Goal: Transaction & Acquisition: Purchase product/service

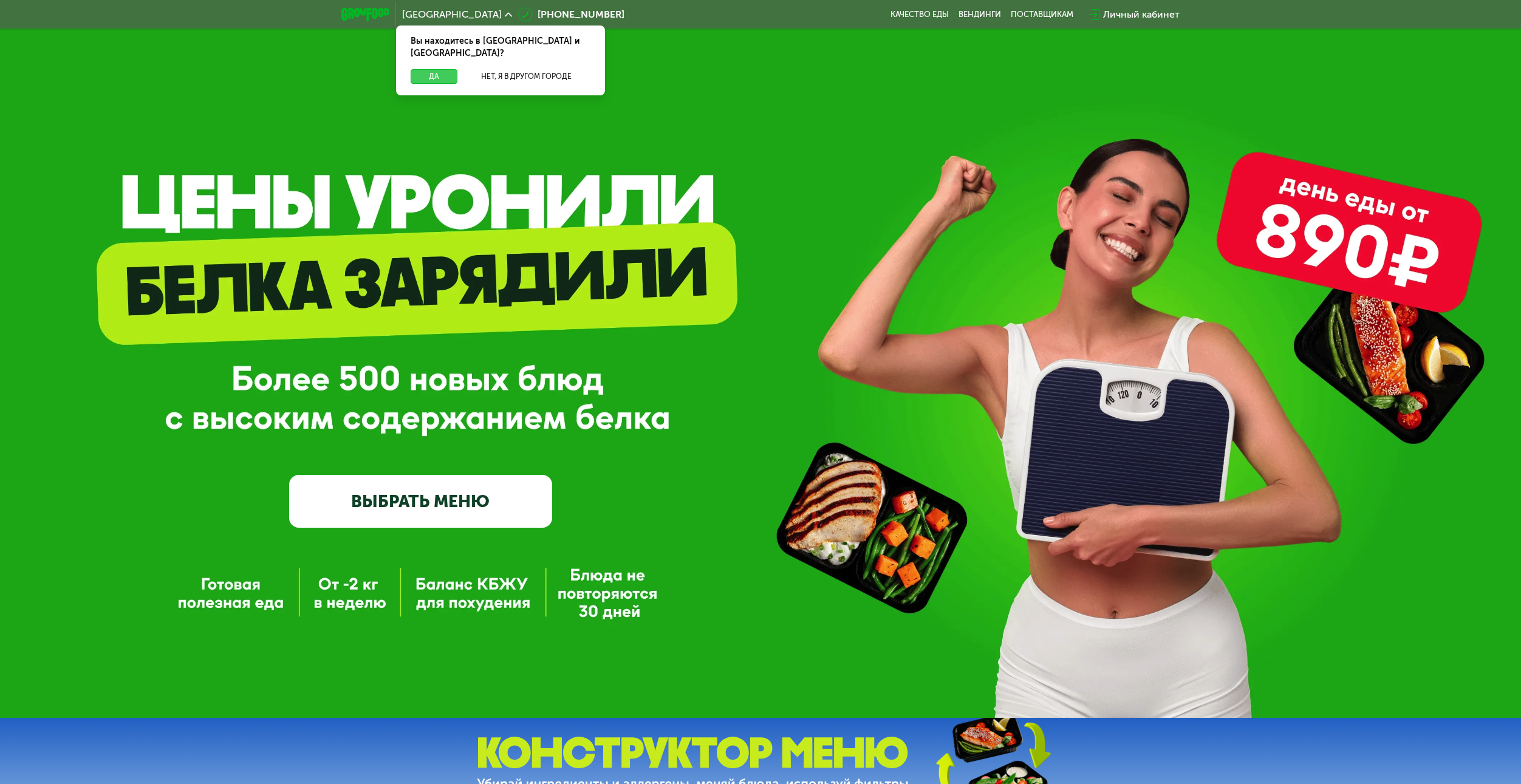
click at [445, 69] on button "Да" at bounding box center [433, 76] width 47 height 14
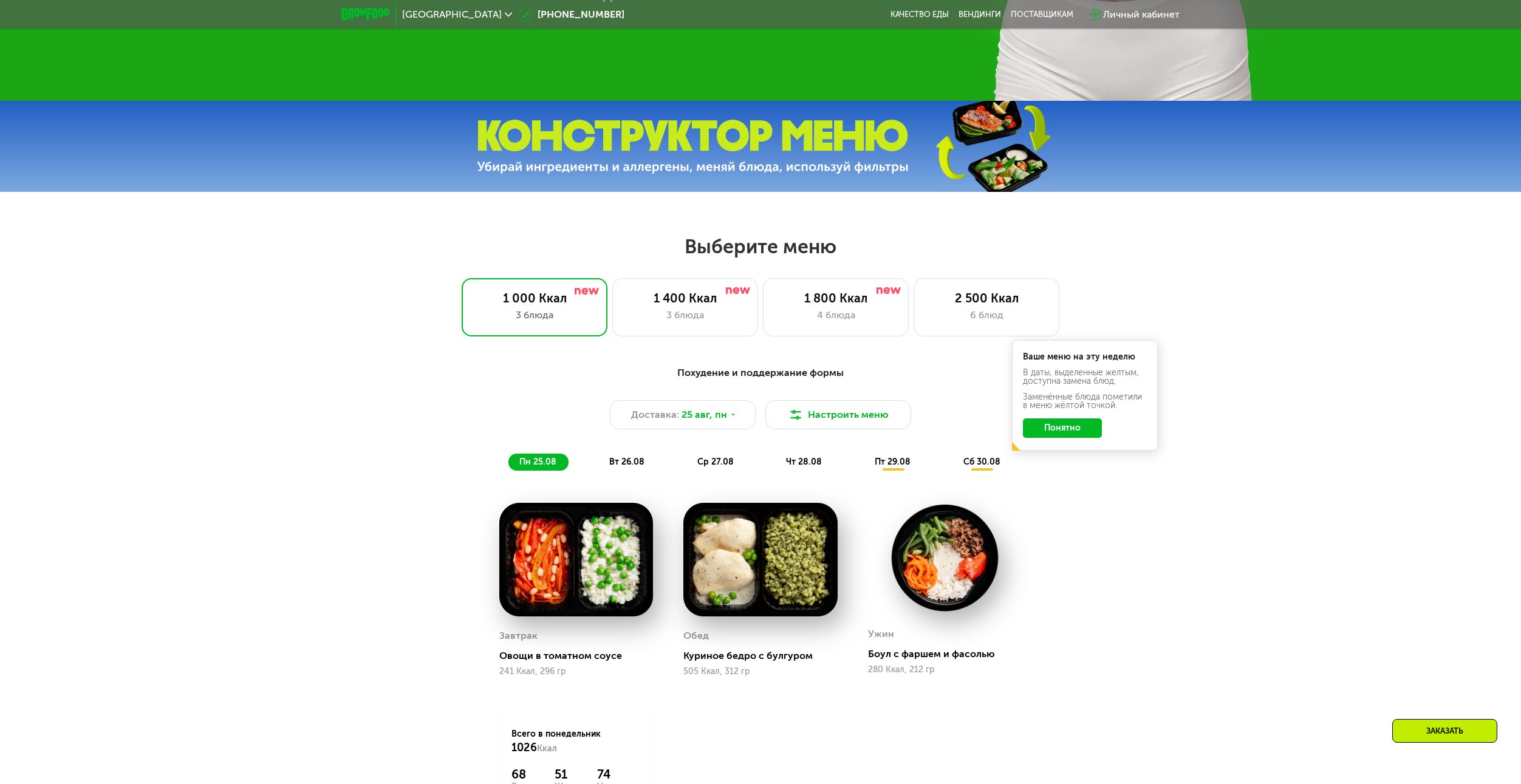
scroll to position [668, 0]
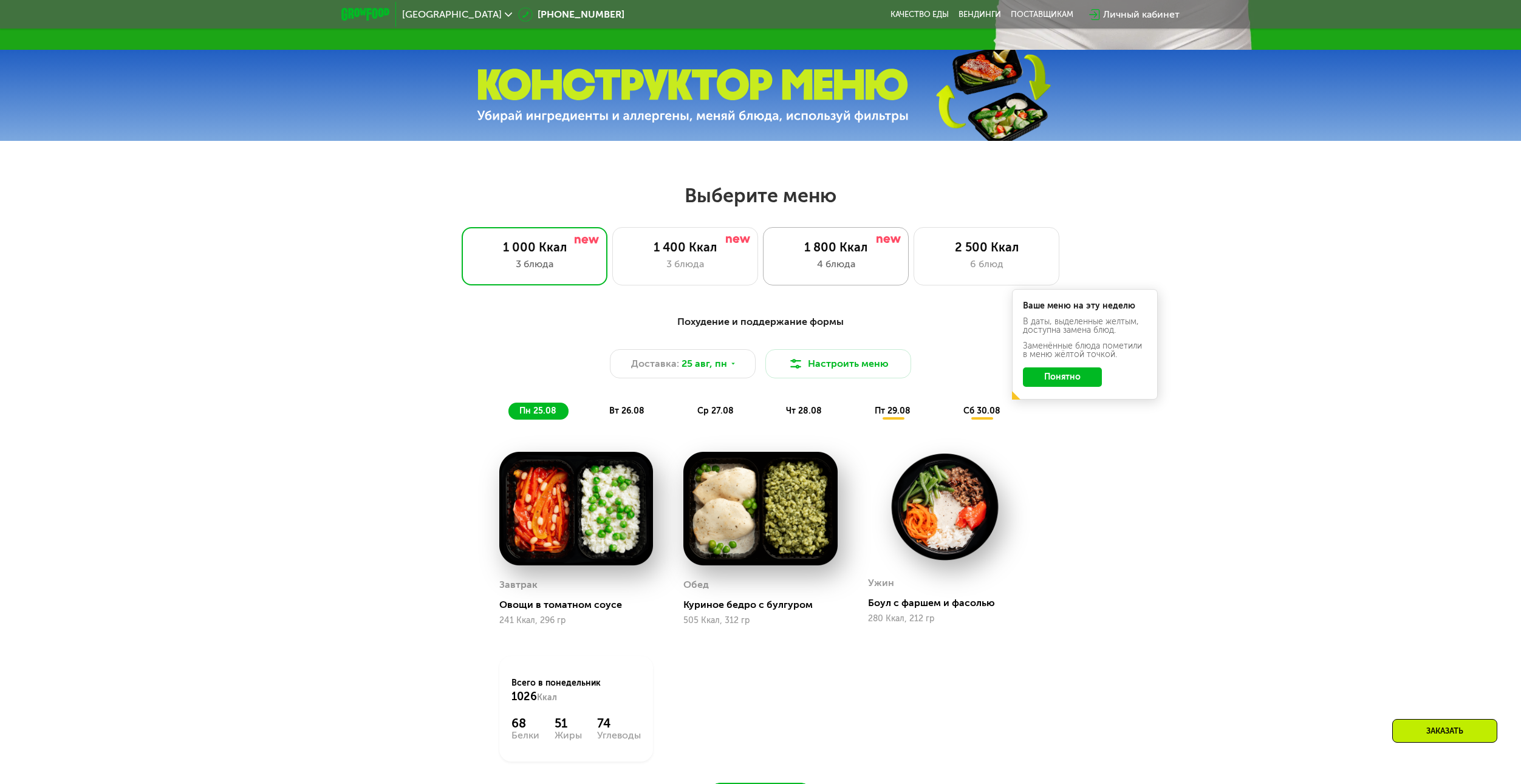
click at [859, 265] on div "4 блюда" at bounding box center [836, 263] width 120 height 14
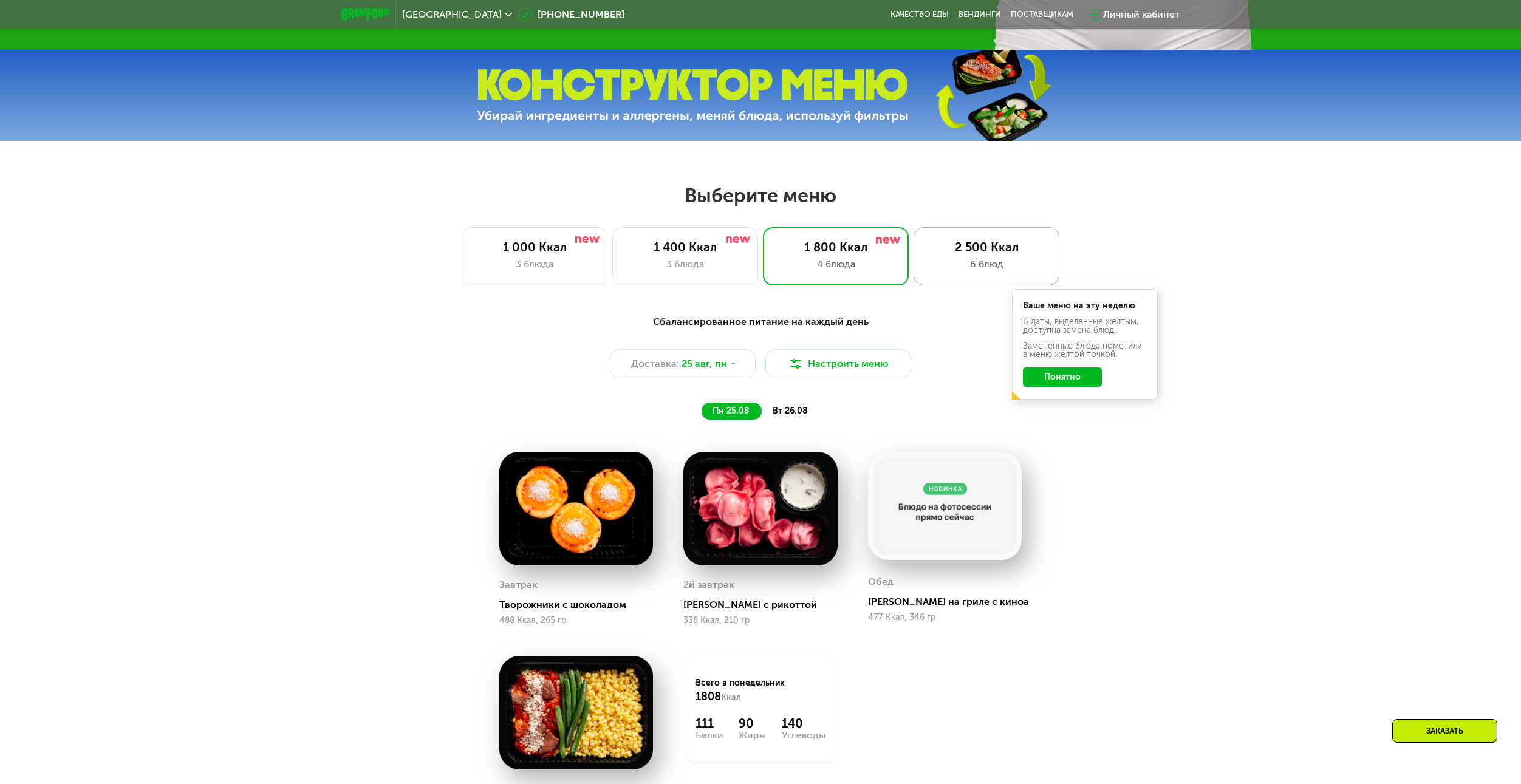
click at [985, 261] on div "2 500 Ккал 6 блюд" at bounding box center [986, 256] width 146 height 58
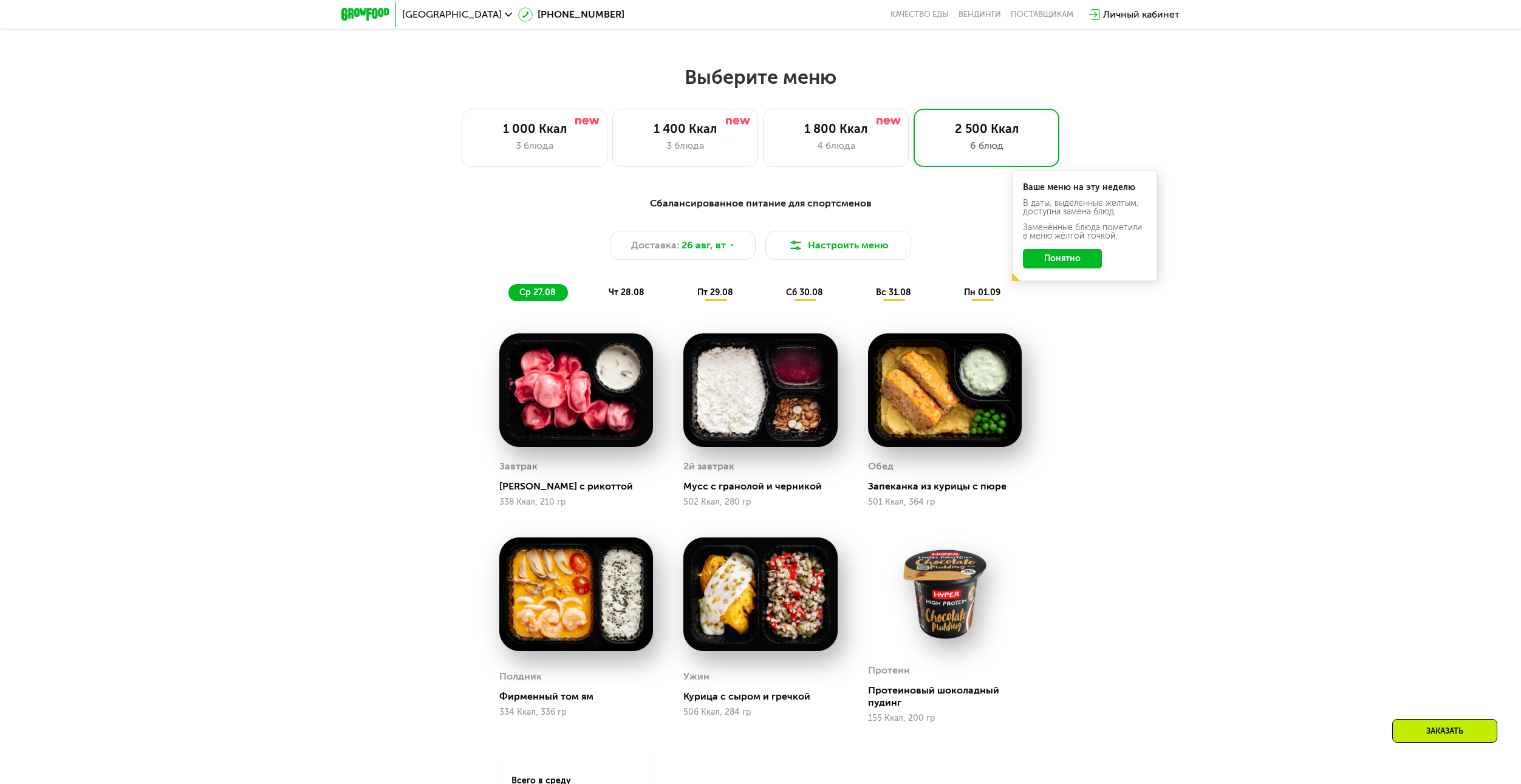
scroll to position [789, 0]
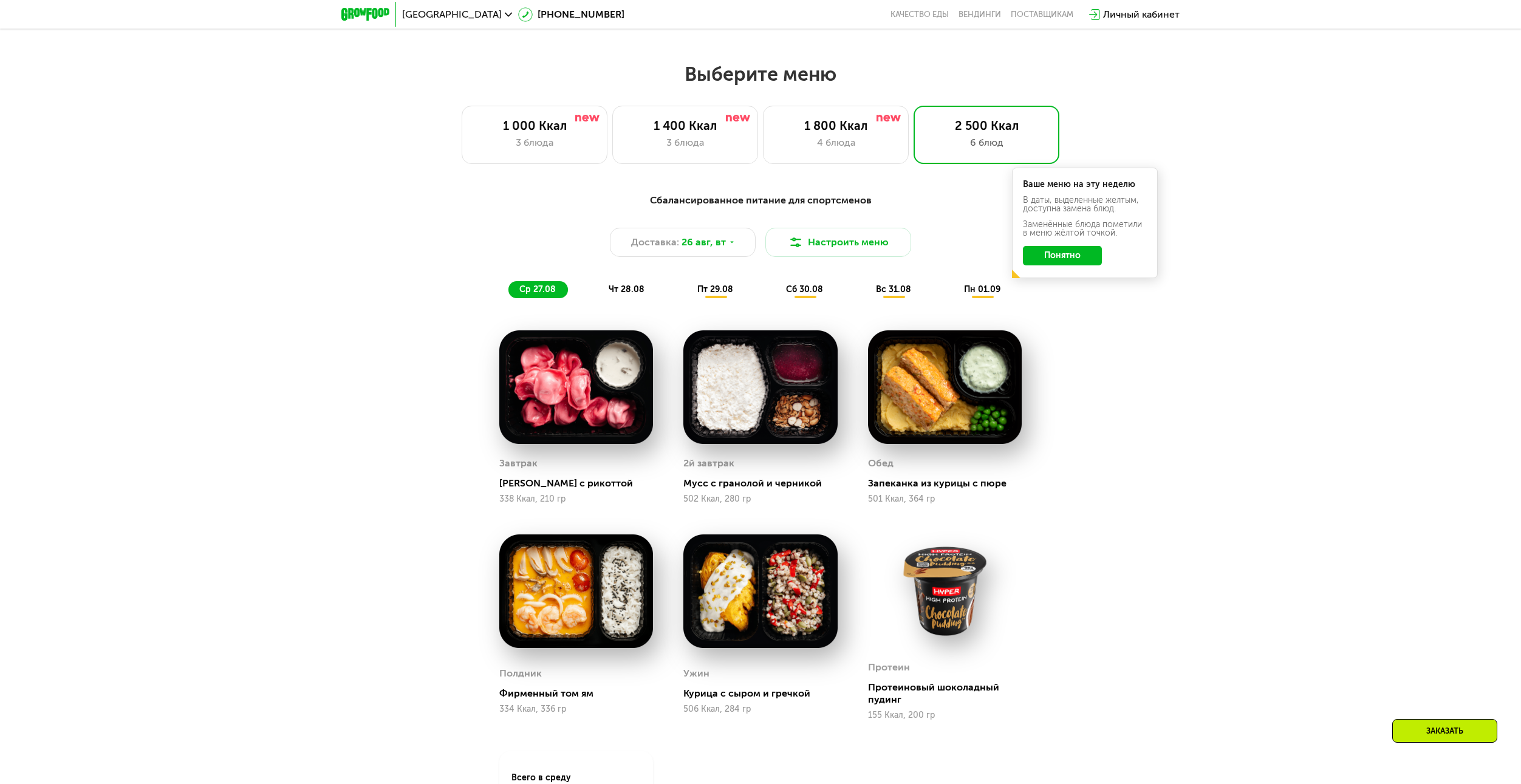
click at [612, 291] on span "чт 28.08" at bounding box center [627, 289] width 35 height 10
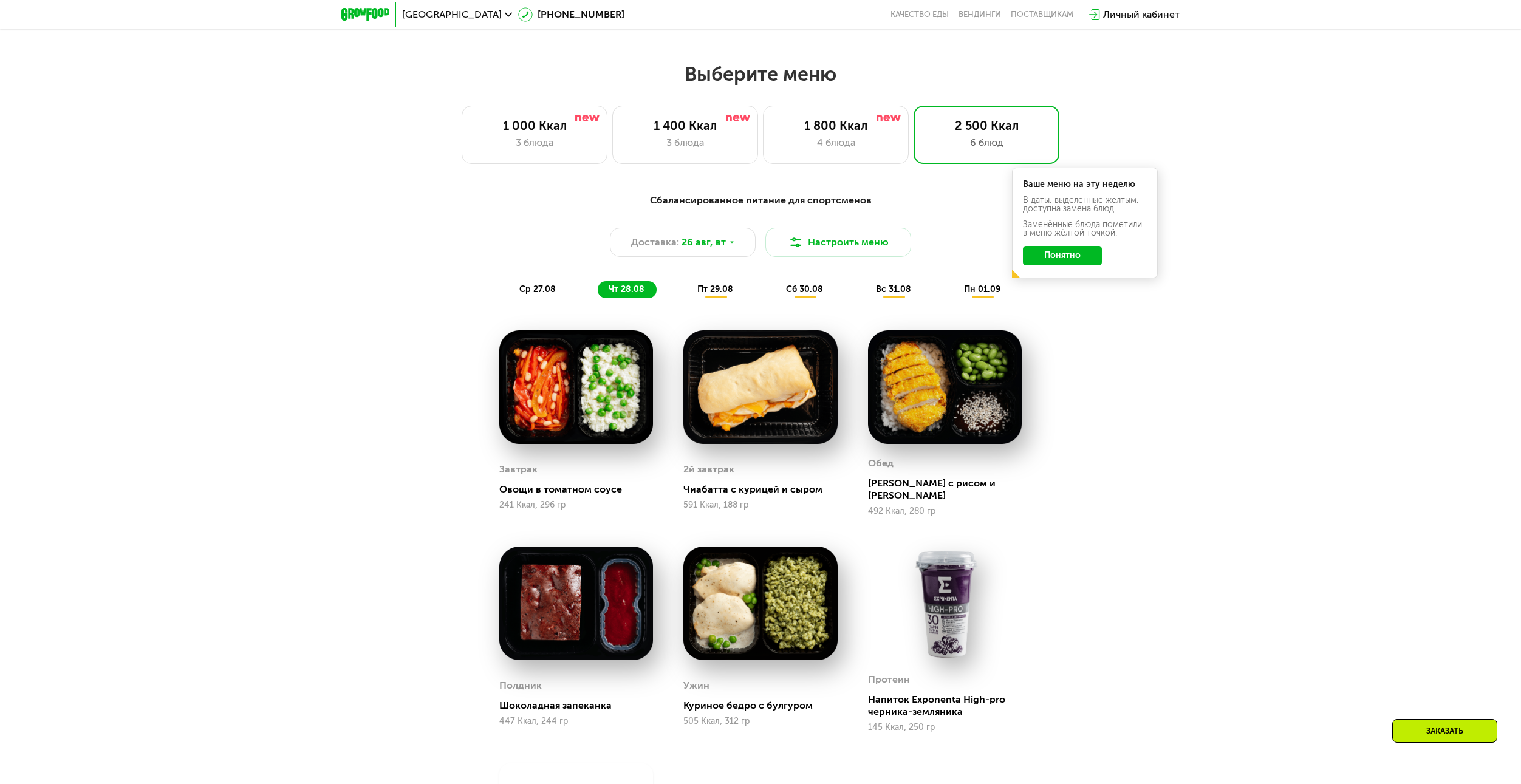
click at [1181, 452] on div "Сбалансированное питание для спортсменов Доставка: [DATE] Настроить меню ср 27.…" at bounding box center [760, 562] width 1521 height 772
click at [717, 294] on span "пт 29.08" at bounding box center [715, 289] width 35 height 10
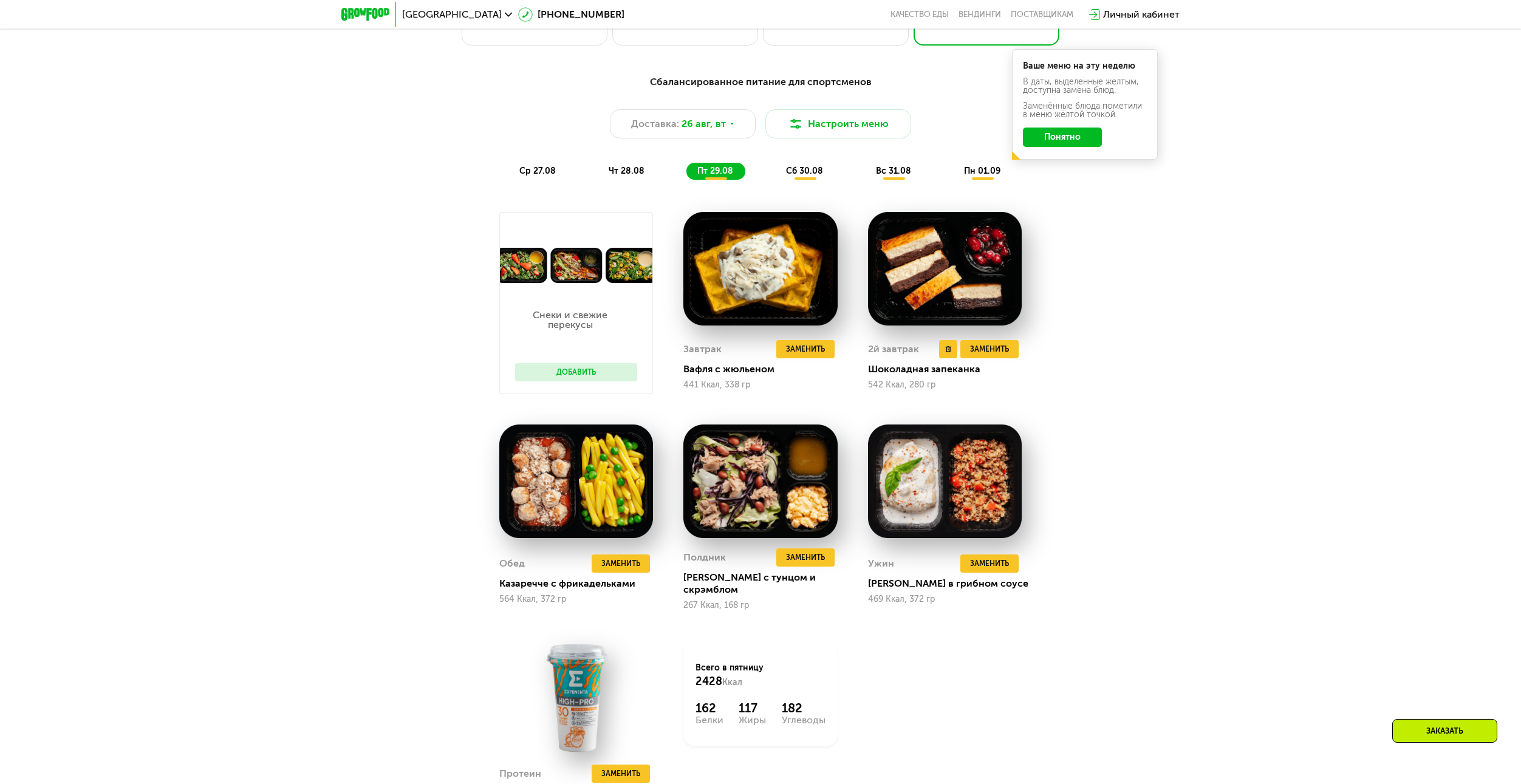
scroll to position [911, 0]
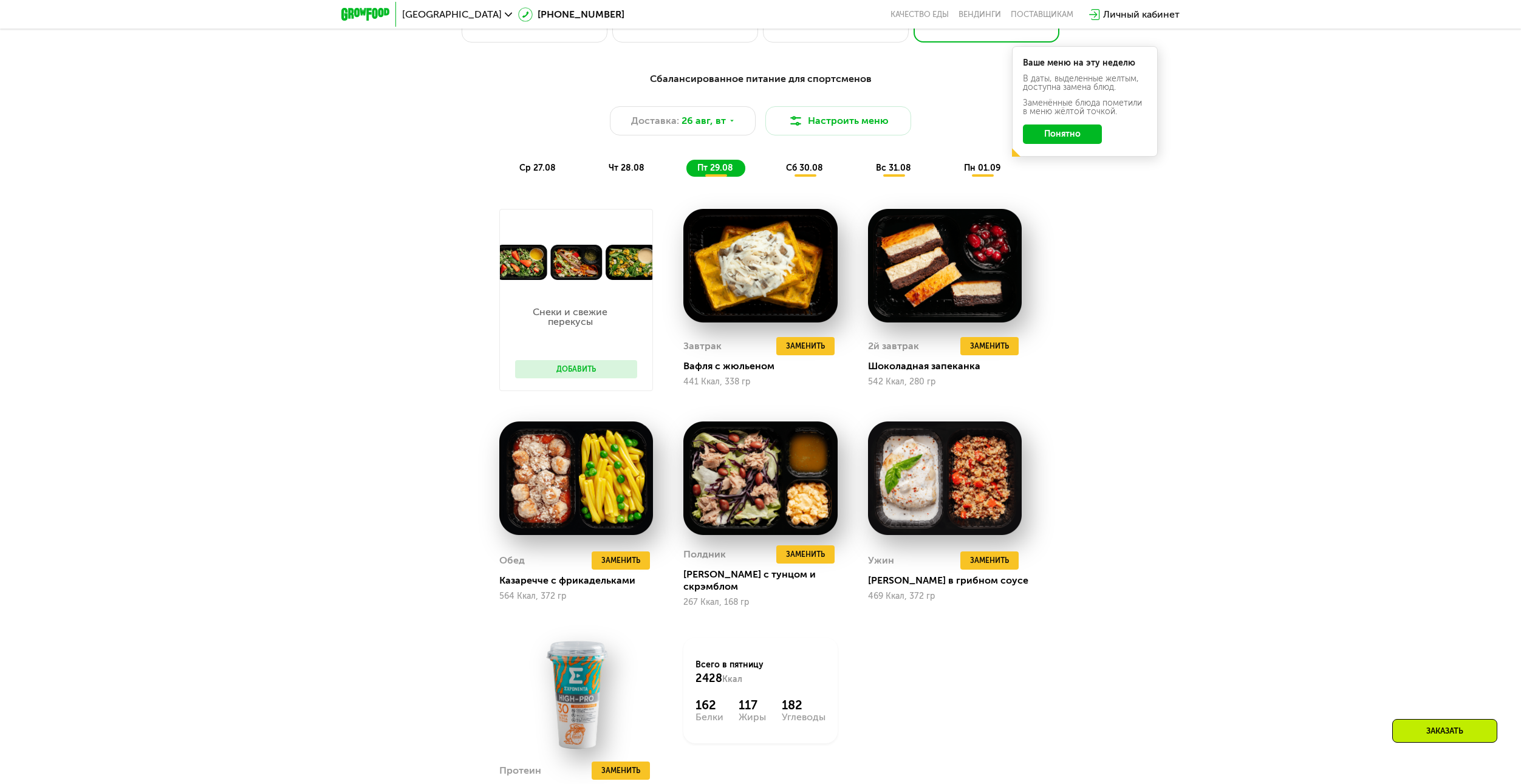
click at [1300, 452] on div "Сбалансированное питание для спортсменов Доставка: [DATE] Настроить меню ср 27.…" at bounding box center [760, 479] width 1521 height 849
click at [865, 177] on div "сб 30.08" at bounding box center [894, 168] width 58 height 17
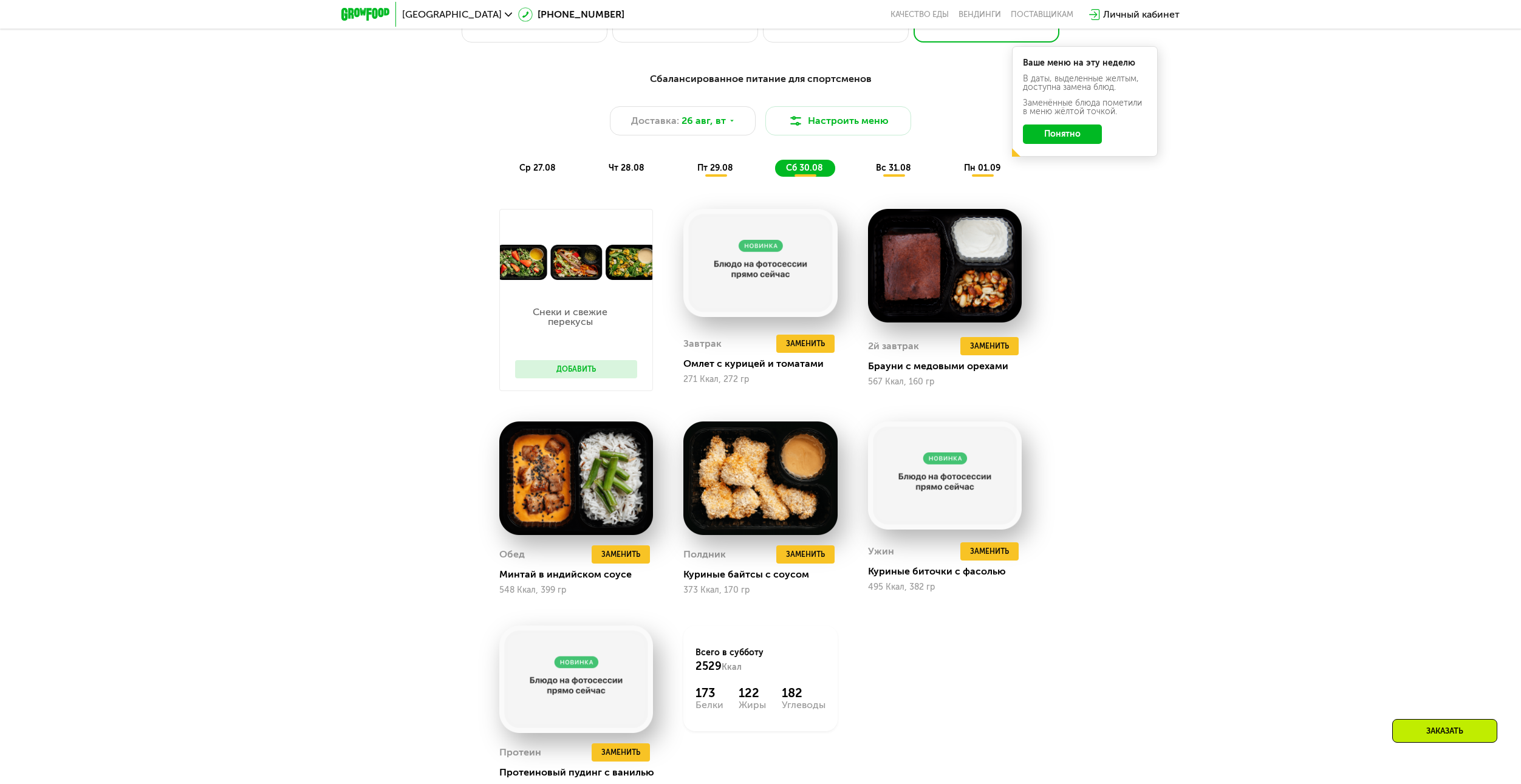
click at [953, 173] on div "вс 31.08" at bounding box center [982, 168] width 59 height 17
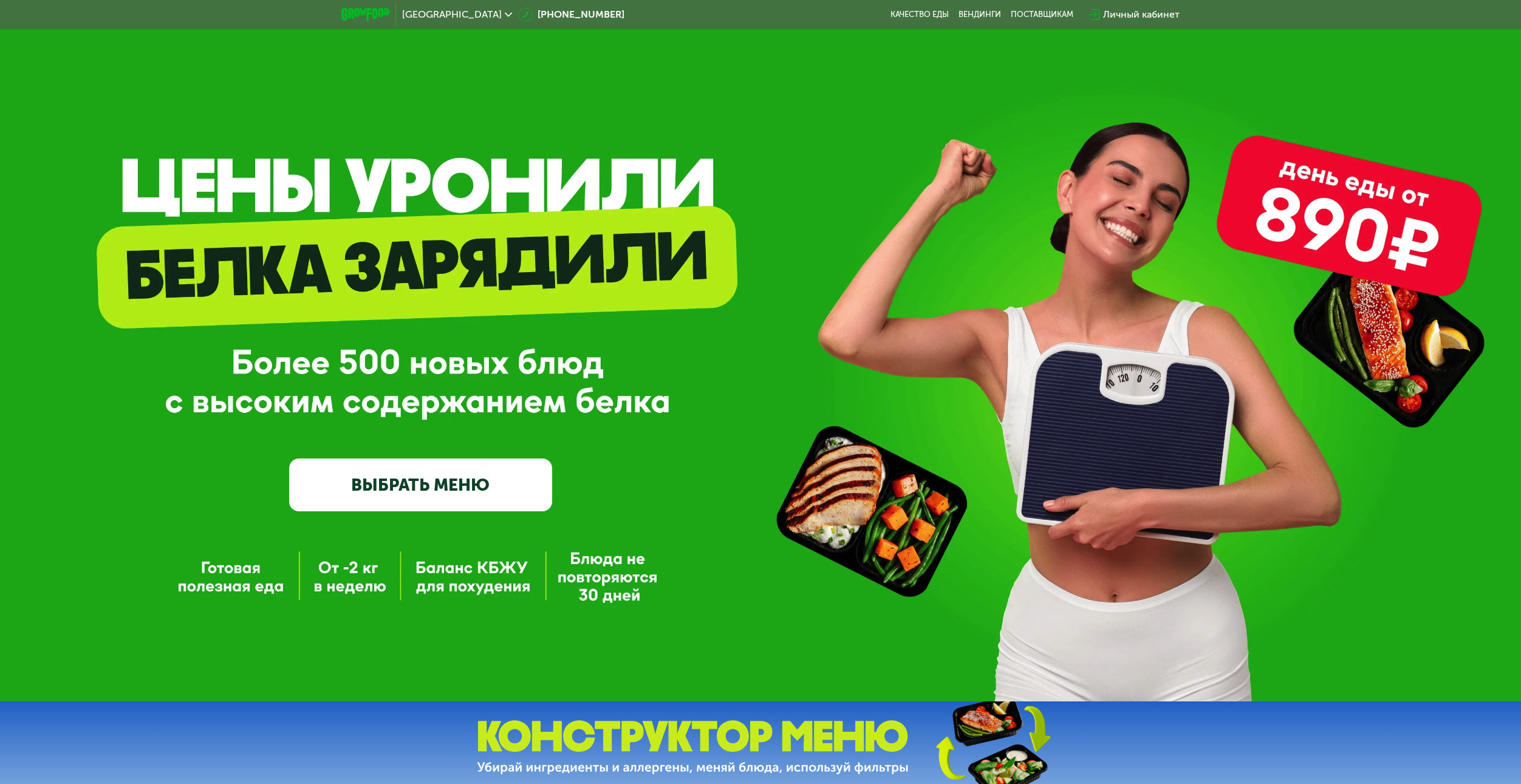
scroll to position [0, 0]
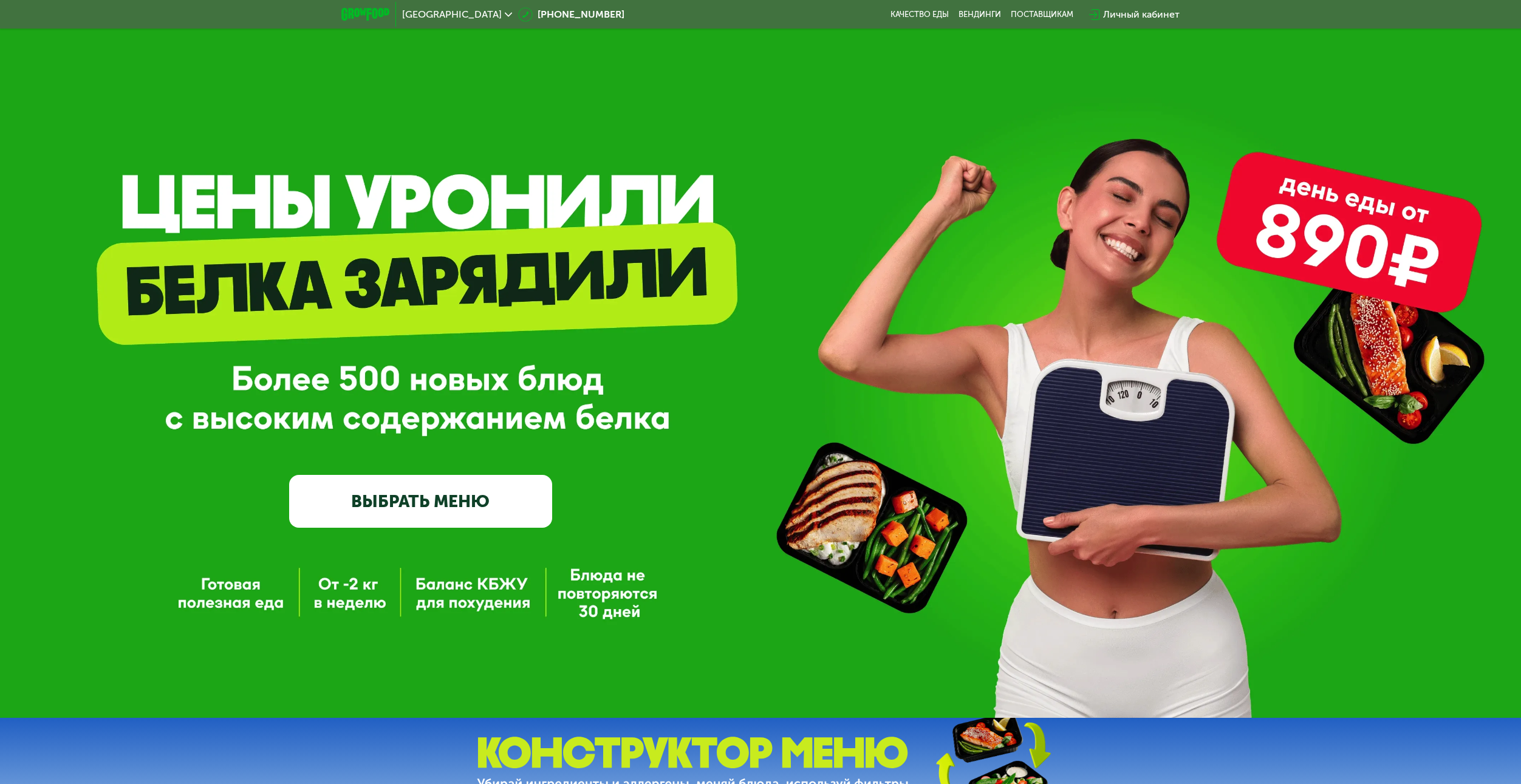
click at [427, 506] on link "ВЫБРАТЬ МЕНЮ" at bounding box center [421, 501] width 263 height 53
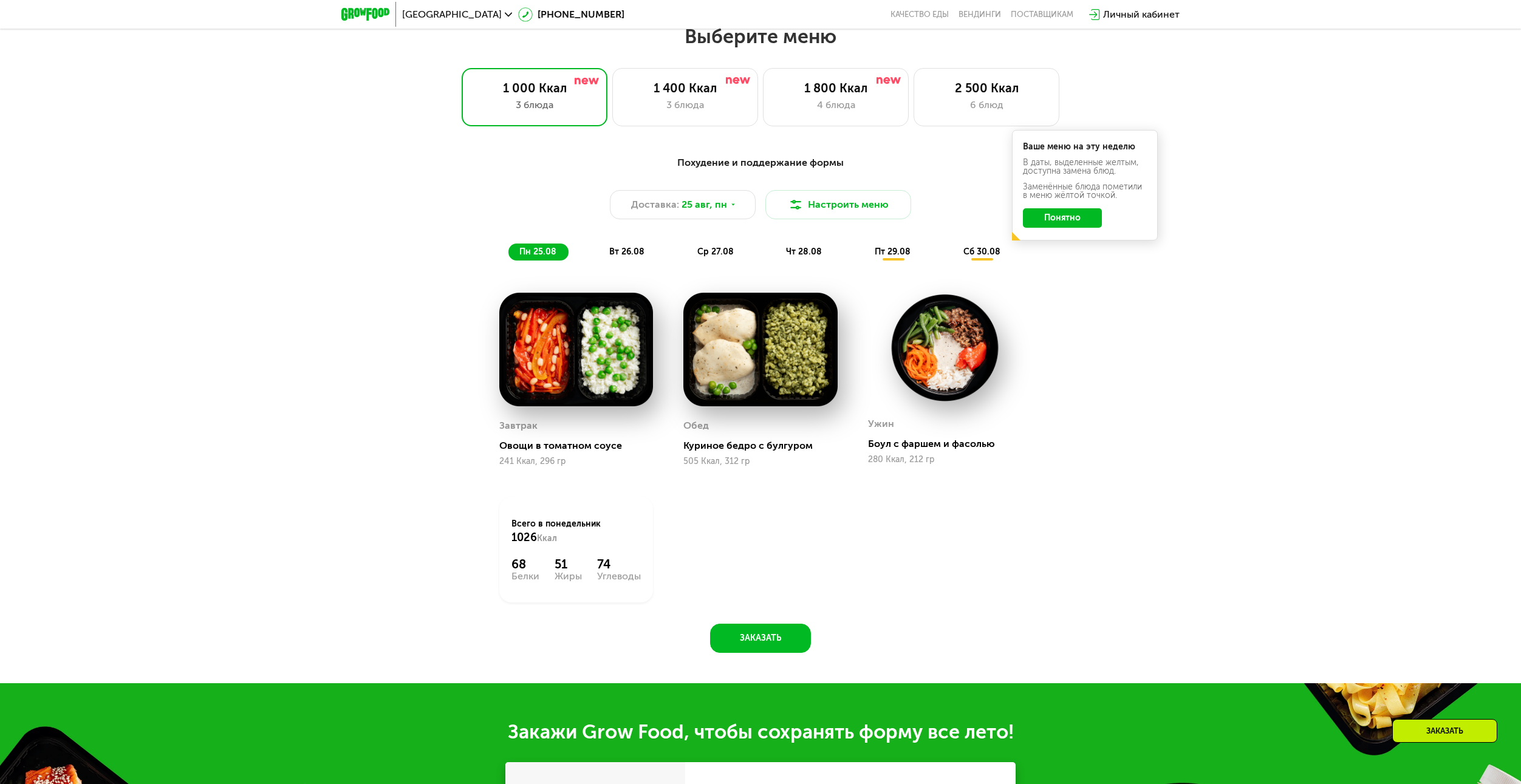
scroll to position [826, 0]
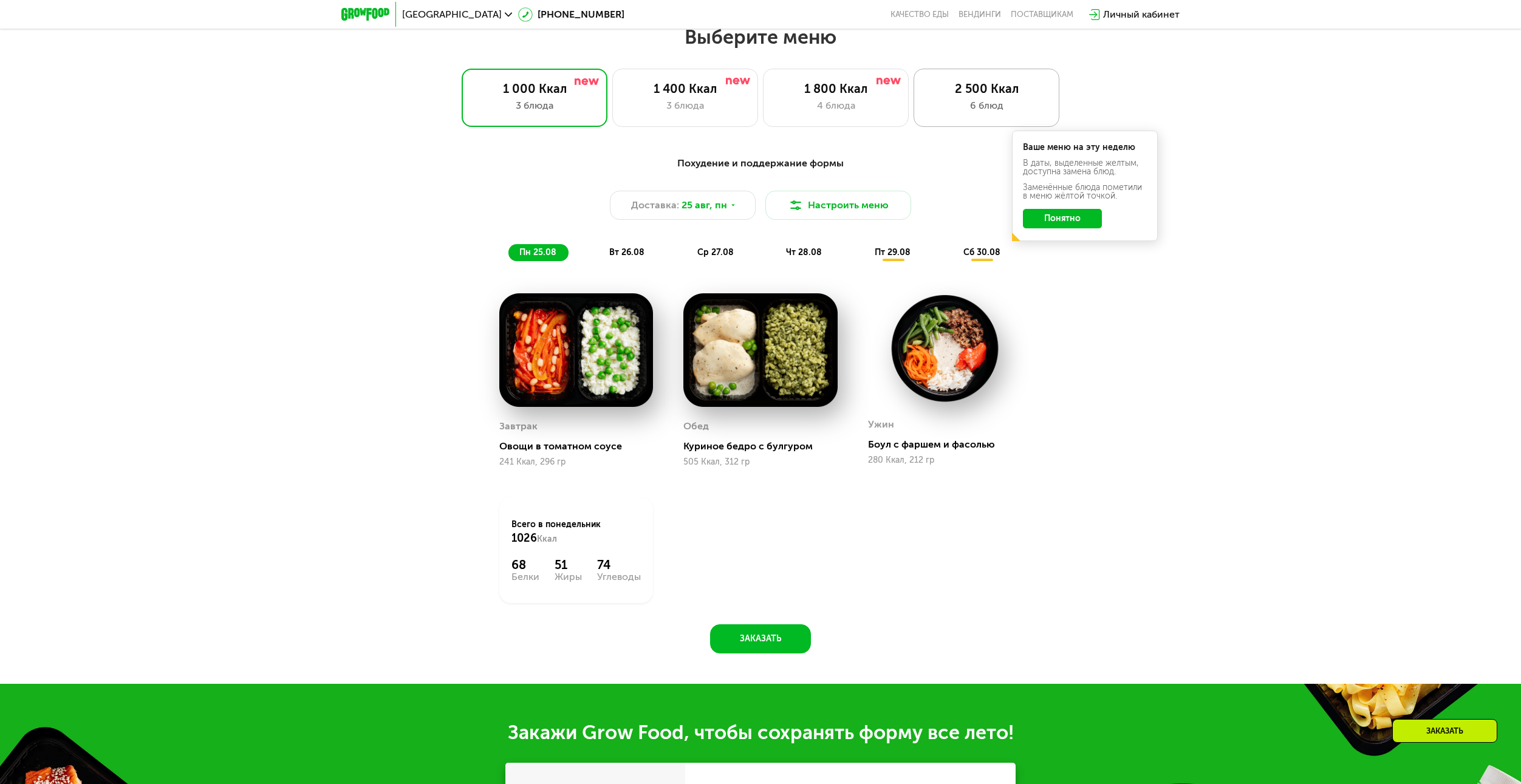
click at [1009, 108] on div "6 блюд" at bounding box center [986, 105] width 120 height 14
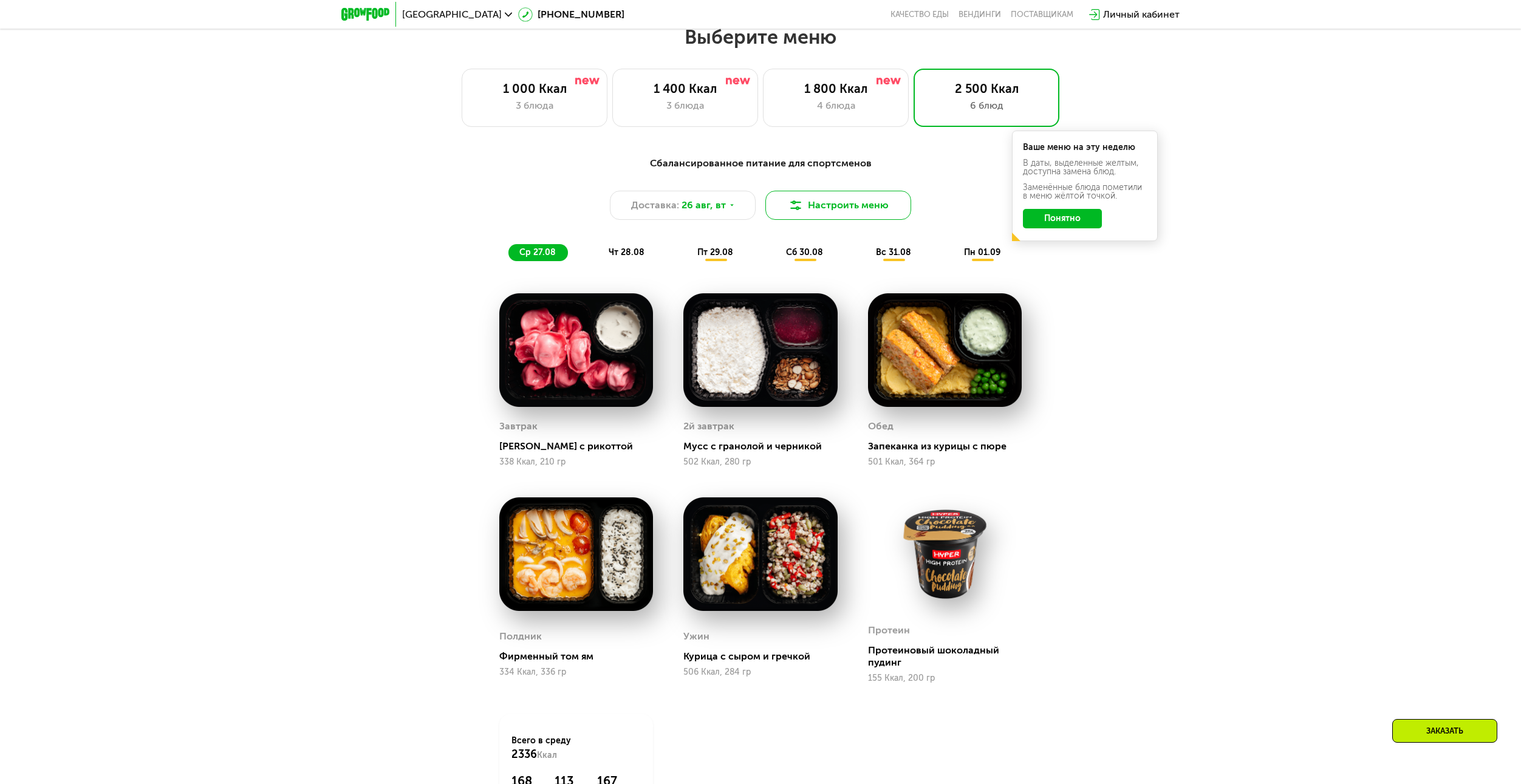
click at [859, 204] on button "Настроить меню" at bounding box center [838, 205] width 146 height 29
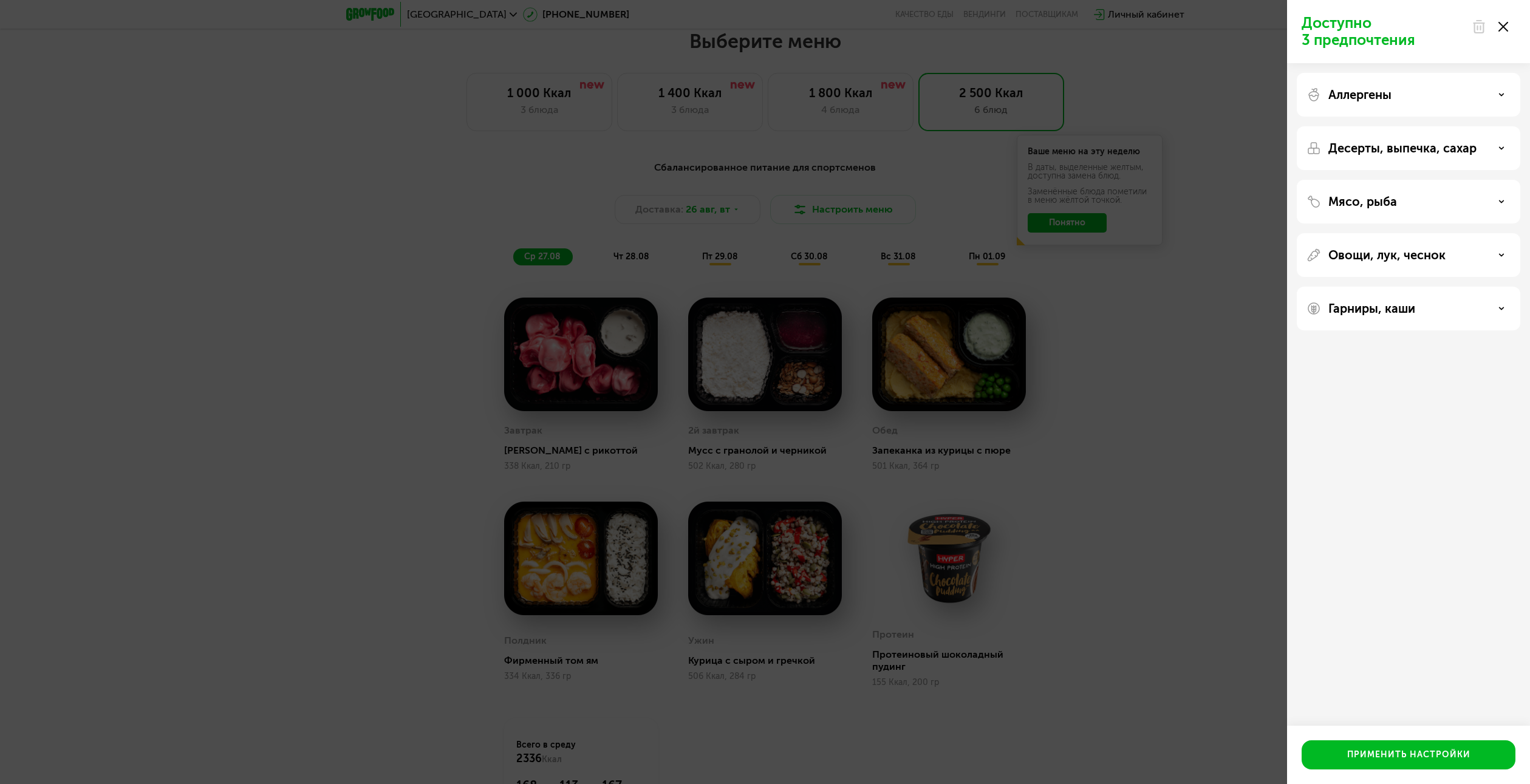
click at [1422, 126] on div "Аллергены" at bounding box center [1408, 148] width 223 height 44
click at [1451, 126] on div "Аллергены" at bounding box center [1408, 148] width 223 height 44
click at [1501, 91] on icon at bounding box center [1501, 94] width 6 height 6
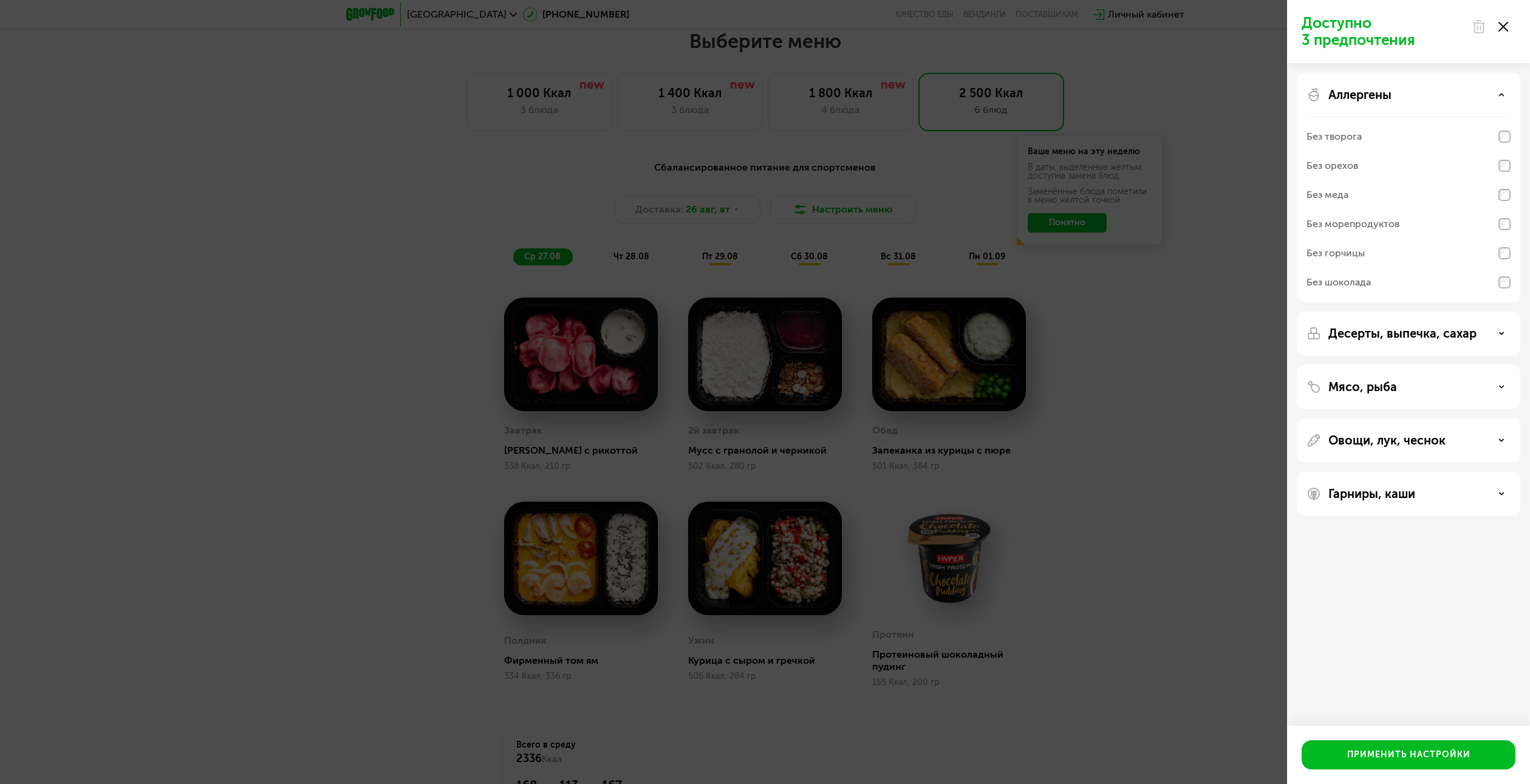
click at [1501, 91] on icon at bounding box center [1501, 94] width 6 height 6
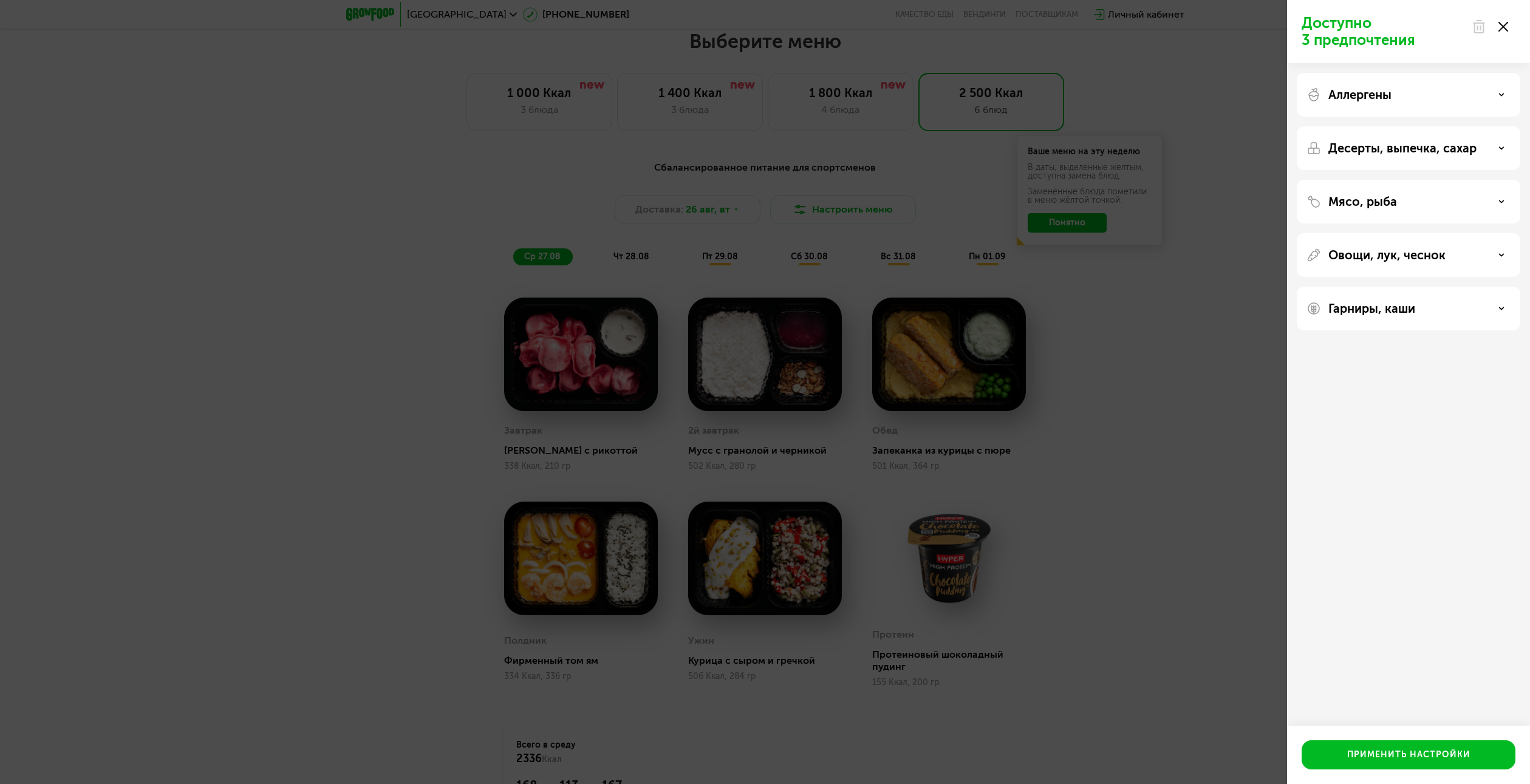
click at [1500, 151] on icon at bounding box center [1501, 148] width 6 height 6
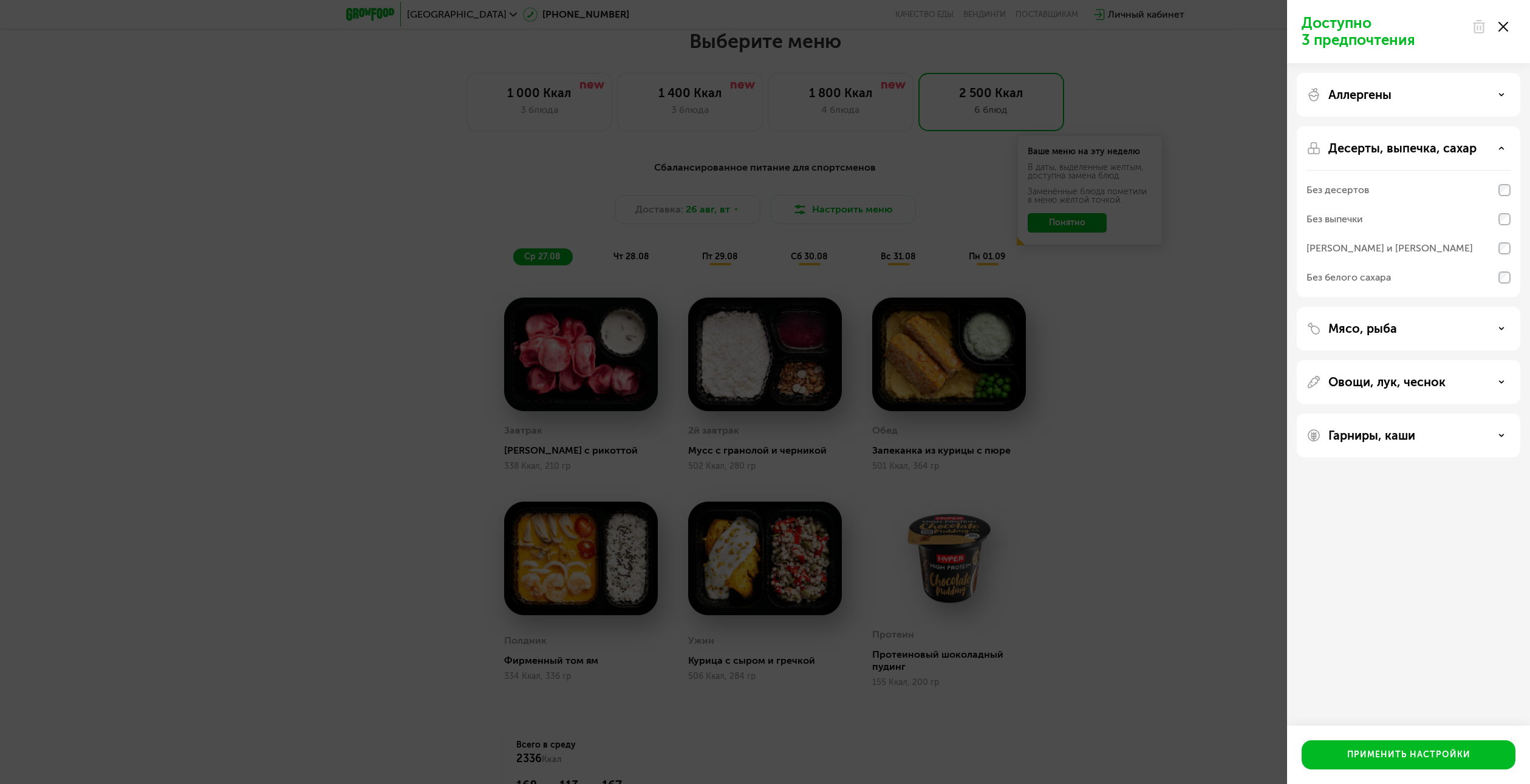
click at [1501, 205] on div "Без десертов" at bounding box center [1408, 219] width 204 height 29
click at [1501, 270] on div "Без белого сахара" at bounding box center [1408, 277] width 204 height 29
click at [1498, 151] on div "Десерты, выпечка, сахар" at bounding box center [1408, 147] width 204 height 14
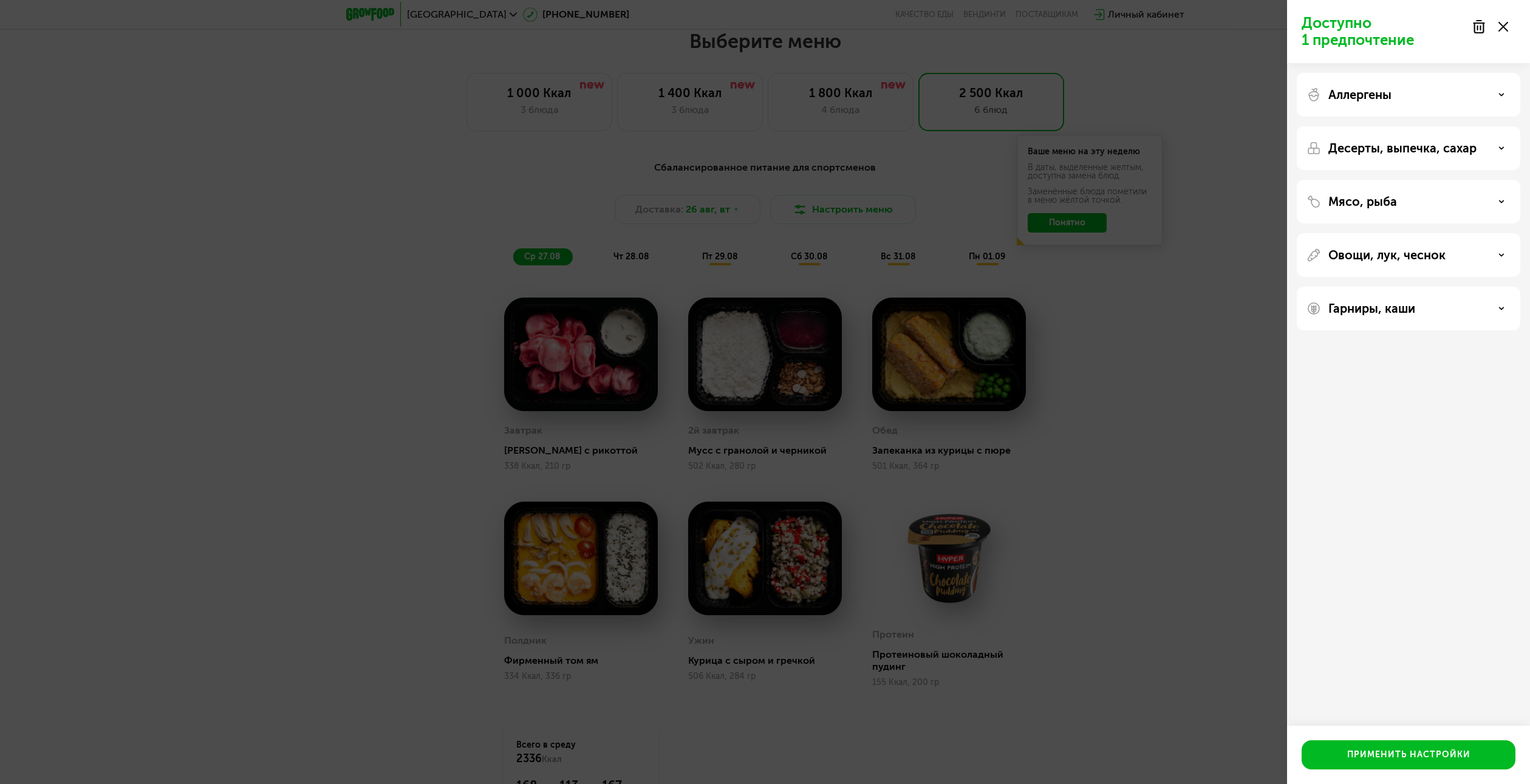
click at [1501, 197] on div "Мясо, рыба" at bounding box center [1408, 201] width 204 height 14
click at [1500, 197] on div "Мясо, рыба" at bounding box center [1408, 201] width 204 height 14
click at [1494, 287] on div "Овощи, лук, чеснок" at bounding box center [1408, 308] width 223 height 44
click at [1501, 250] on div "Овощи, лук, чеснок" at bounding box center [1408, 255] width 204 height 14
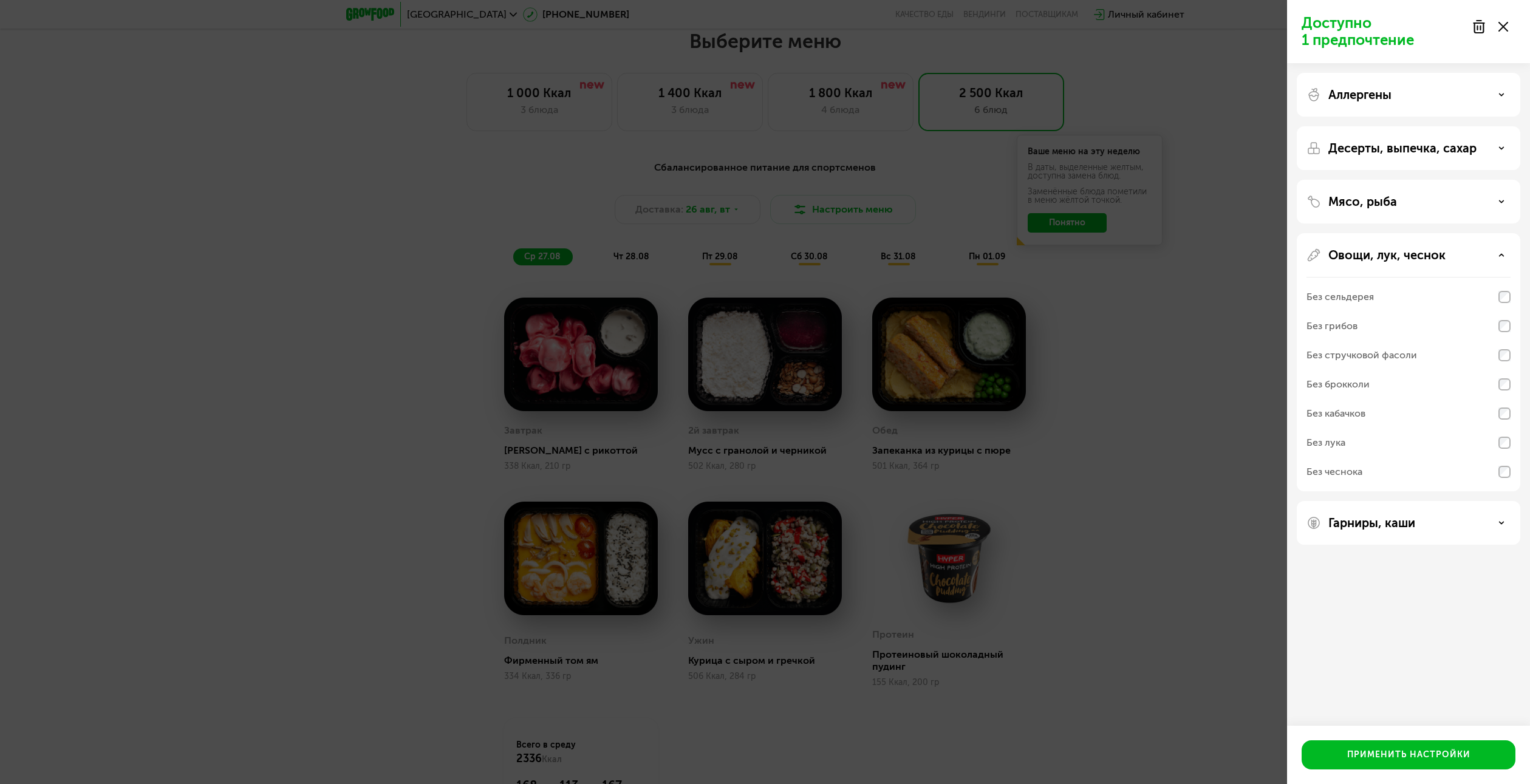
click at [1500, 252] on icon at bounding box center [1501, 255] width 6 height 6
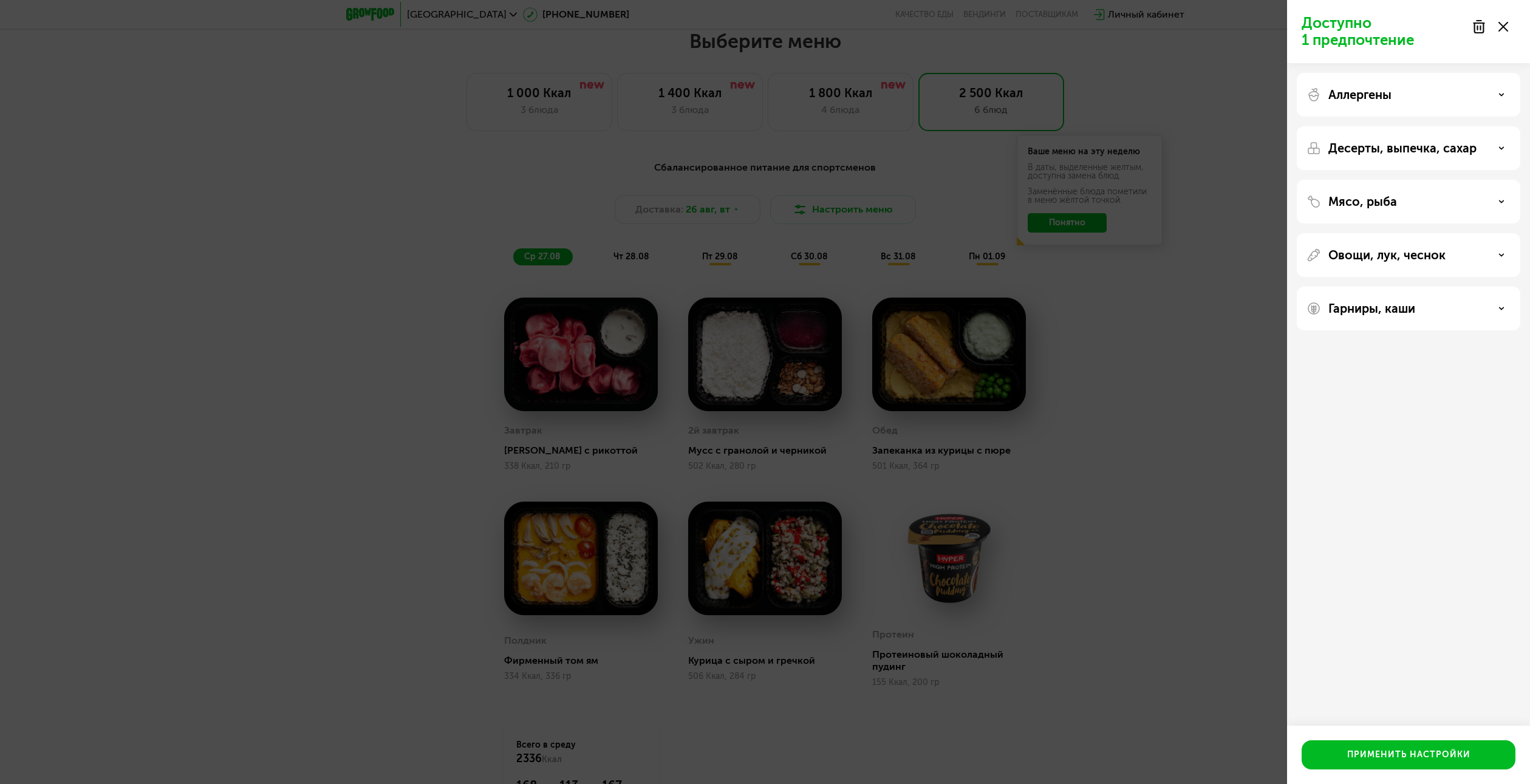
click at [1496, 305] on div "Гарниры, каши" at bounding box center [1408, 308] width 204 height 14
click at [1496, 473] on div "Без молочных каш" at bounding box center [1408, 467] width 204 height 29
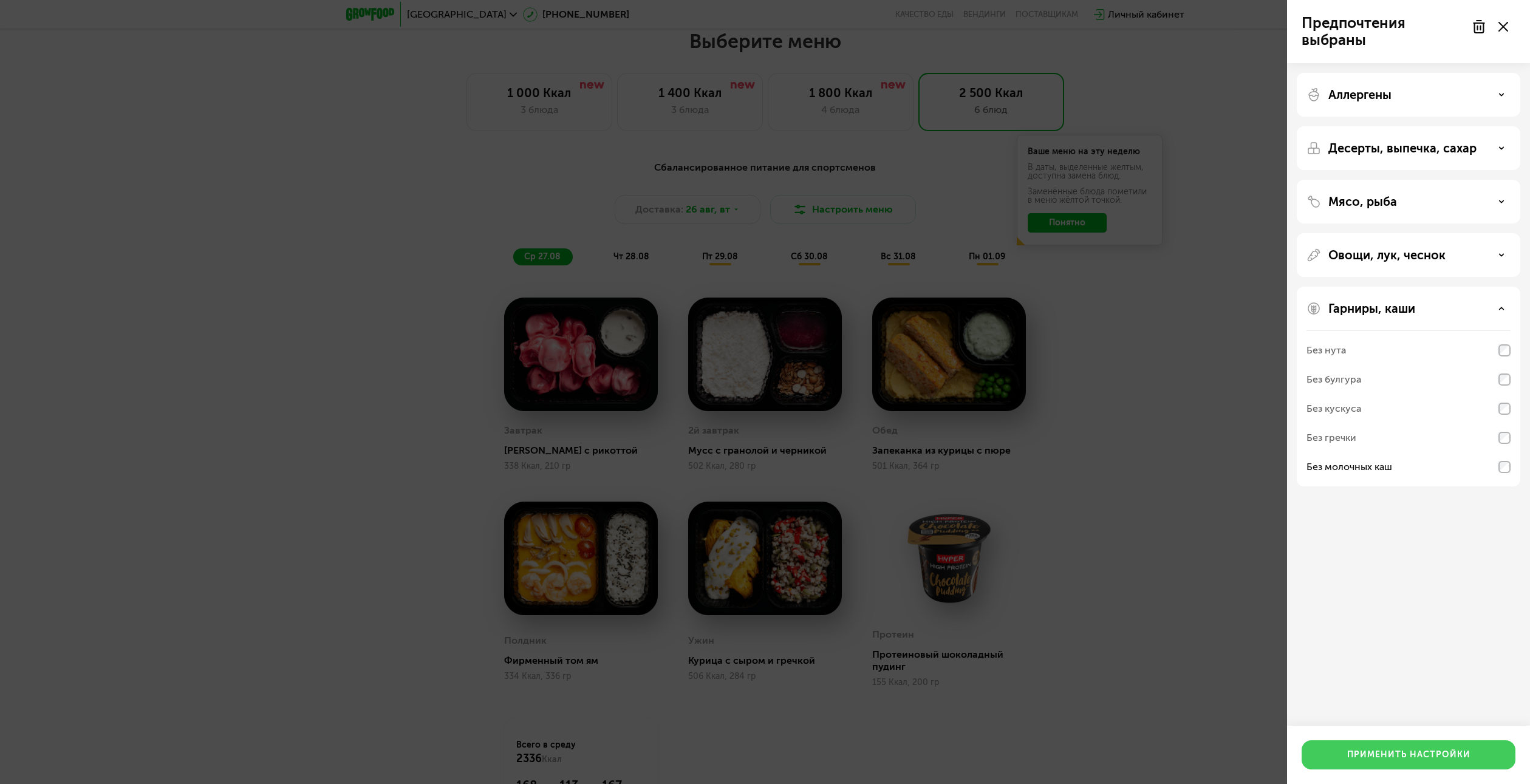
click at [1412, 752] on div "Применить настройки" at bounding box center [1408, 755] width 124 height 12
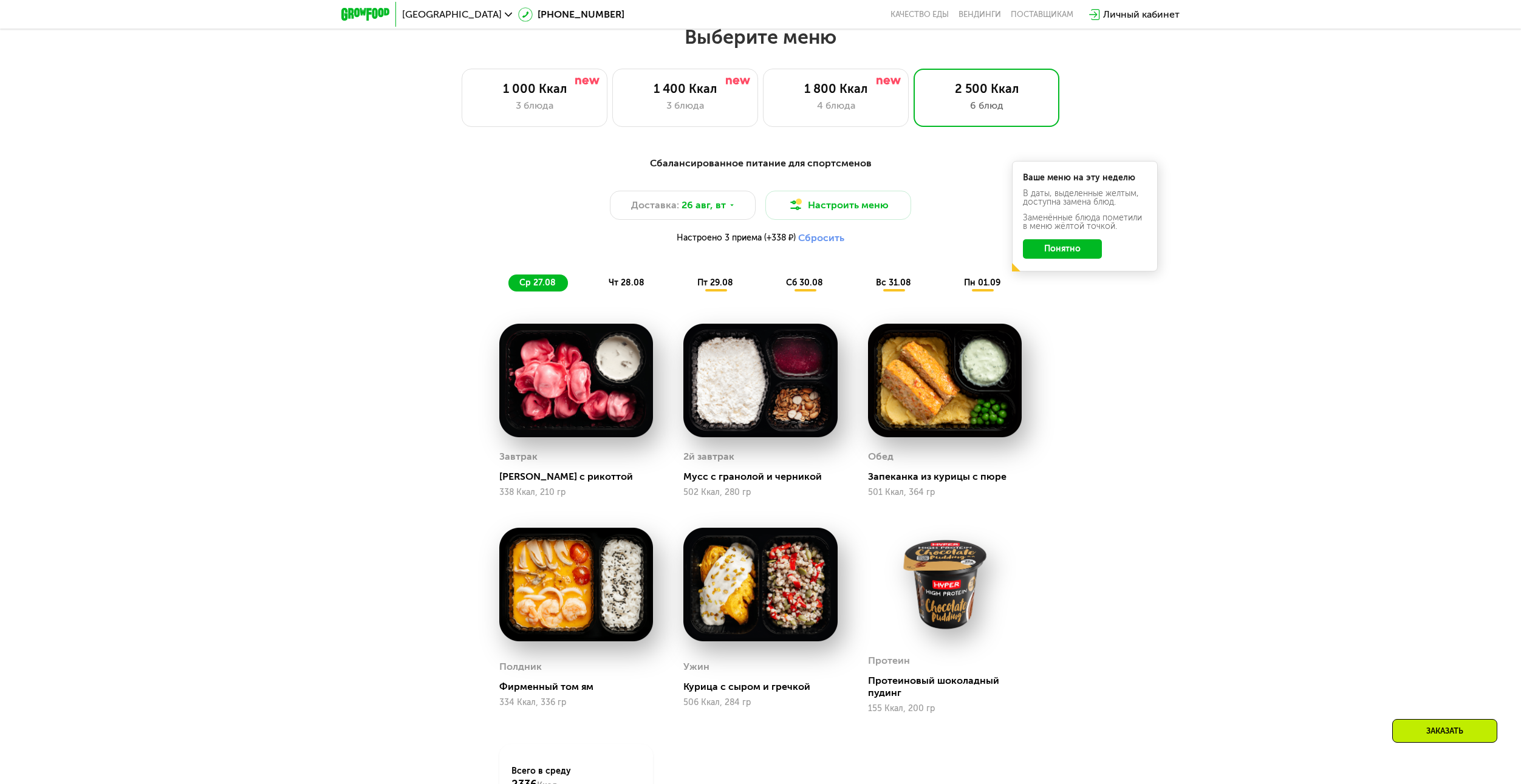
click at [1215, 460] on div "Сбалансированное питание для спортсменов Доставка: 26 авг, вт Настроить меню На…" at bounding box center [760, 534] width 1521 height 790
click at [1451, 731] on div "Заказать" at bounding box center [1445, 730] width 105 height 24
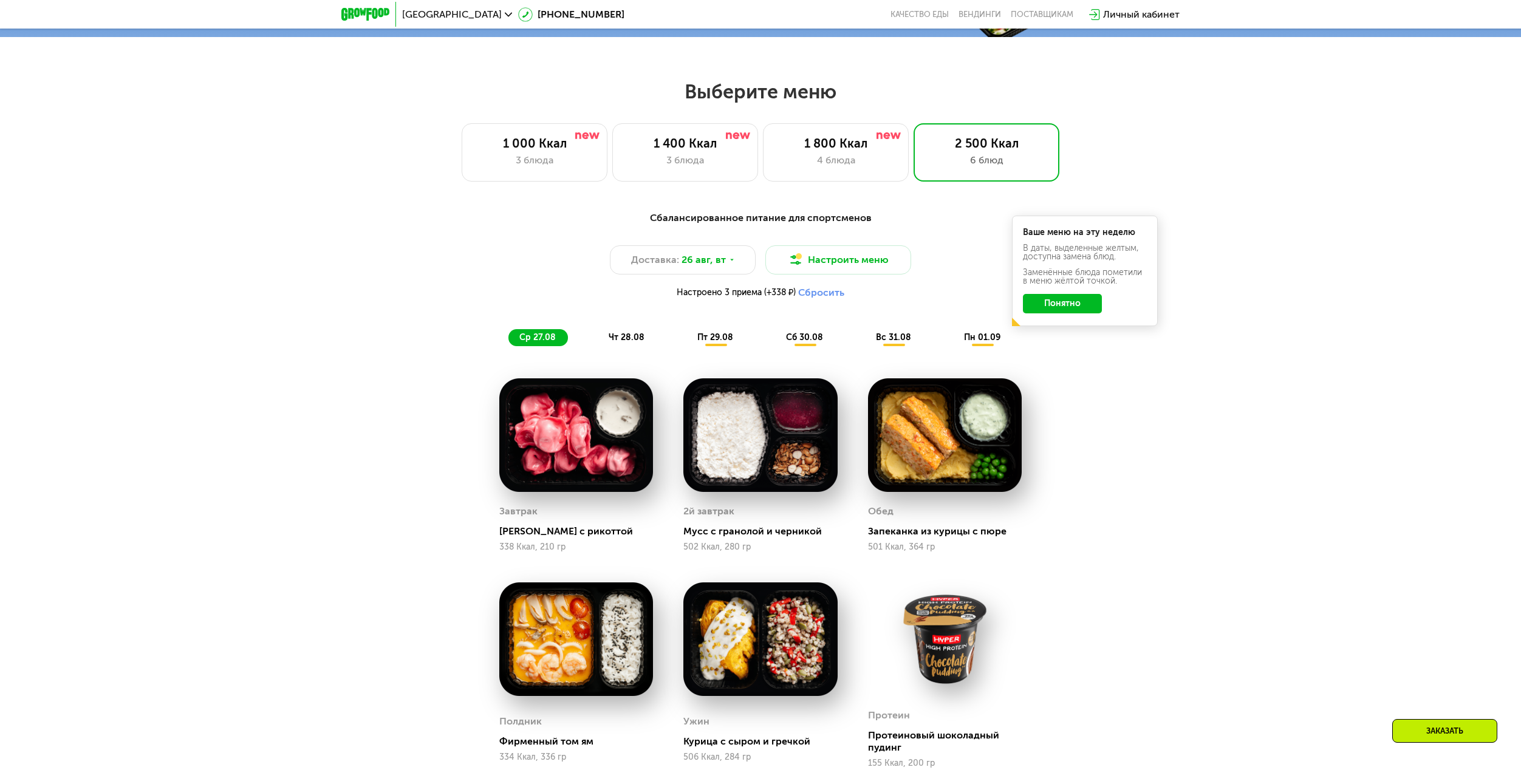
scroll to position [789, 0]
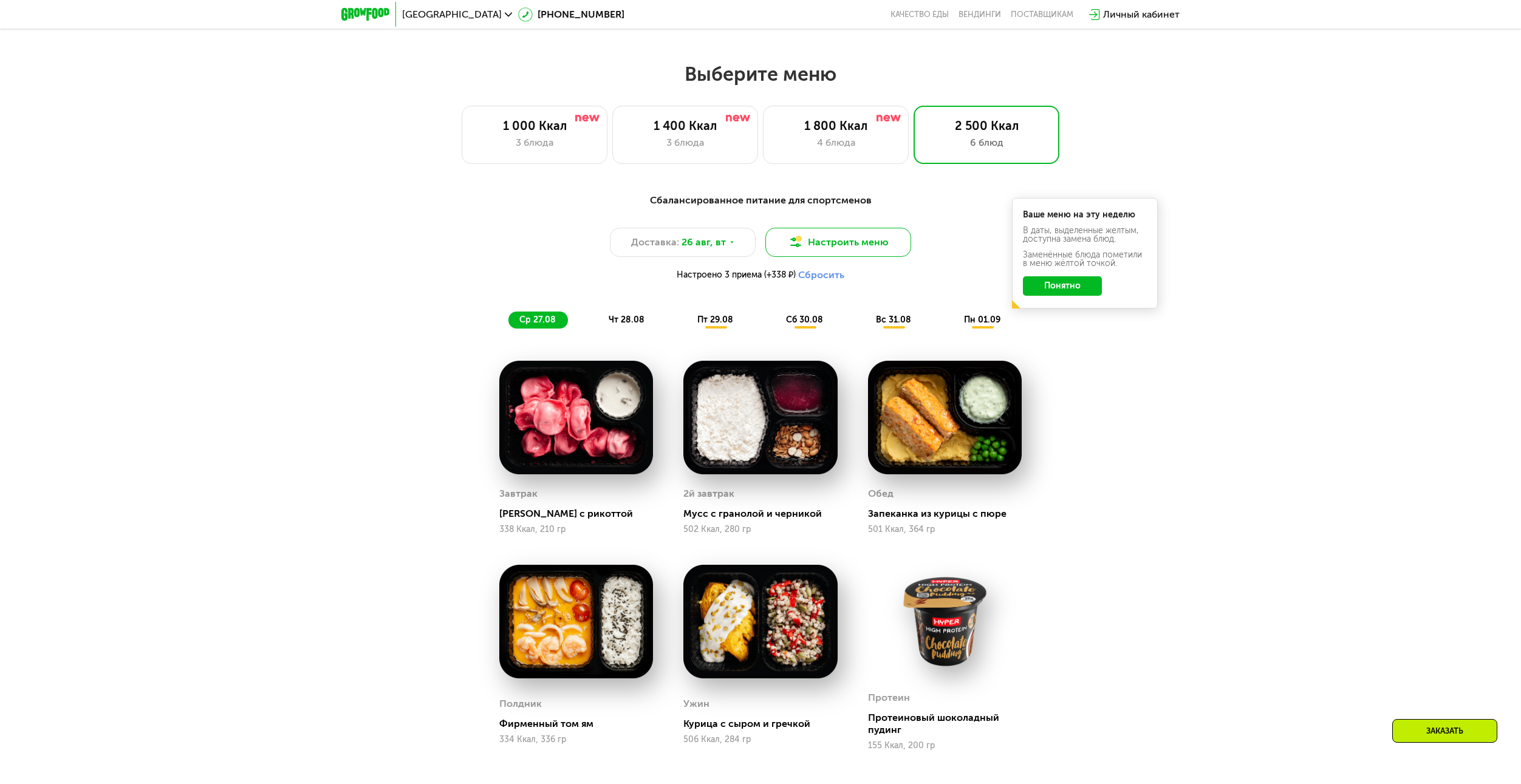
click at [873, 249] on button "Настроить меню" at bounding box center [838, 242] width 146 height 29
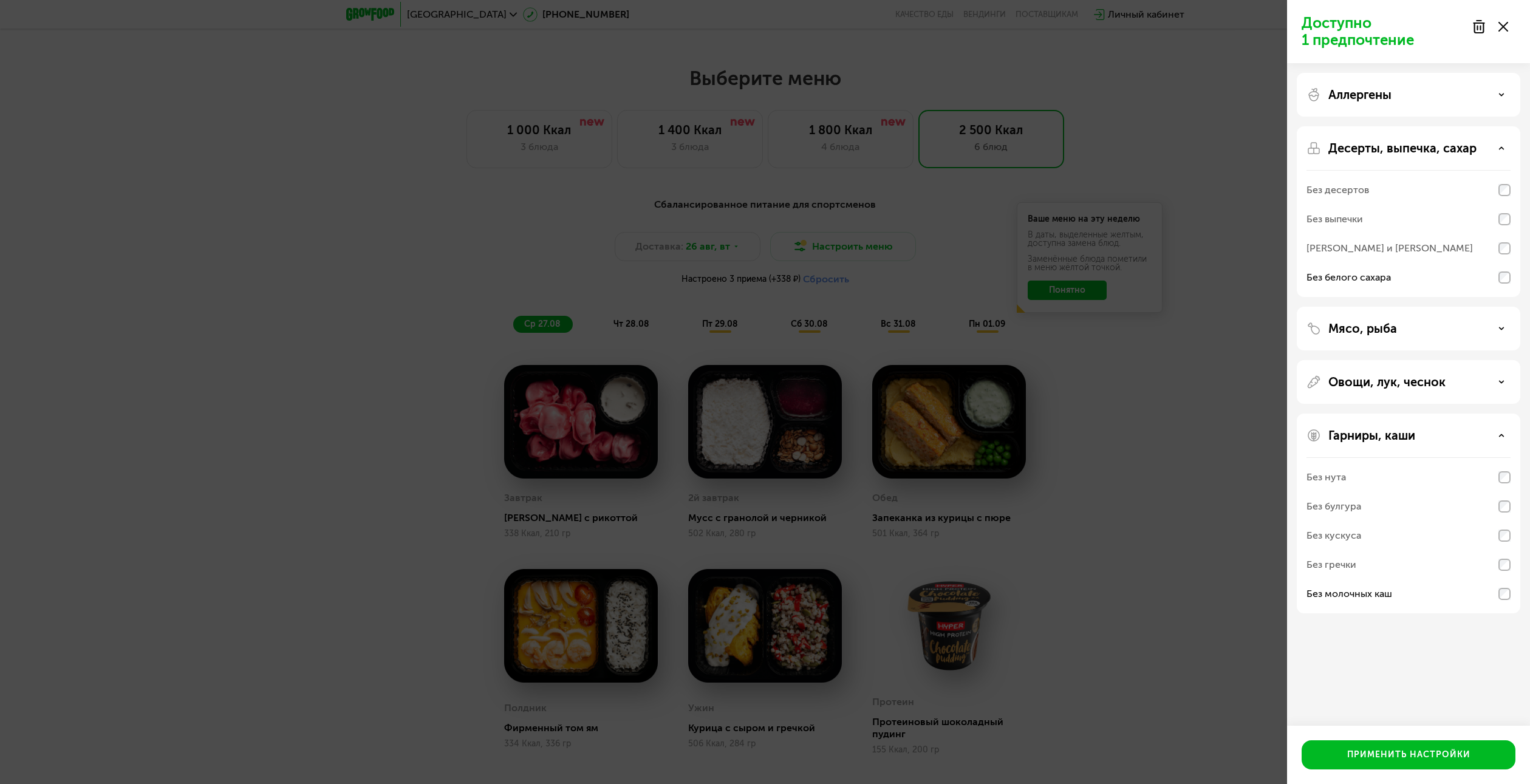
click at [1495, 386] on div "Овощи, лук, чеснок" at bounding box center [1408, 381] width 204 height 14
click at [1503, 100] on div "Аллергены" at bounding box center [1408, 94] width 204 height 14
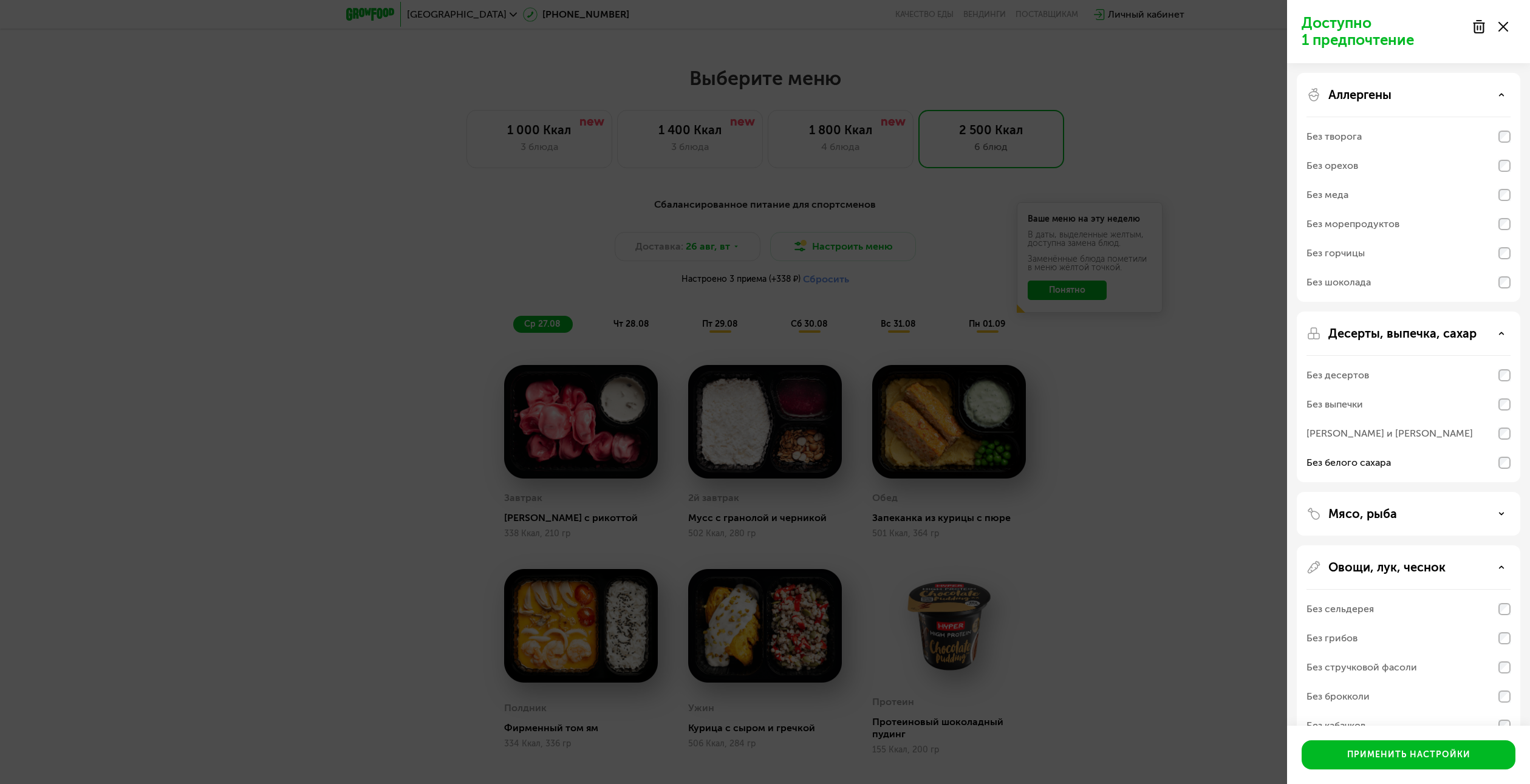
click at [1503, 96] on icon at bounding box center [1501, 94] width 6 height 6
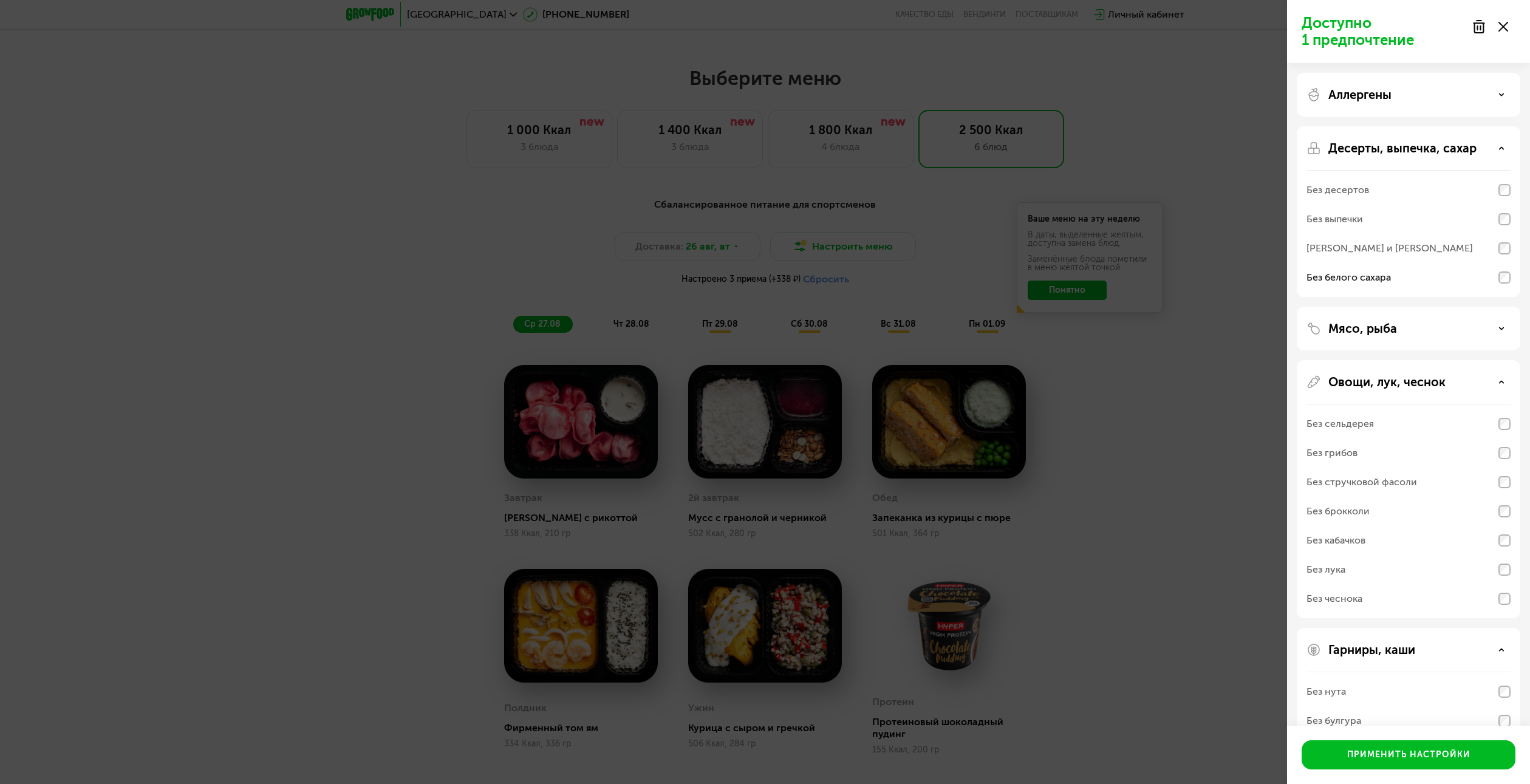
click at [1496, 332] on div "Мясо, рыба" at bounding box center [1408, 328] width 204 height 14
click at [1503, 384] on icon at bounding box center [1501, 381] width 6 height 6
click at [1408, 752] on div "Применить настройки" at bounding box center [1408, 755] width 124 height 12
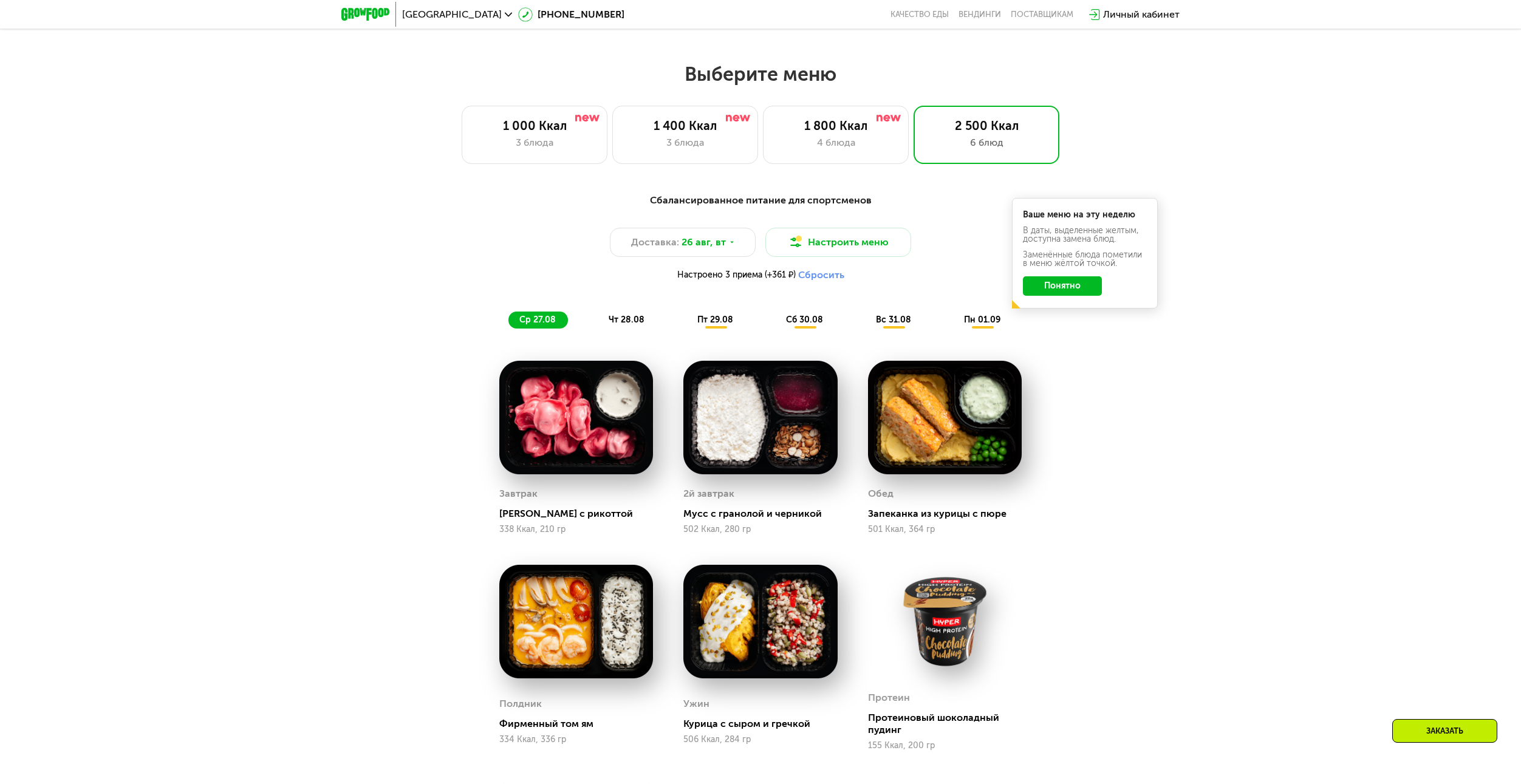
click at [610, 321] on span "чт 28.08" at bounding box center [627, 319] width 35 height 10
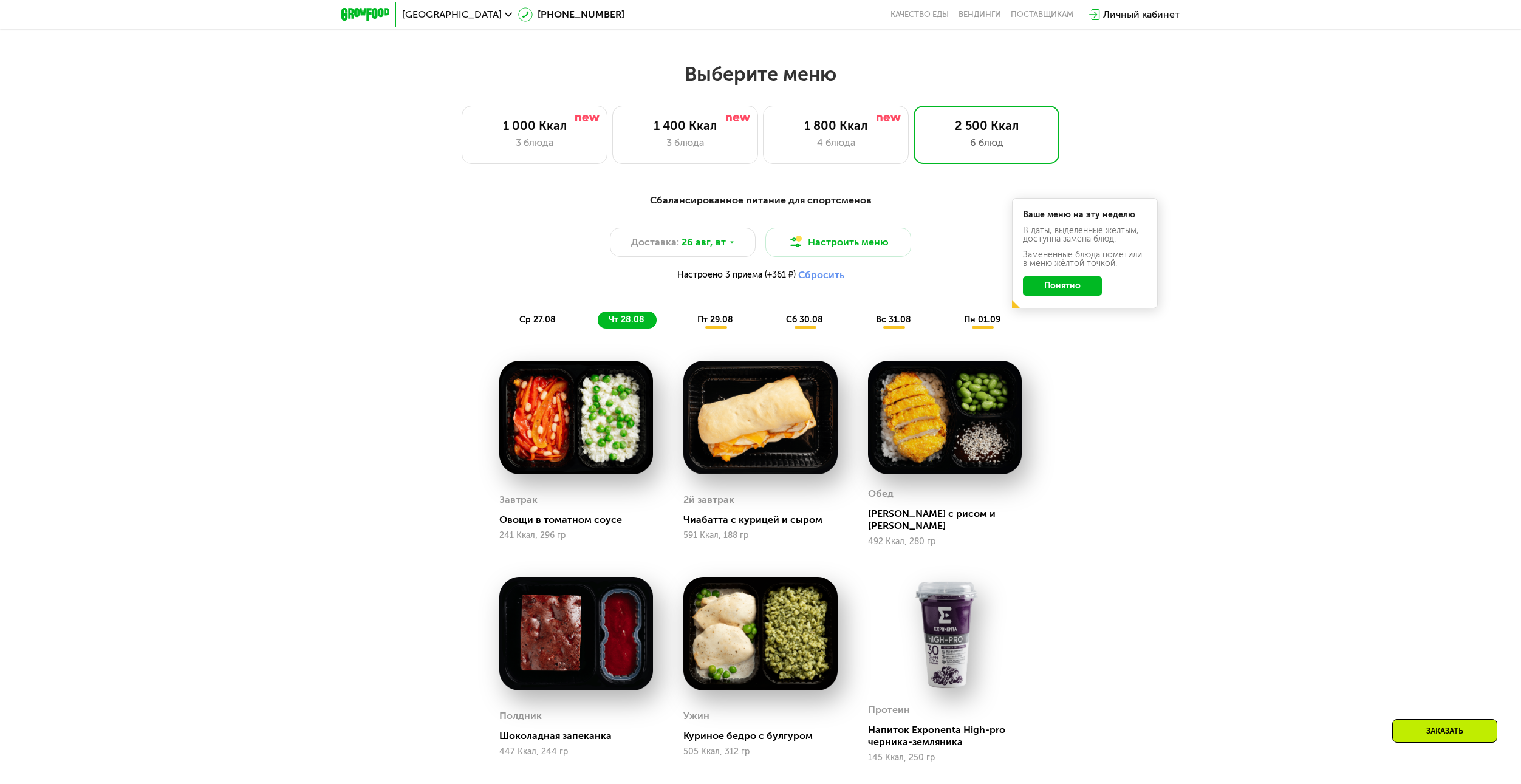
click at [775, 328] on div "пт 29.08" at bounding box center [805, 319] width 60 height 17
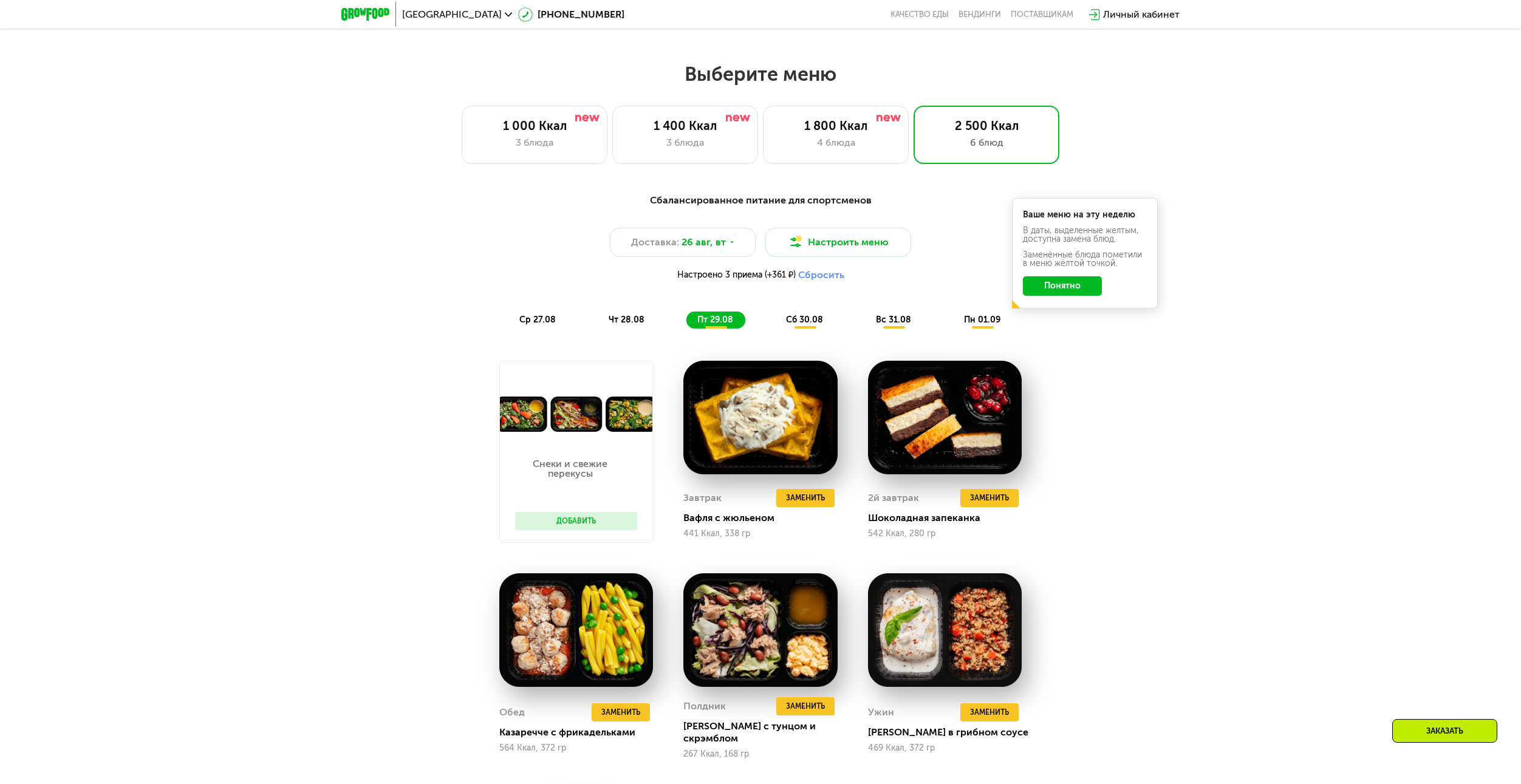
click at [591, 524] on button "Добавить" at bounding box center [576, 521] width 122 height 18
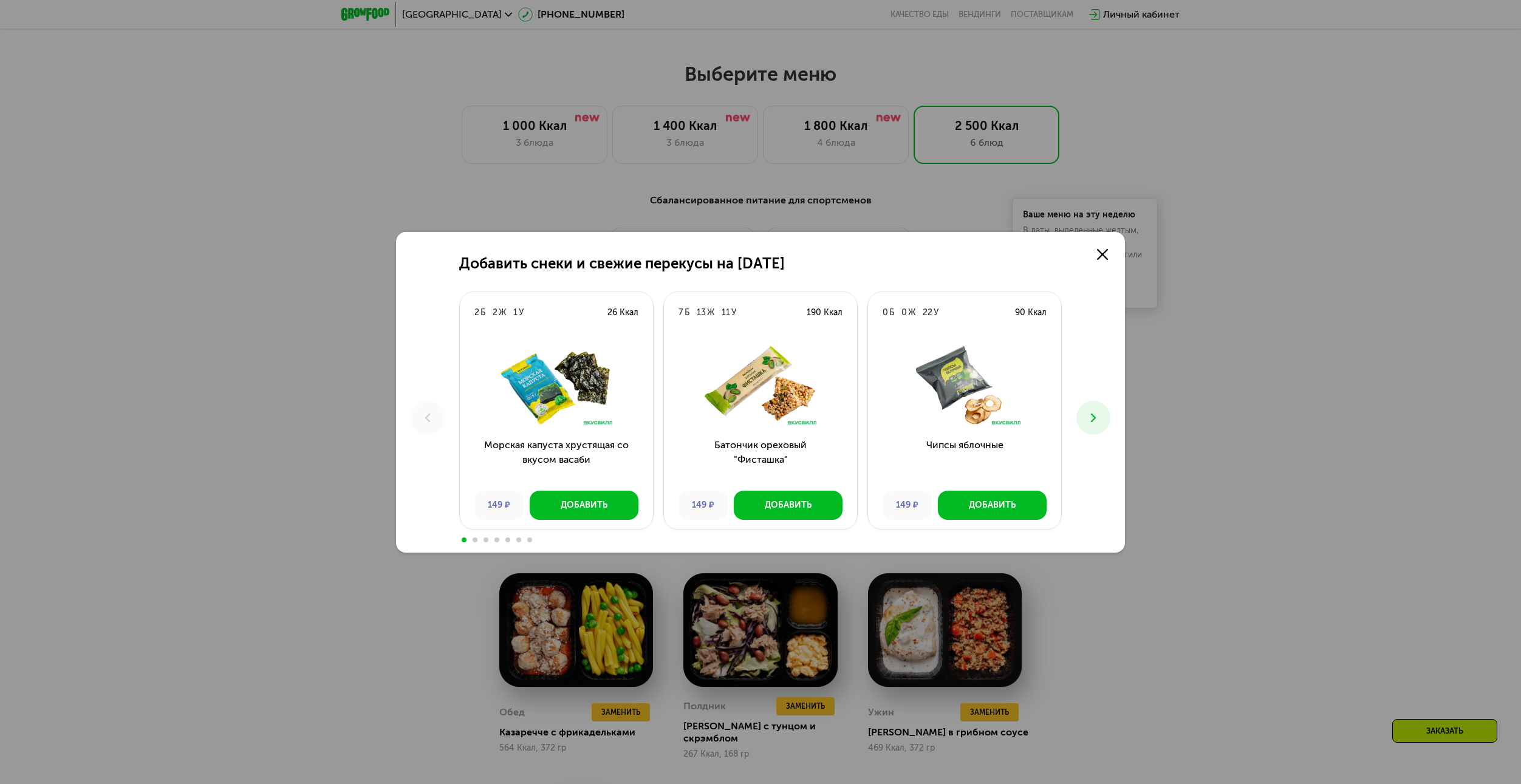
click at [1088, 411] on icon at bounding box center [1093, 417] width 14 height 14
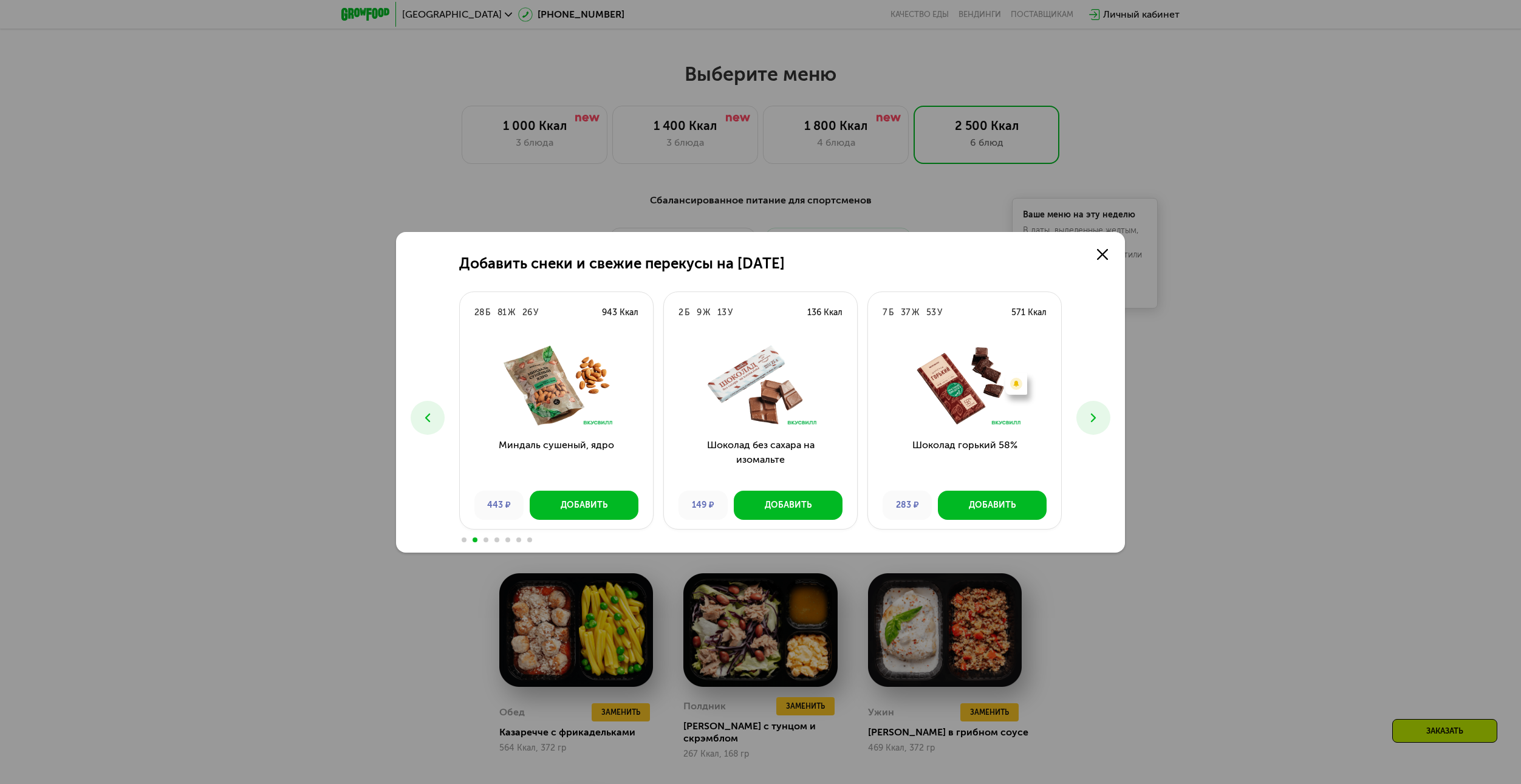
click at [1194, 426] on div "Добавить снеки и свежие перекусы на 29 августа 2 Б 2 Ж 1 У 26 Ккал Морская капу…" at bounding box center [760, 392] width 1521 height 784
click at [1103, 256] on icon at bounding box center [1103, 255] width 11 height 11
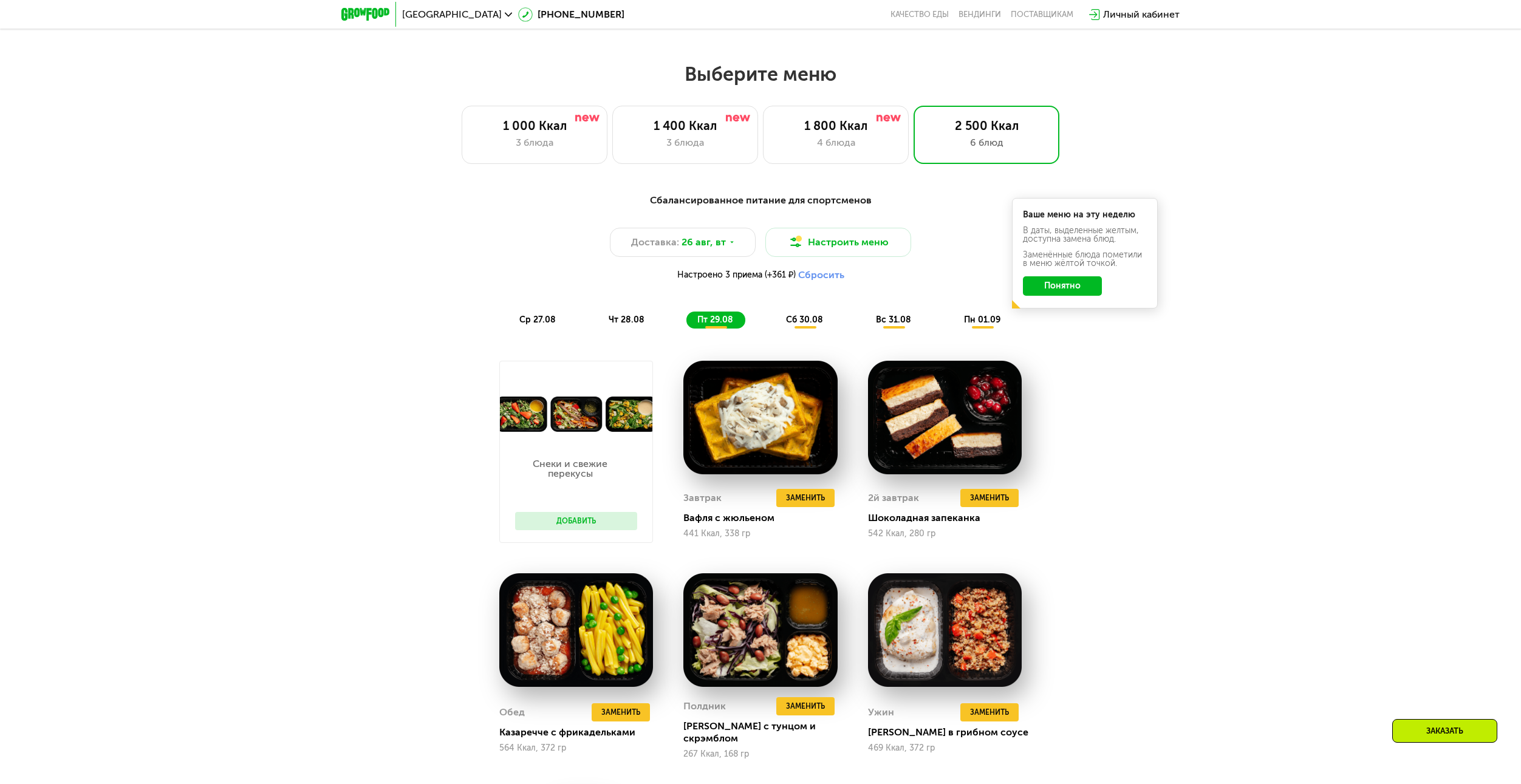
click at [1202, 480] on div "Сбалансированное питание для спортсменов Доставка: 26 авг, вт Настроить меню На…" at bounding box center [760, 615] width 1521 height 879
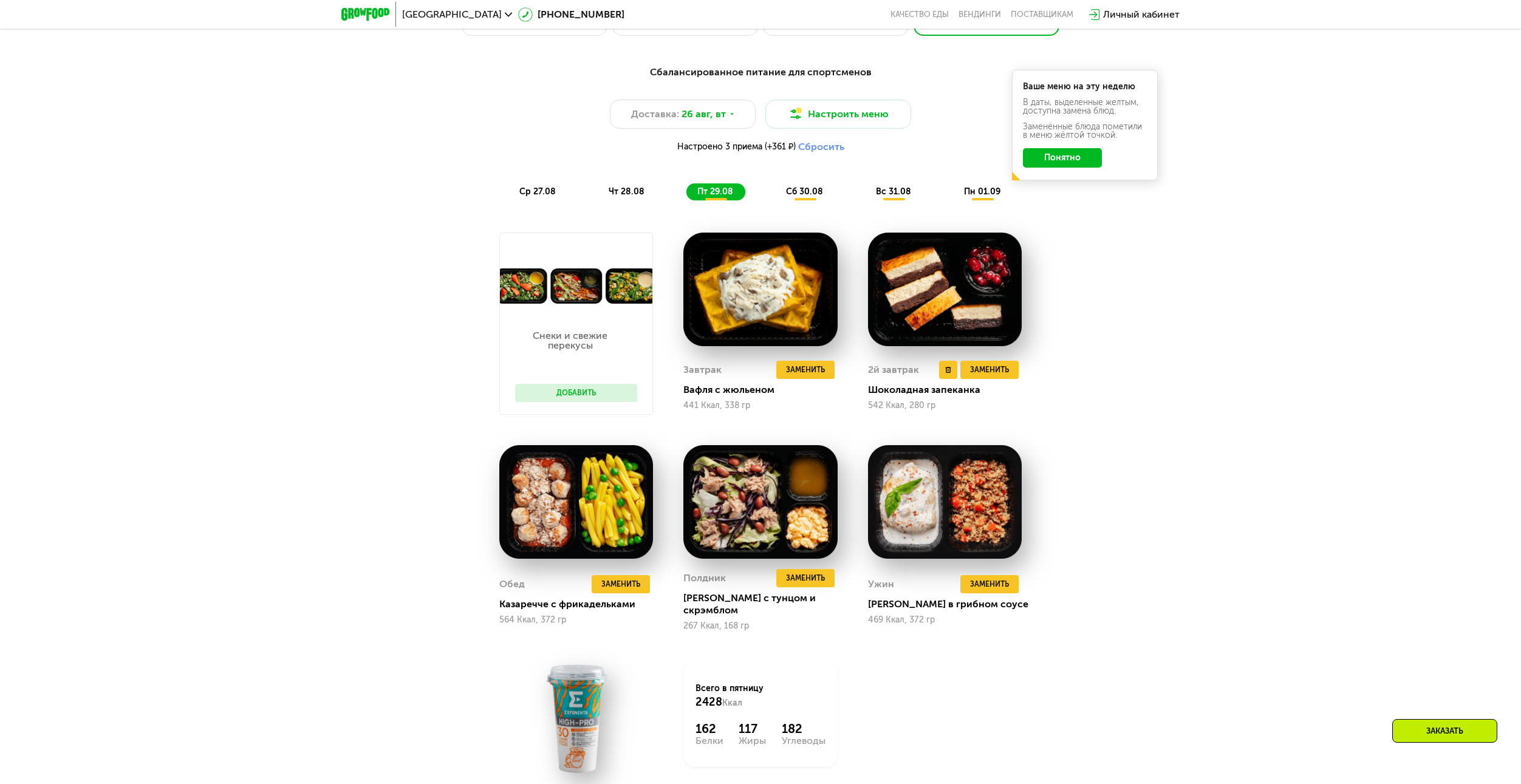
scroll to position [911, 0]
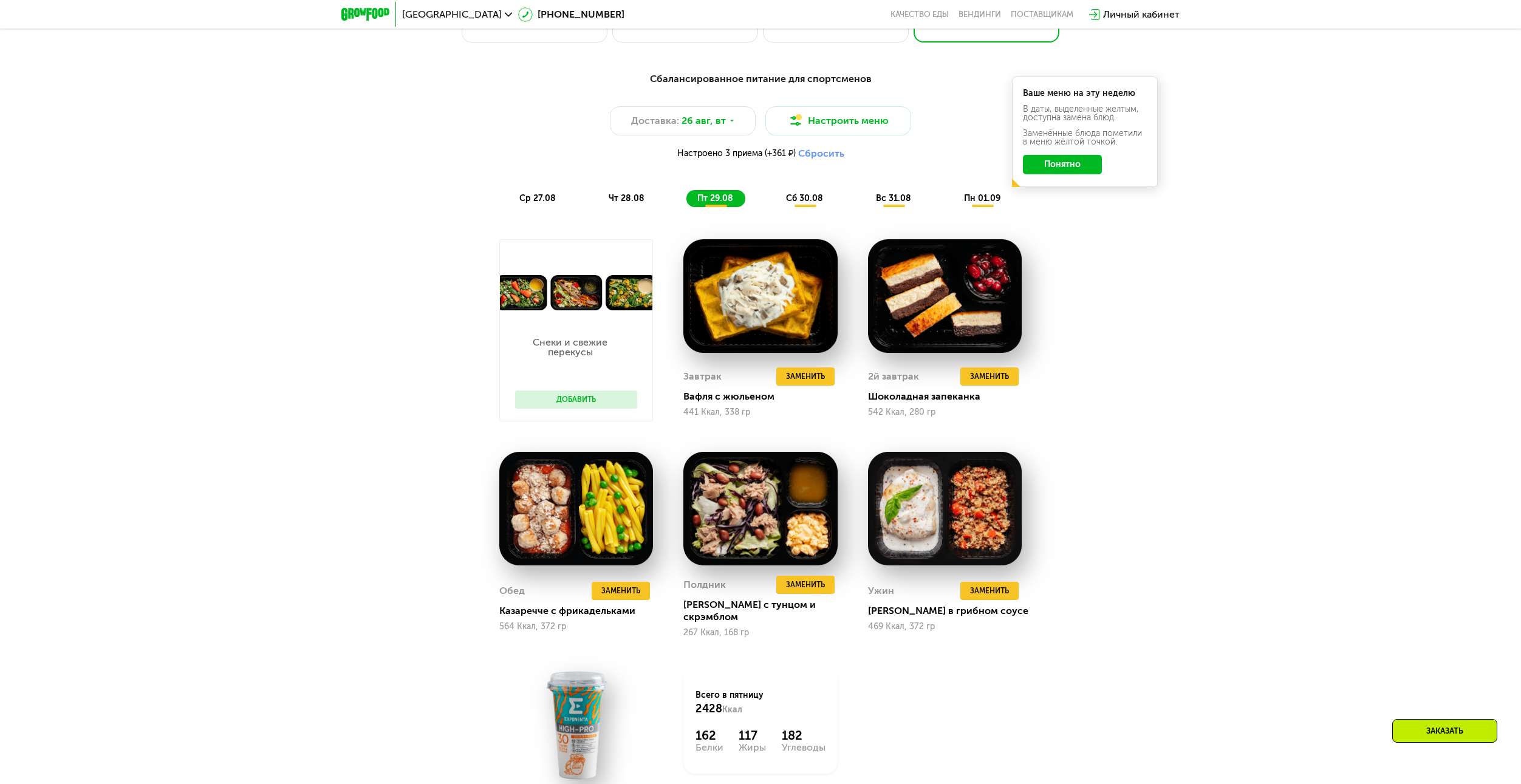
click at [809, 197] on span "сб 30.08" at bounding box center [804, 198] width 37 height 10
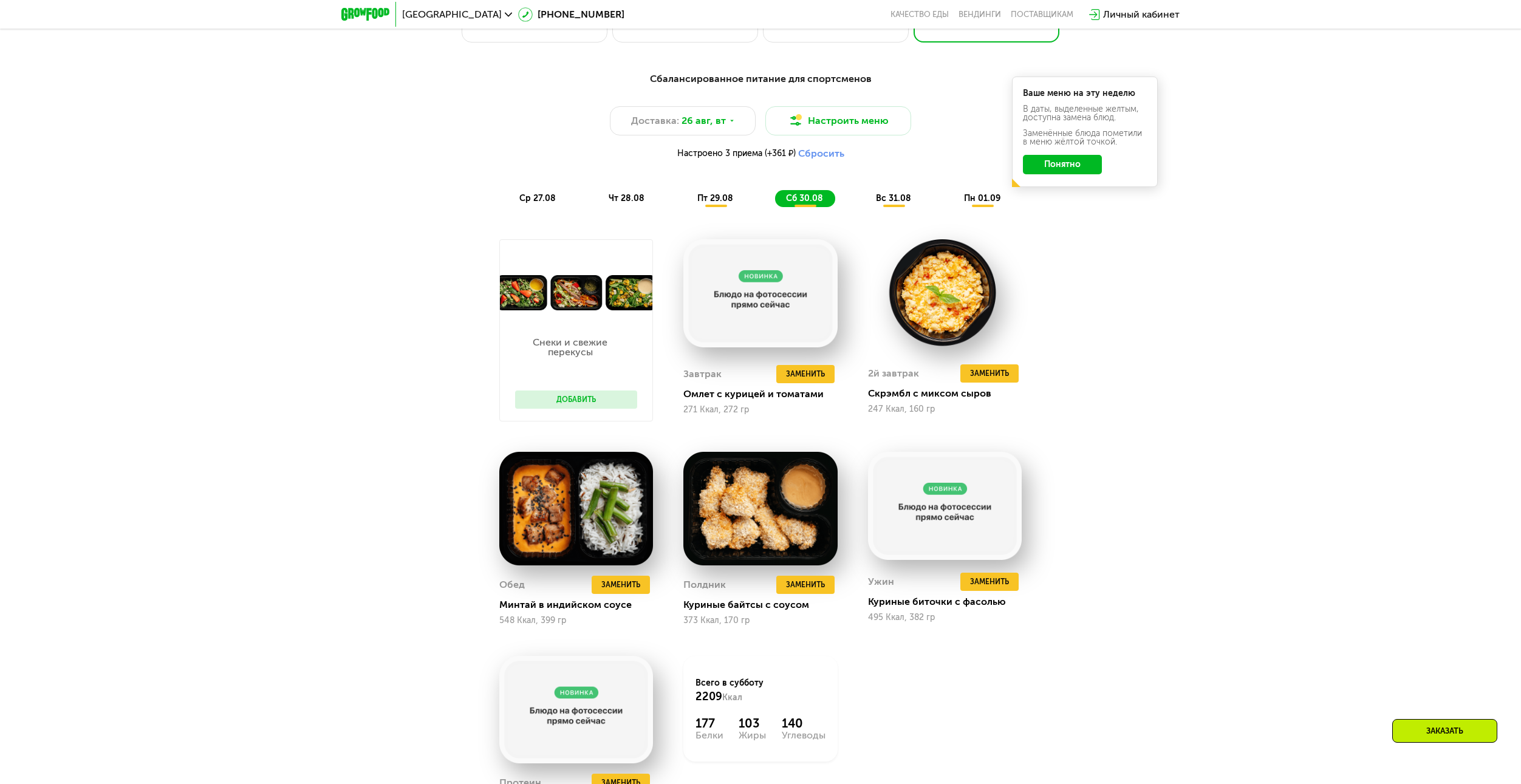
click at [892, 201] on span "вс 31.08" at bounding box center [894, 198] width 35 height 10
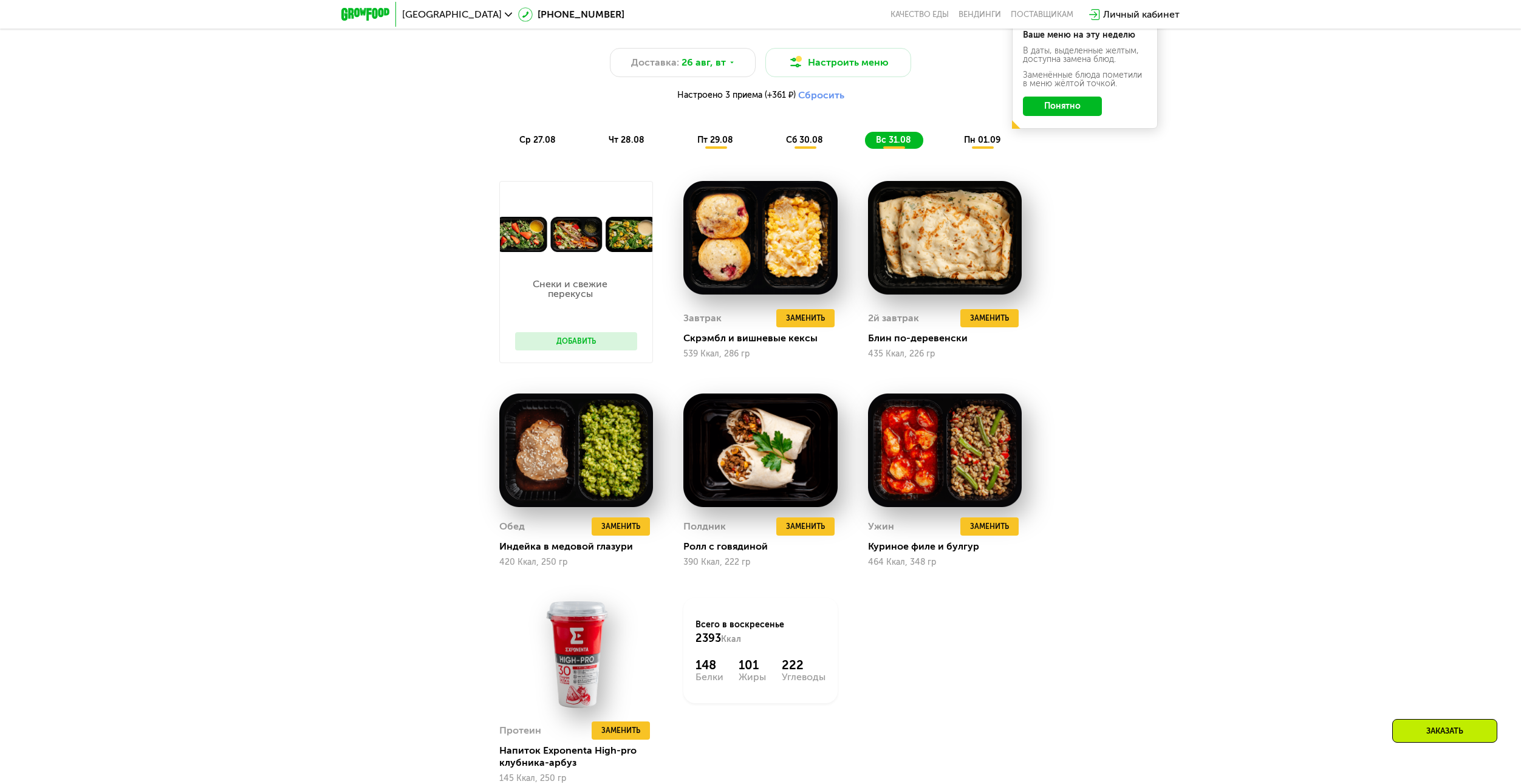
scroll to position [972, 0]
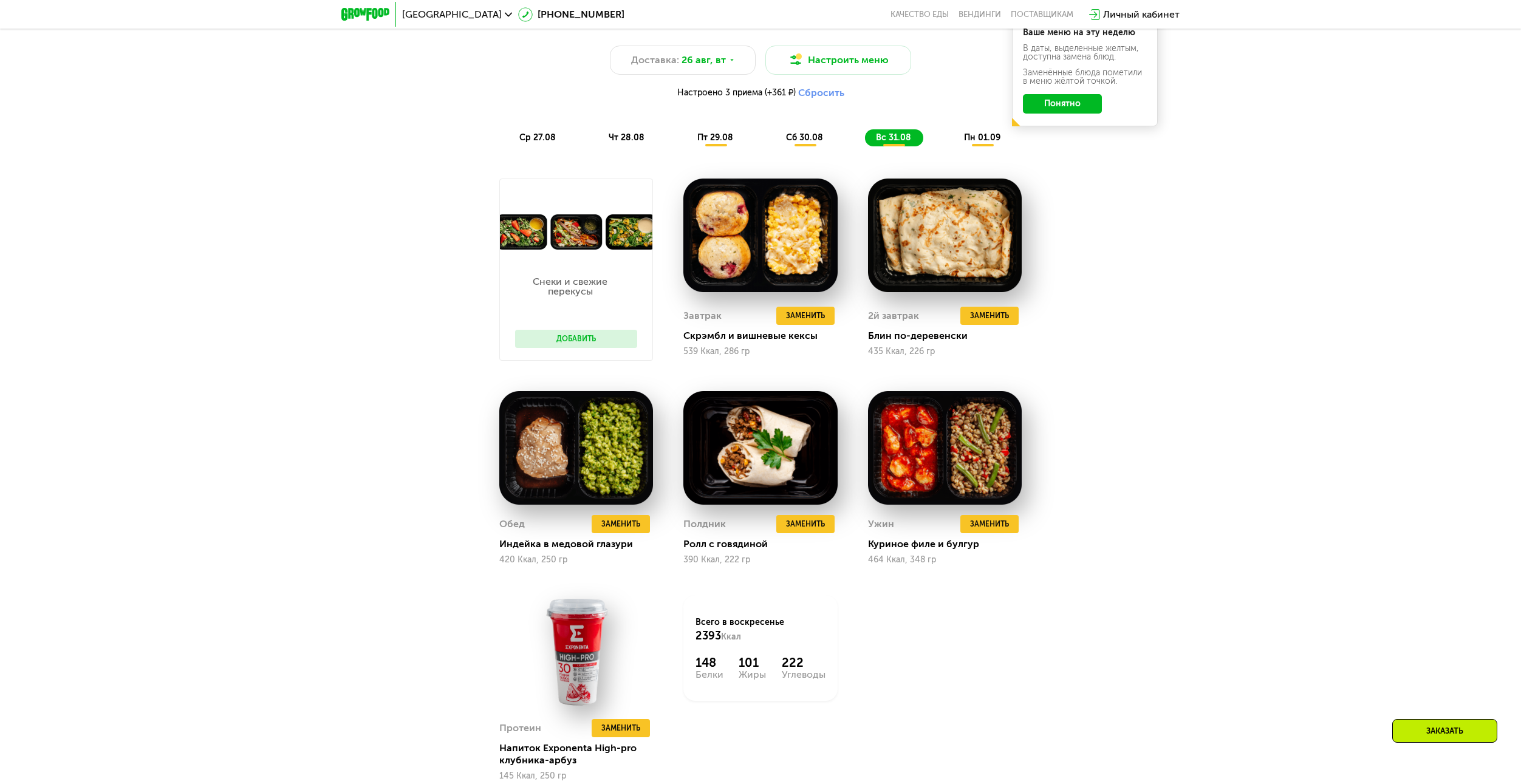
click at [962, 142] on div "пн 01.09" at bounding box center [982, 138] width 59 height 17
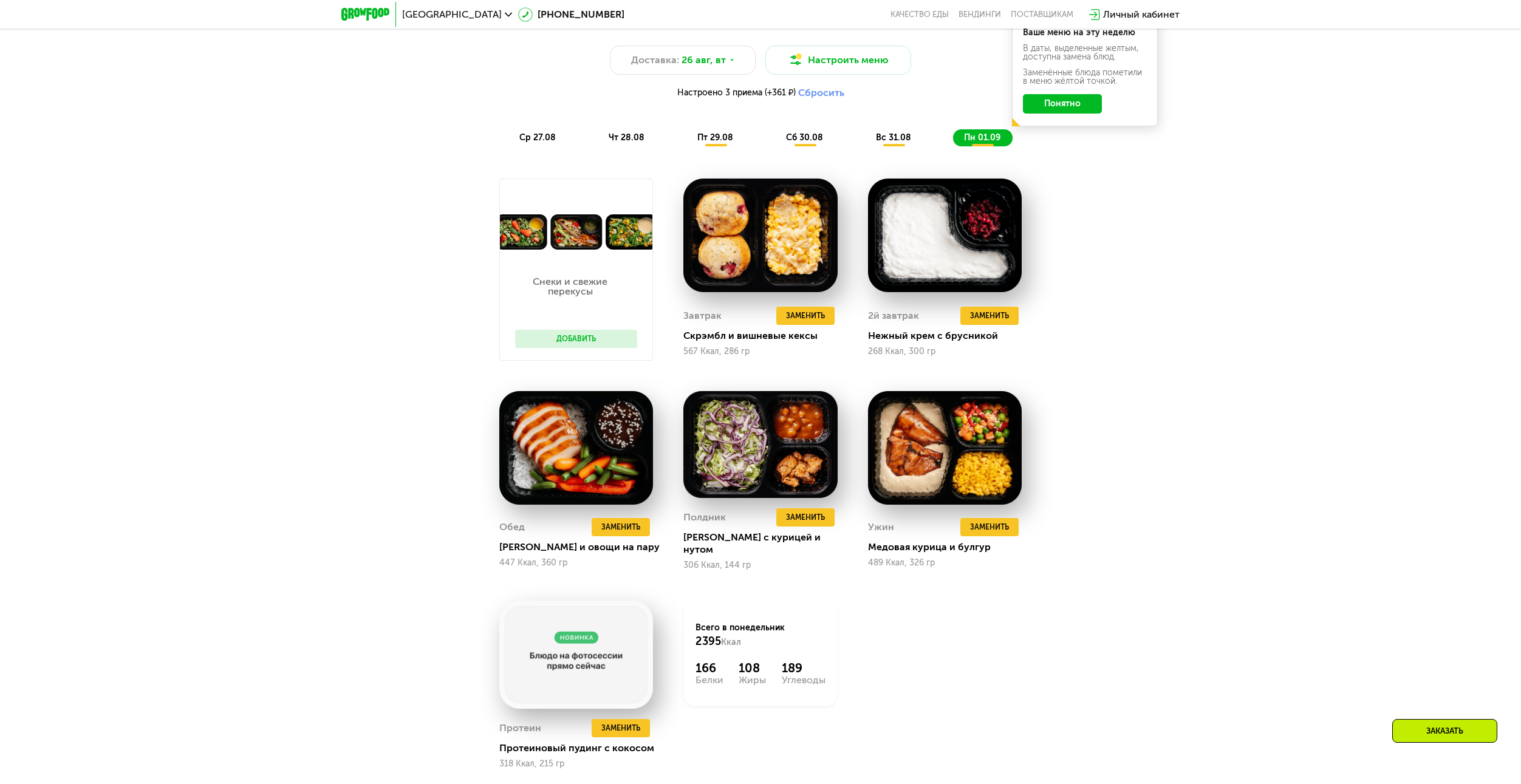
click at [1177, 373] on div "Сбалансированное питание для спортсменов Доставка: 26 авг, вт Настроить меню На…" at bounding box center [760, 421] width 1521 height 855
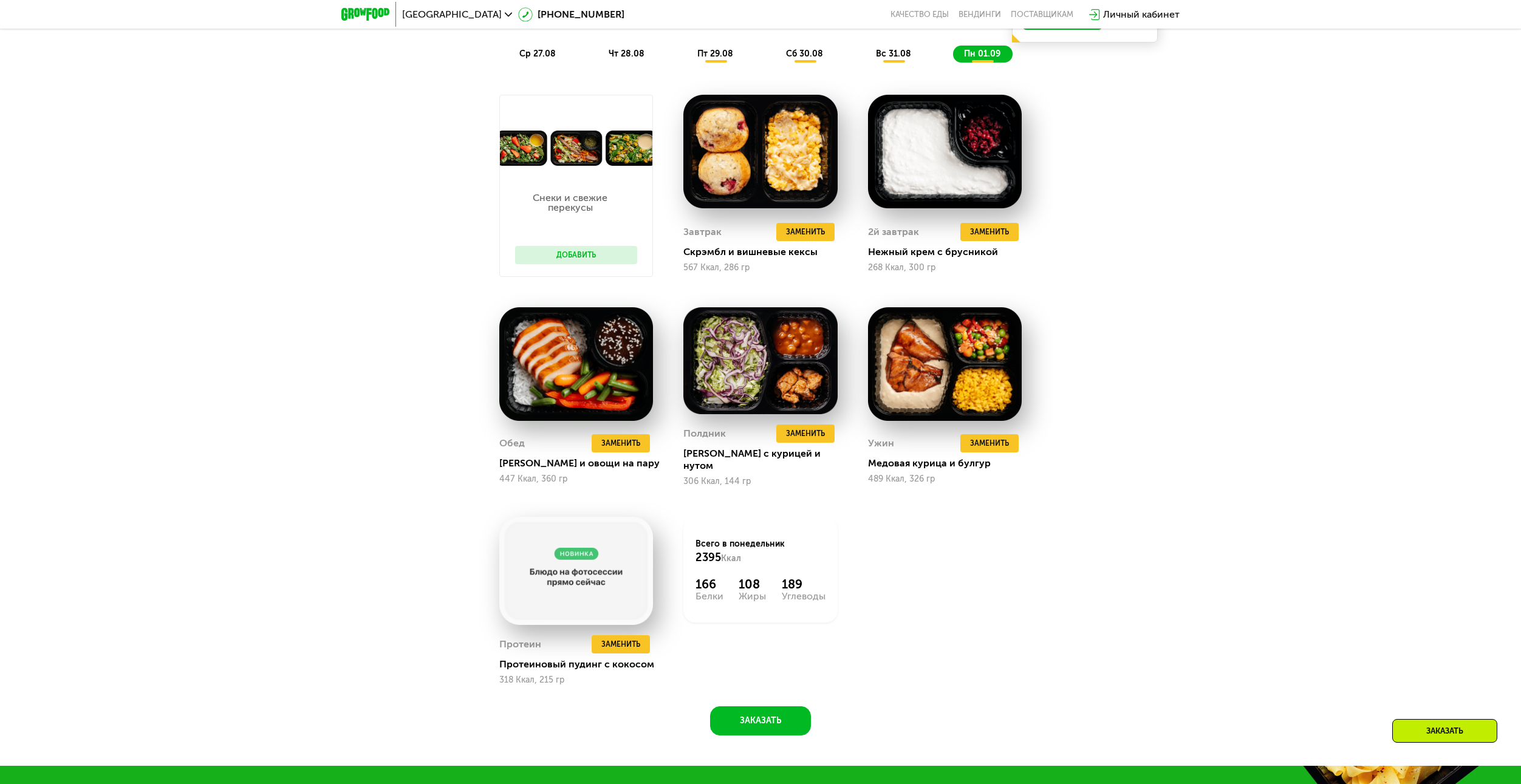
scroll to position [850, 0]
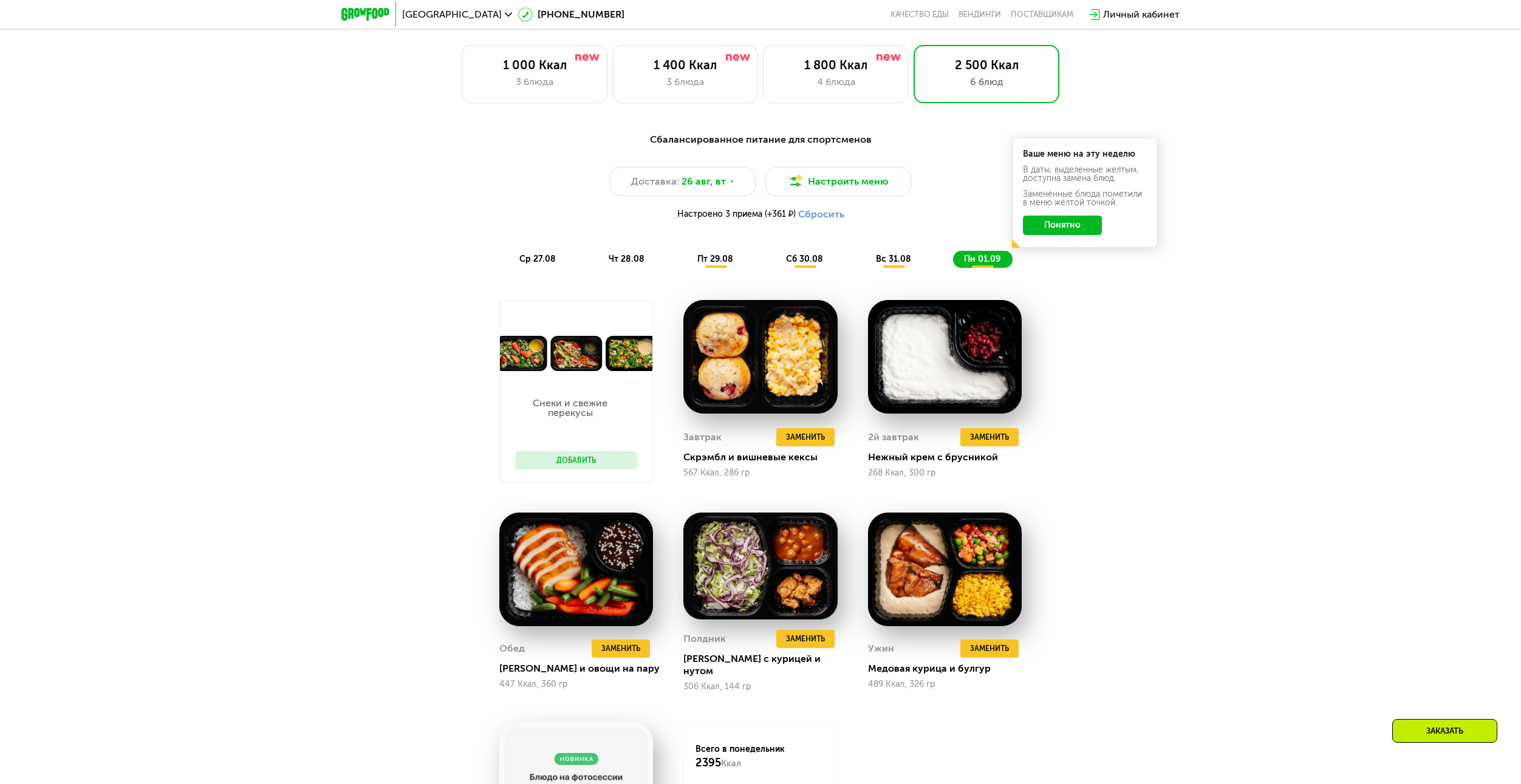
drag, startPoint x: 1336, startPoint y: 47, endPoint x: 1358, endPoint y: 1, distance: 51.0
click at [1339, 40] on div "Выберите меню 1 000 Ккал 3 блюда 1 400 Ккал 3 блюда 1 800 Ккал 4 блюда 2 500 Кк…" at bounding box center [760, 52] width 1521 height 102
drag, startPoint x: 333, startPoint y: 13, endPoint x: 384, endPoint y: 19, distance: 51.4
click at [384, 19] on div "Санкт-Петербург 8 (800) 555-21-78 Качество еды Вендинги поставщикам Личный каби…" at bounding box center [760, 14] width 1521 height 29
click at [1243, 547] on div "Сбалансированное питание для спортсменов Доставка: 26 авг, вт Настроить меню На…" at bounding box center [760, 542] width 1521 height 855
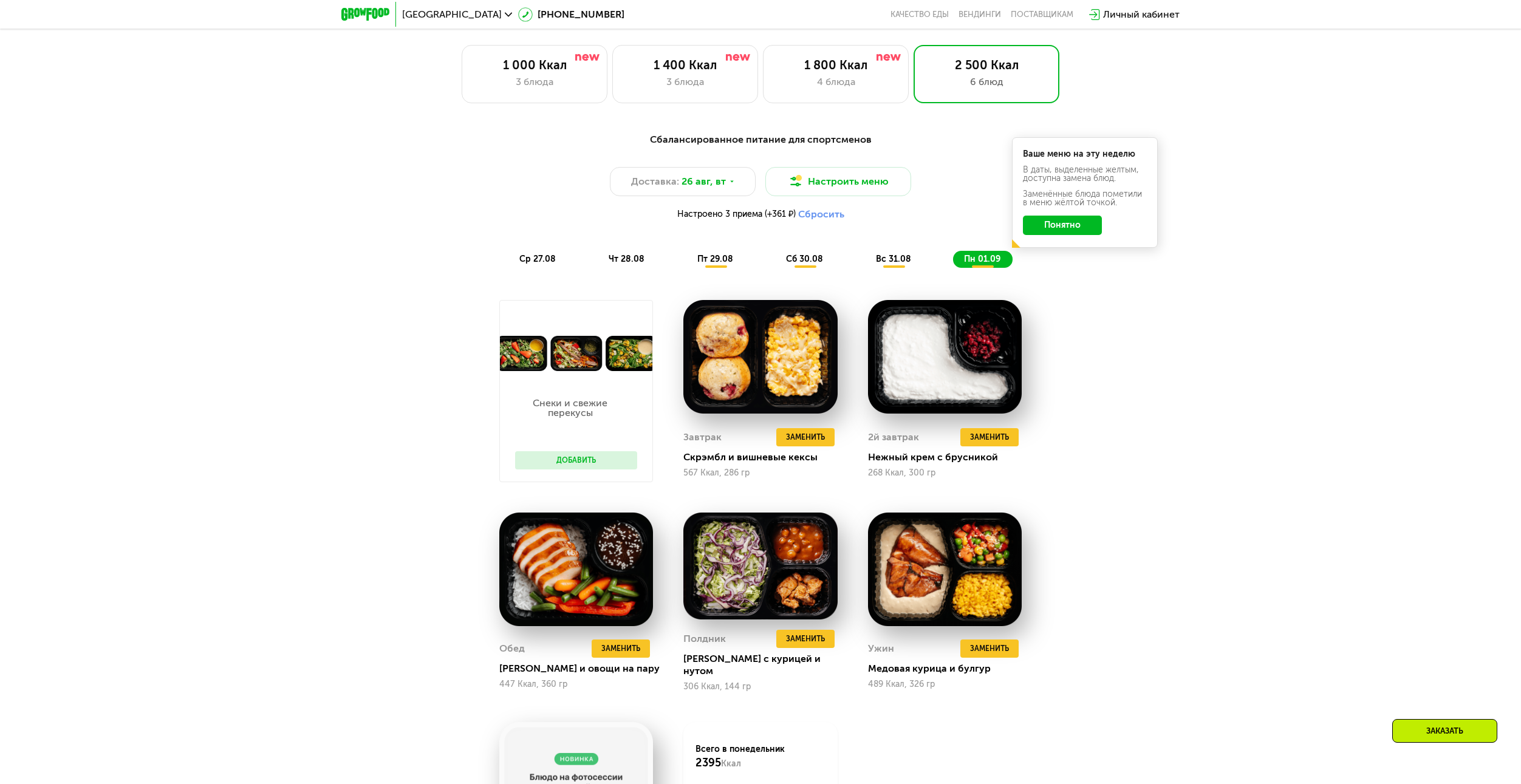
click at [1198, 511] on div "Сбалансированное питание для спортсменов Доставка: 26 авг, вт Настроить меню На…" at bounding box center [760, 542] width 1521 height 855
drag, startPoint x: 1174, startPoint y: 440, endPoint x: 896, endPoint y: 278, distance: 321.8
click at [1171, 438] on div "Сбалансированное питание для спортсменов Доставка: 26 авг, вт Настроить меню На…" at bounding box center [760, 542] width 1521 height 855
click at [883, 261] on span "вс 31.08" at bounding box center [894, 259] width 35 height 10
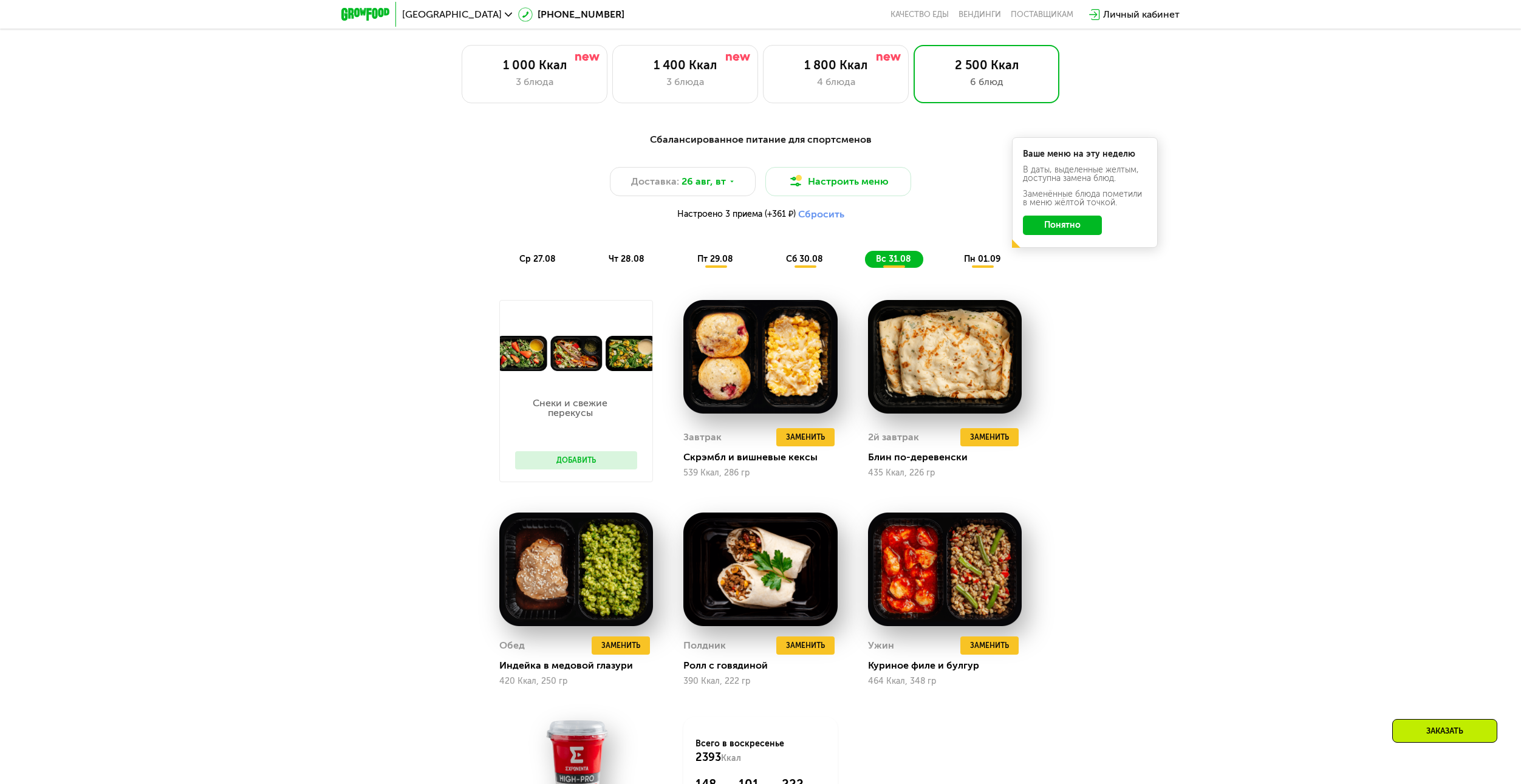
click at [865, 259] on div "сб 30.08" at bounding box center [894, 259] width 58 height 17
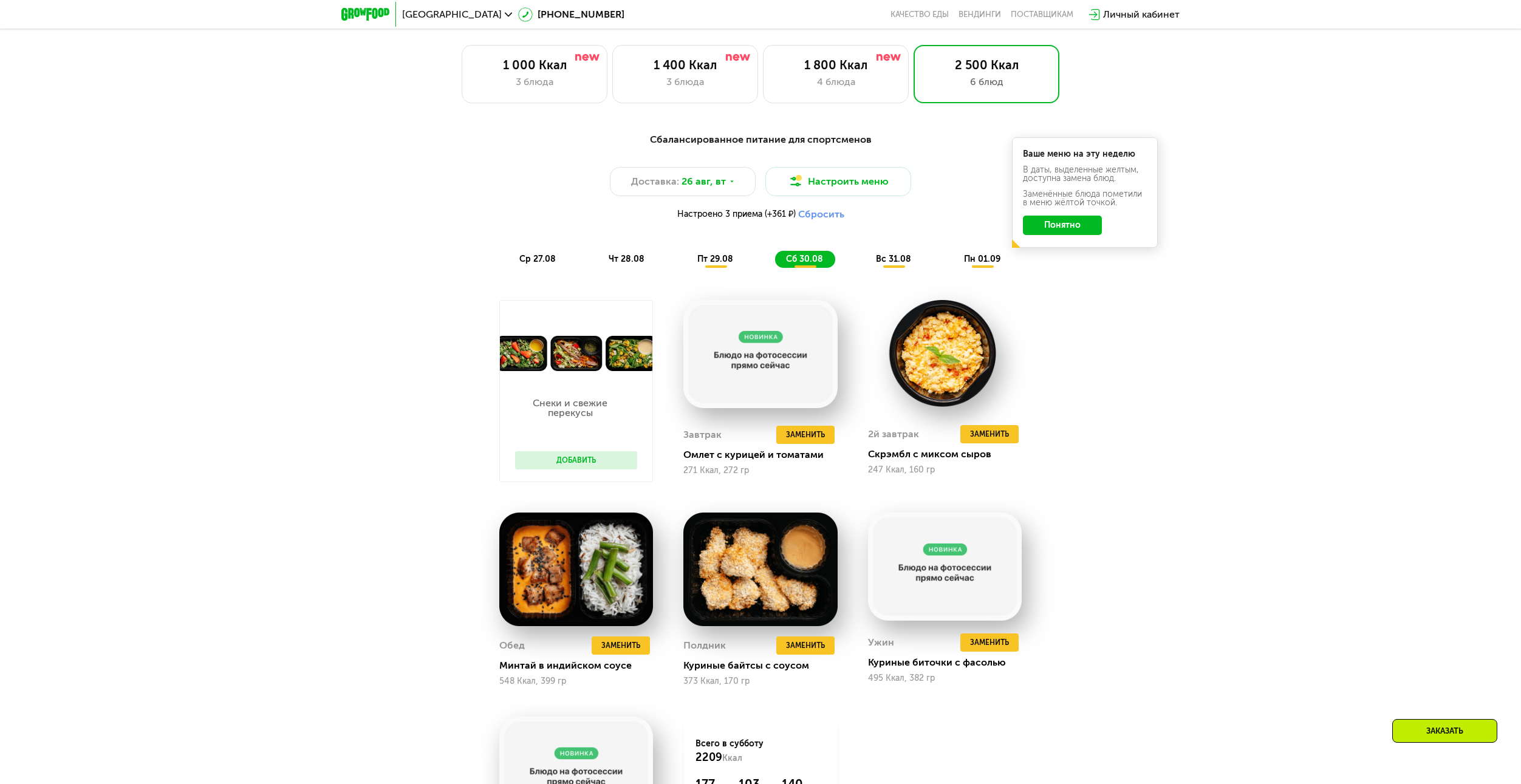
click at [545, 273] on div "Сбалансированное питание для спортсменов Доставка: 26 авг, вт Настроить меню На…" at bounding box center [760, 200] width 734 height 150
click at [540, 264] on span "ср 27.08" at bounding box center [537, 259] width 36 height 10
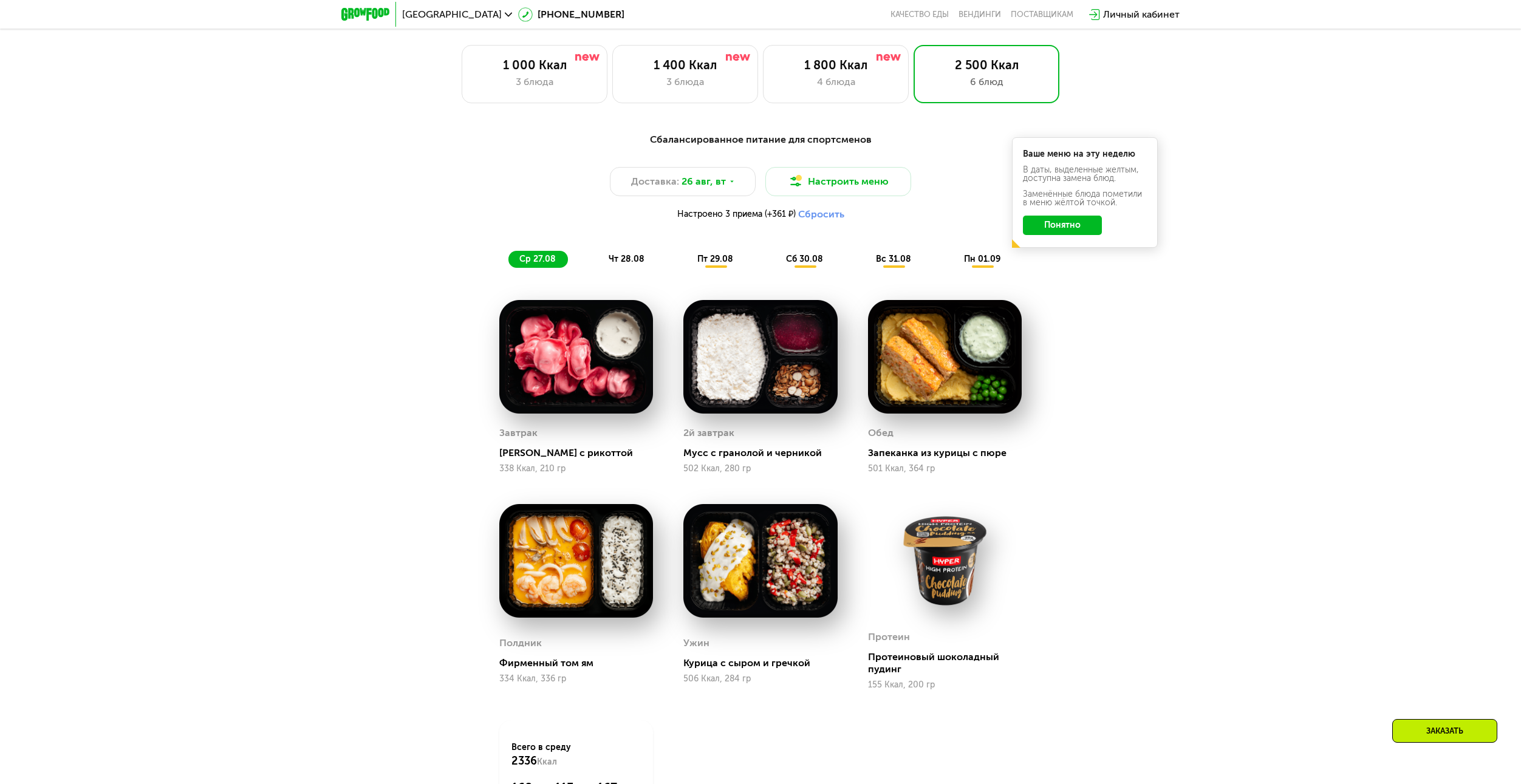
click at [634, 264] on span "чт 28.08" at bounding box center [627, 259] width 35 height 10
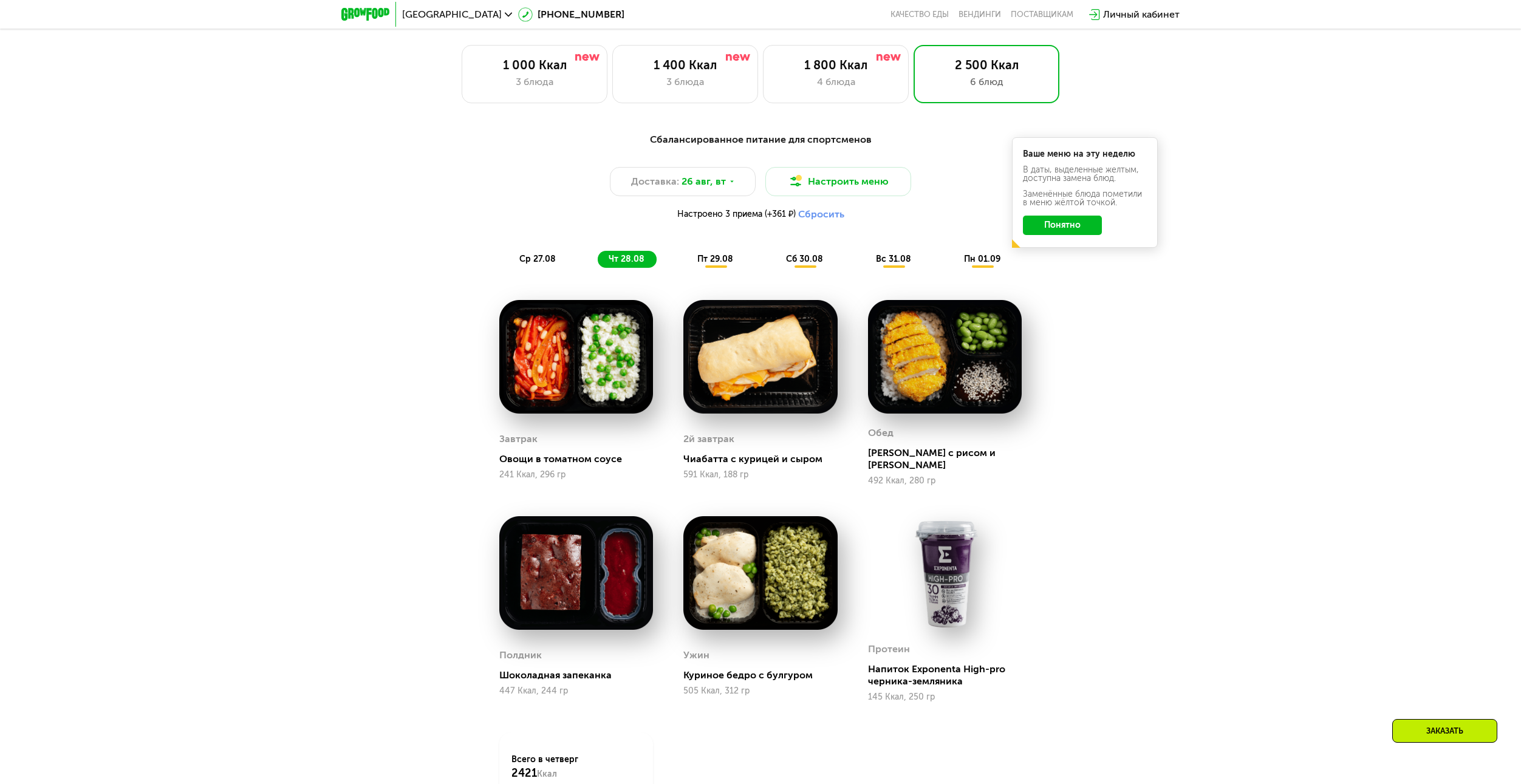
click at [775, 263] on div "пт 29.08" at bounding box center [805, 259] width 60 height 17
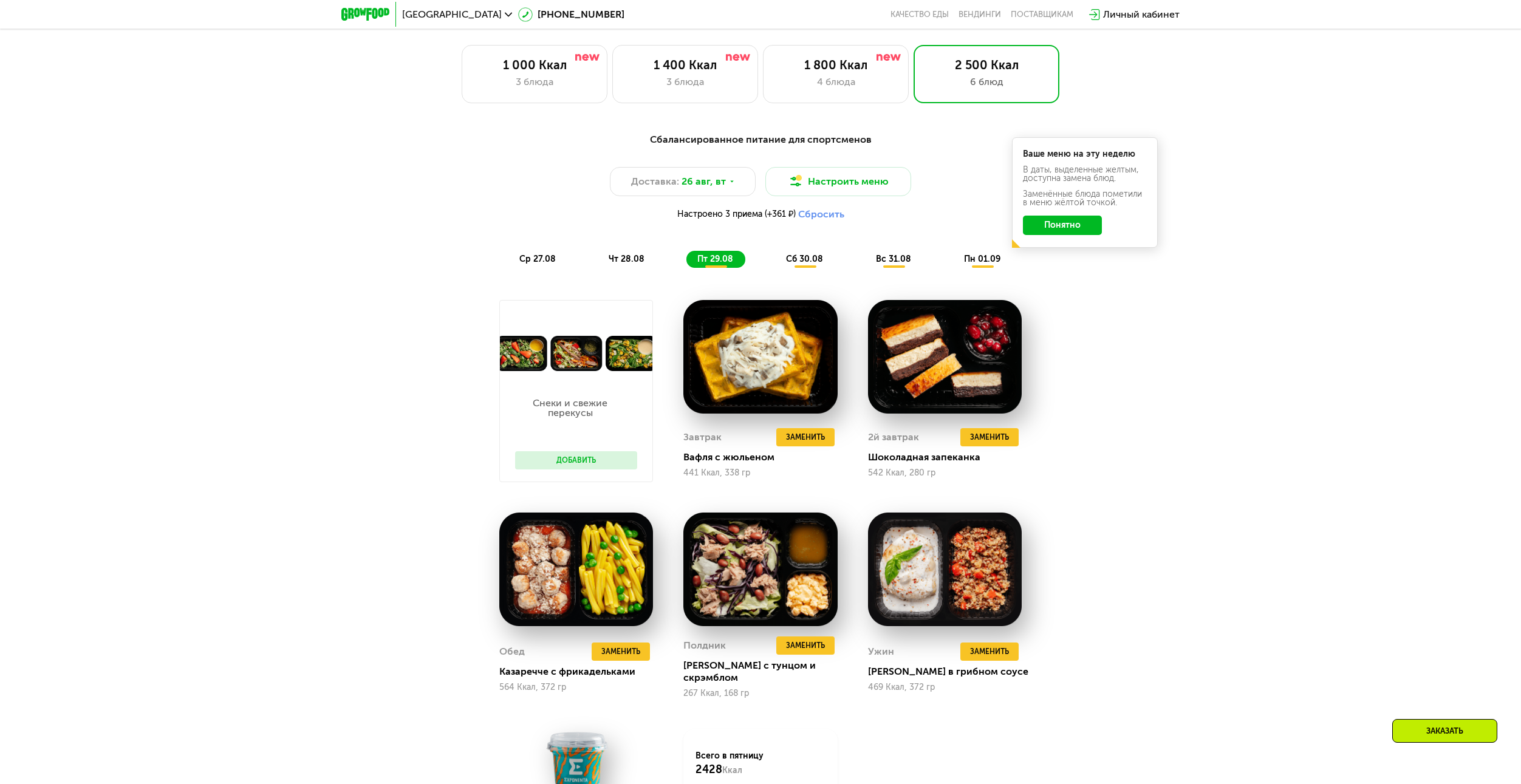
click at [1375, 310] on div "Сбалансированное питание для спортсменов Доставка: 26 авг, вт Настроить меню На…" at bounding box center [760, 555] width 1521 height 879
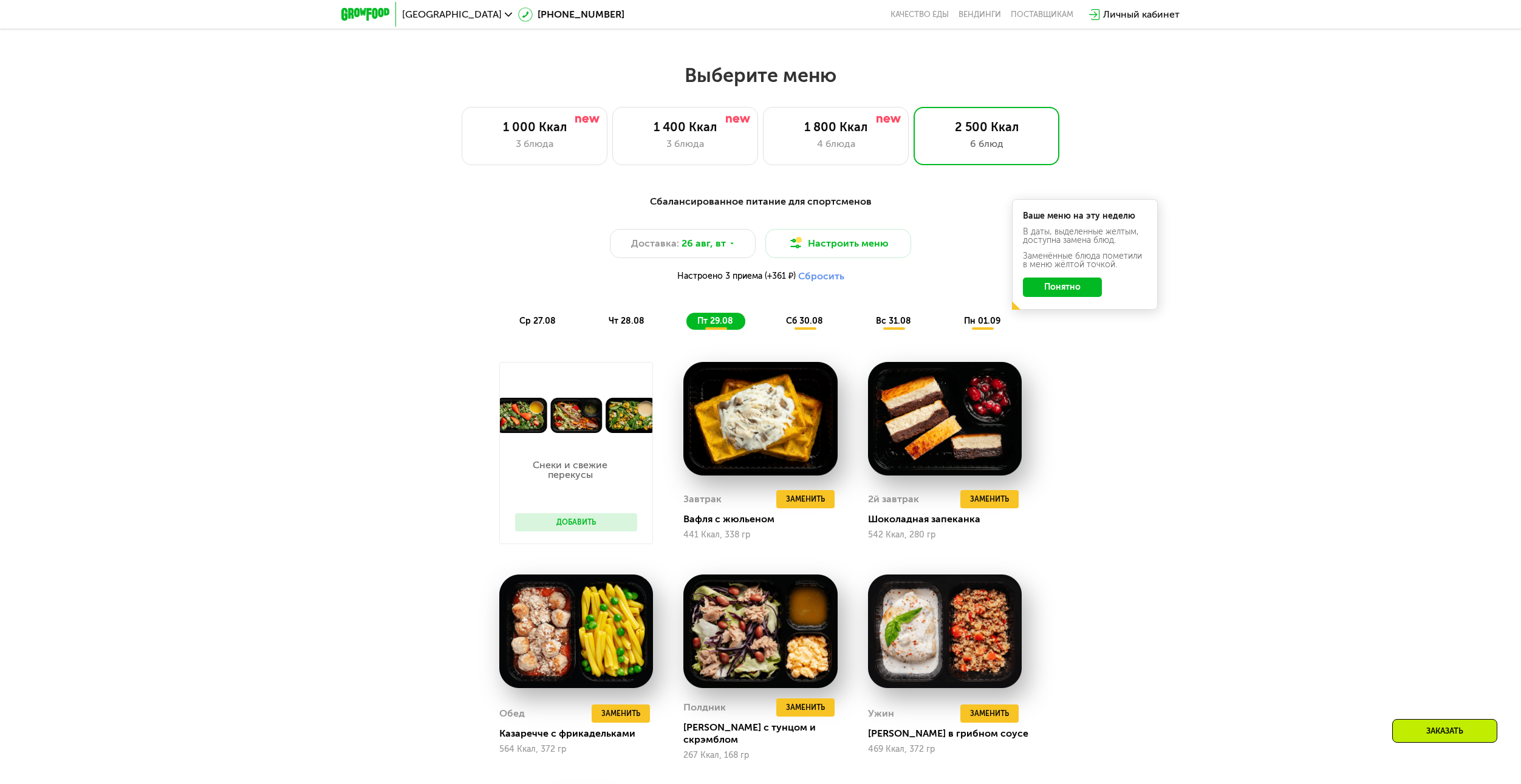
scroll to position [789, 0]
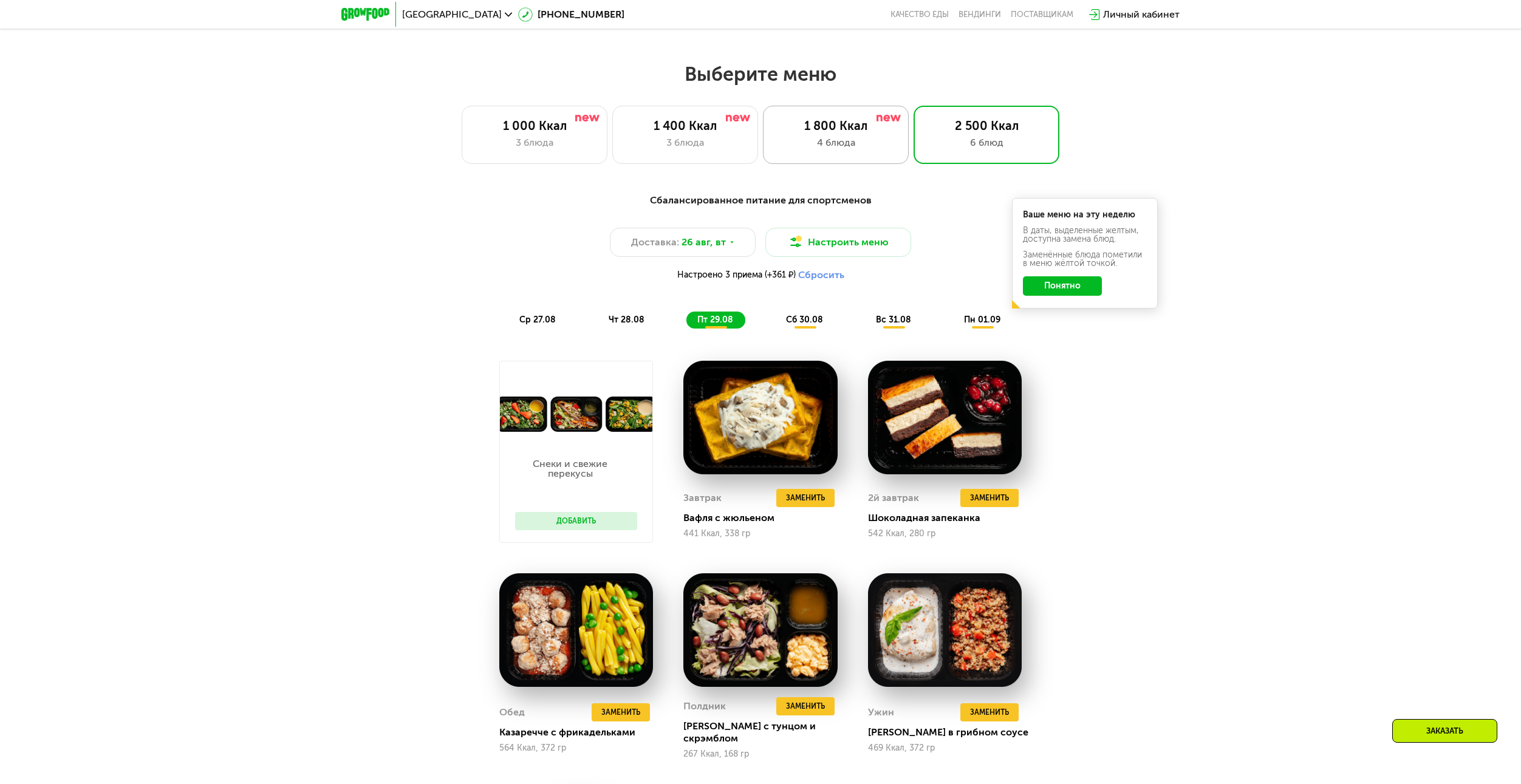
click at [808, 150] on div "4 блюда" at bounding box center [836, 142] width 120 height 14
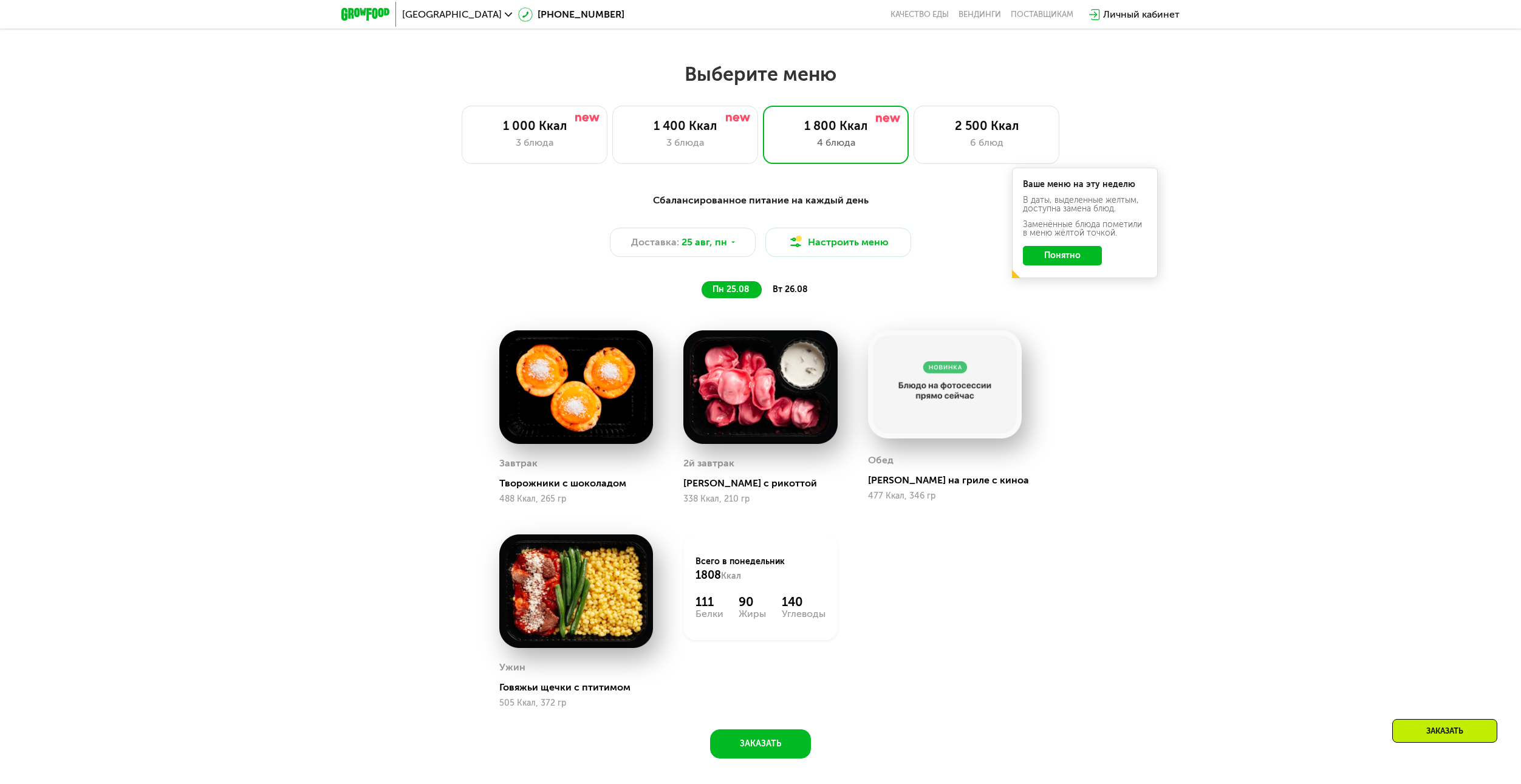
click at [782, 295] on span "вт 26.08" at bounding box center [791, 289] width 35 height 10
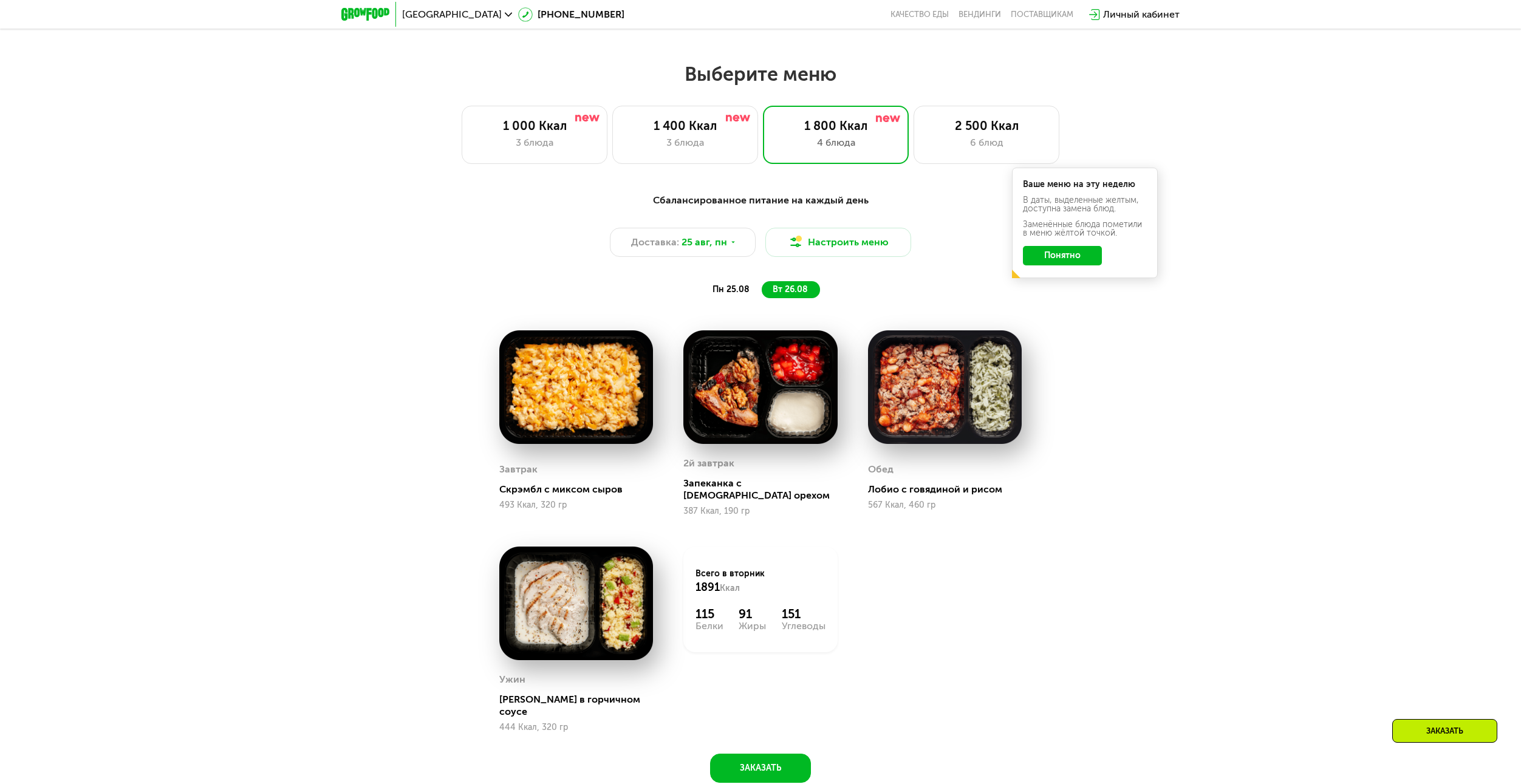
click at [734, 291] on span "пн 25.08" at bounding box center [731, 289] width 37 height 10
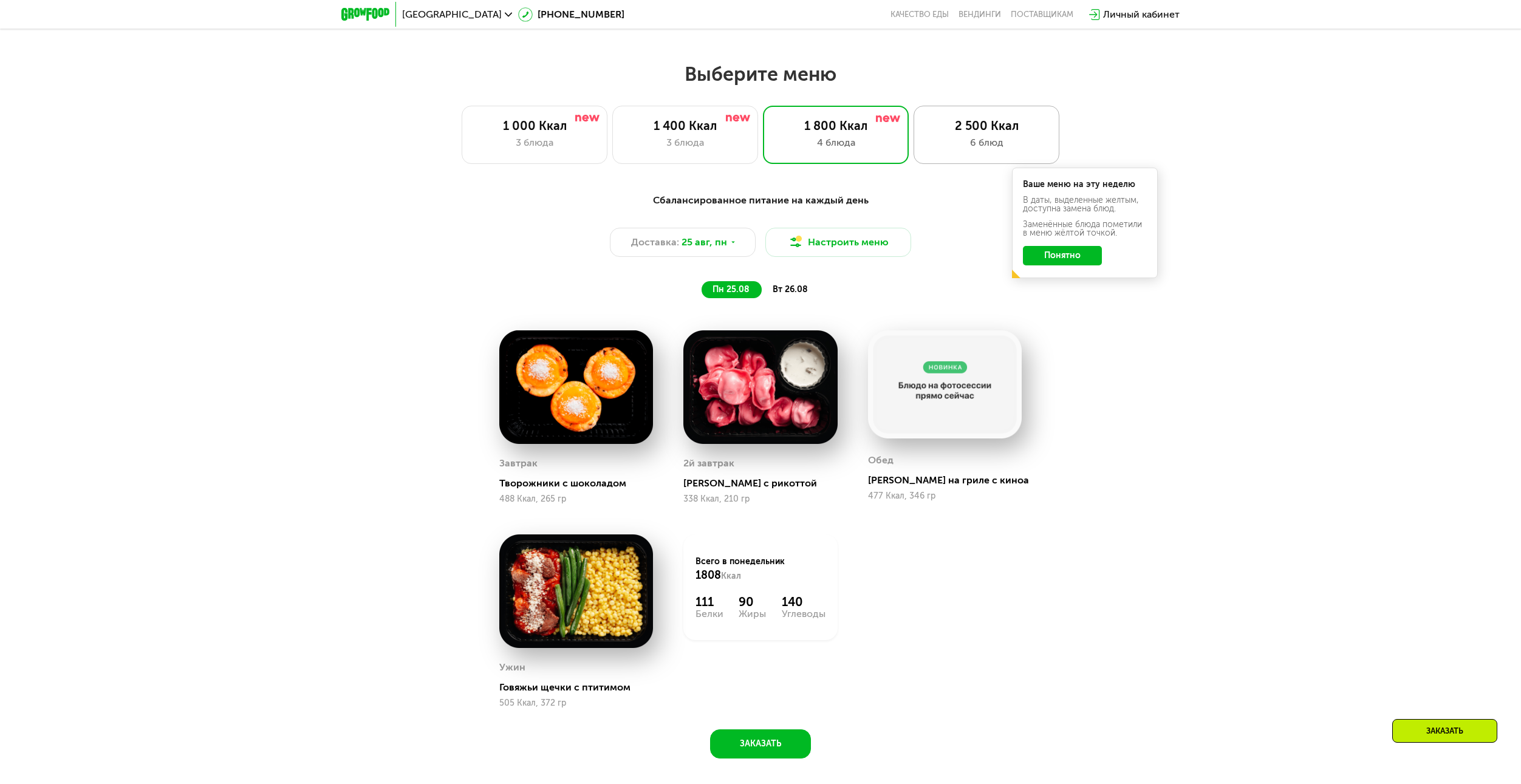
click at [950, 157] on div "2 500 Ккал 6 блюд" at bounding box center [986, 134] width 146 height 58
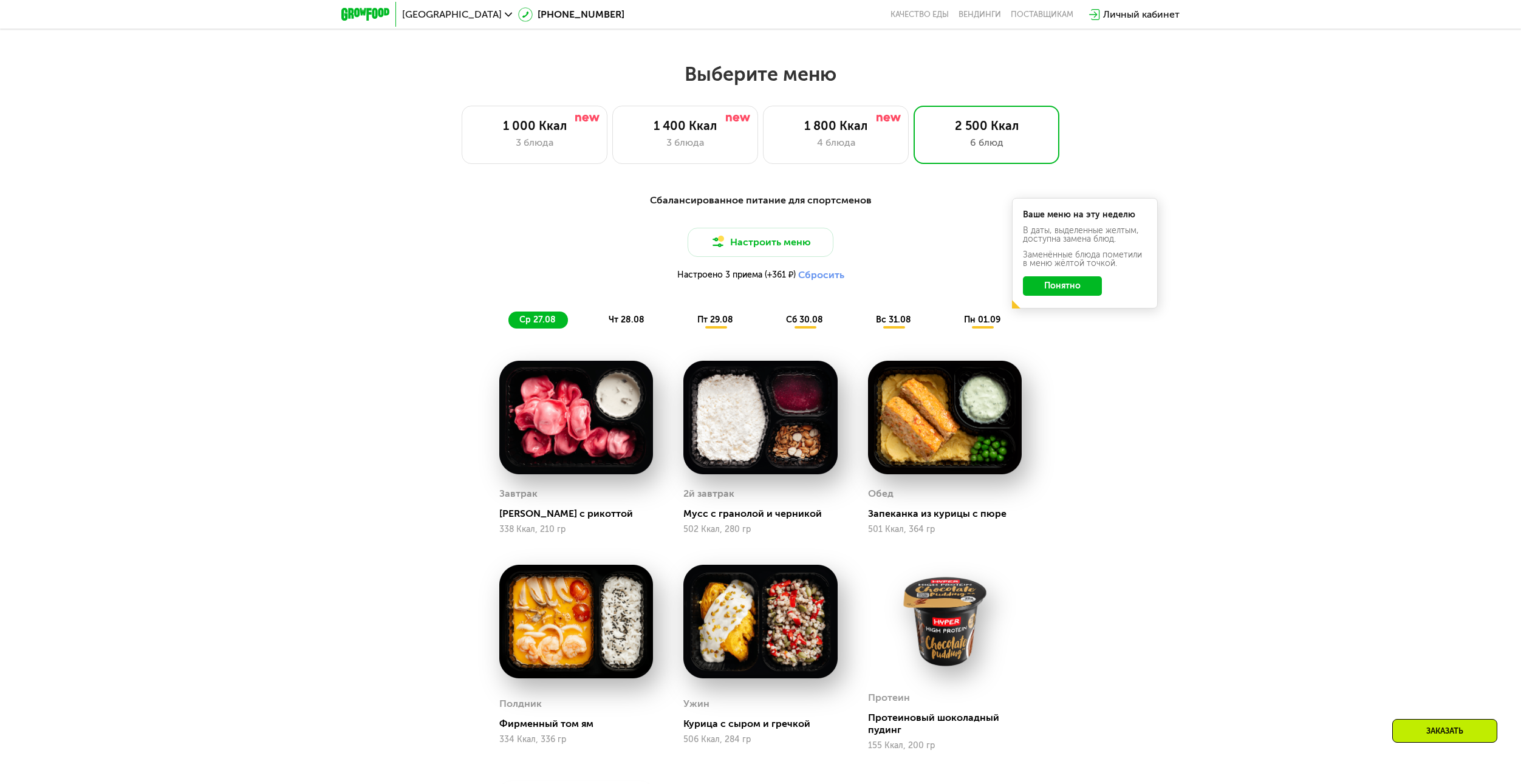
click at [1282, 440] on div "Сбалансированное питание для спортсменов Настроить меню Настроено 3 приема (+36…" at bounding box center [760, 571] width 1521 height 790
click at [681, 150] on div "3 блюда" at bounding box center [685, 142] width 120 height 14
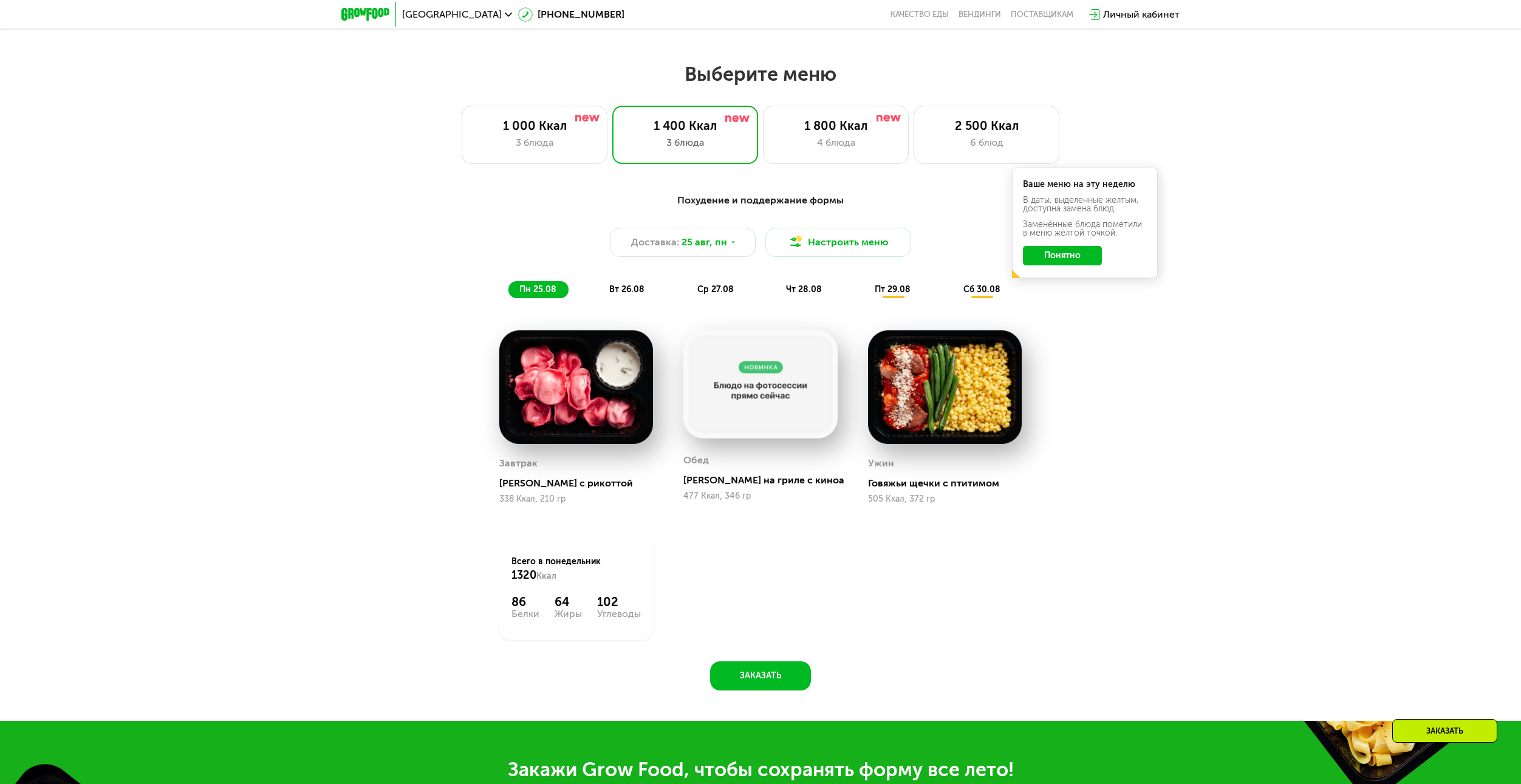
click at [629, 292] on span "вт 26.08" at bounding box center [627, 289] width 35 height 10
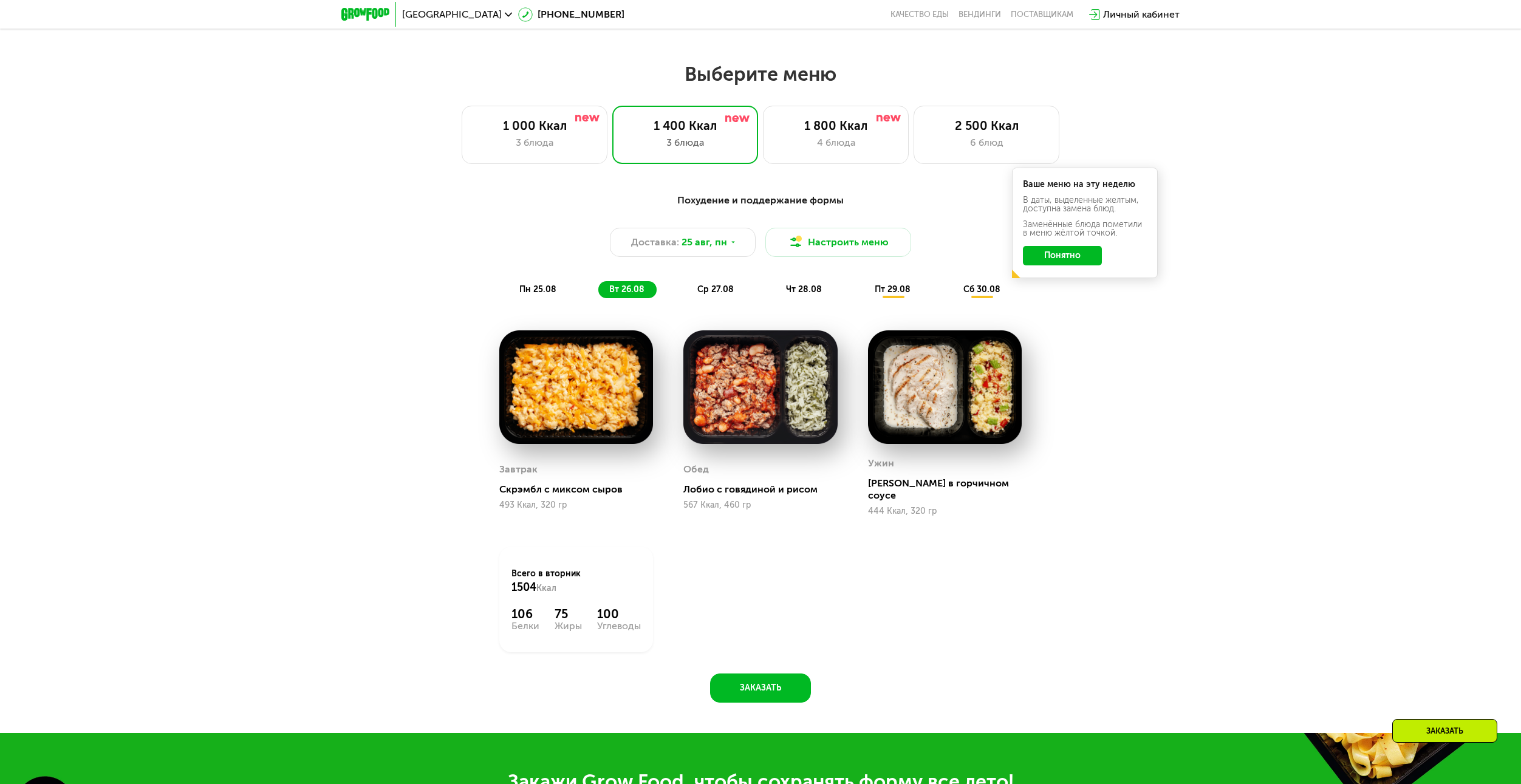
click at [775, 298] on div "ср 27.08" at bounding box center [804, 289] width 59 height 17
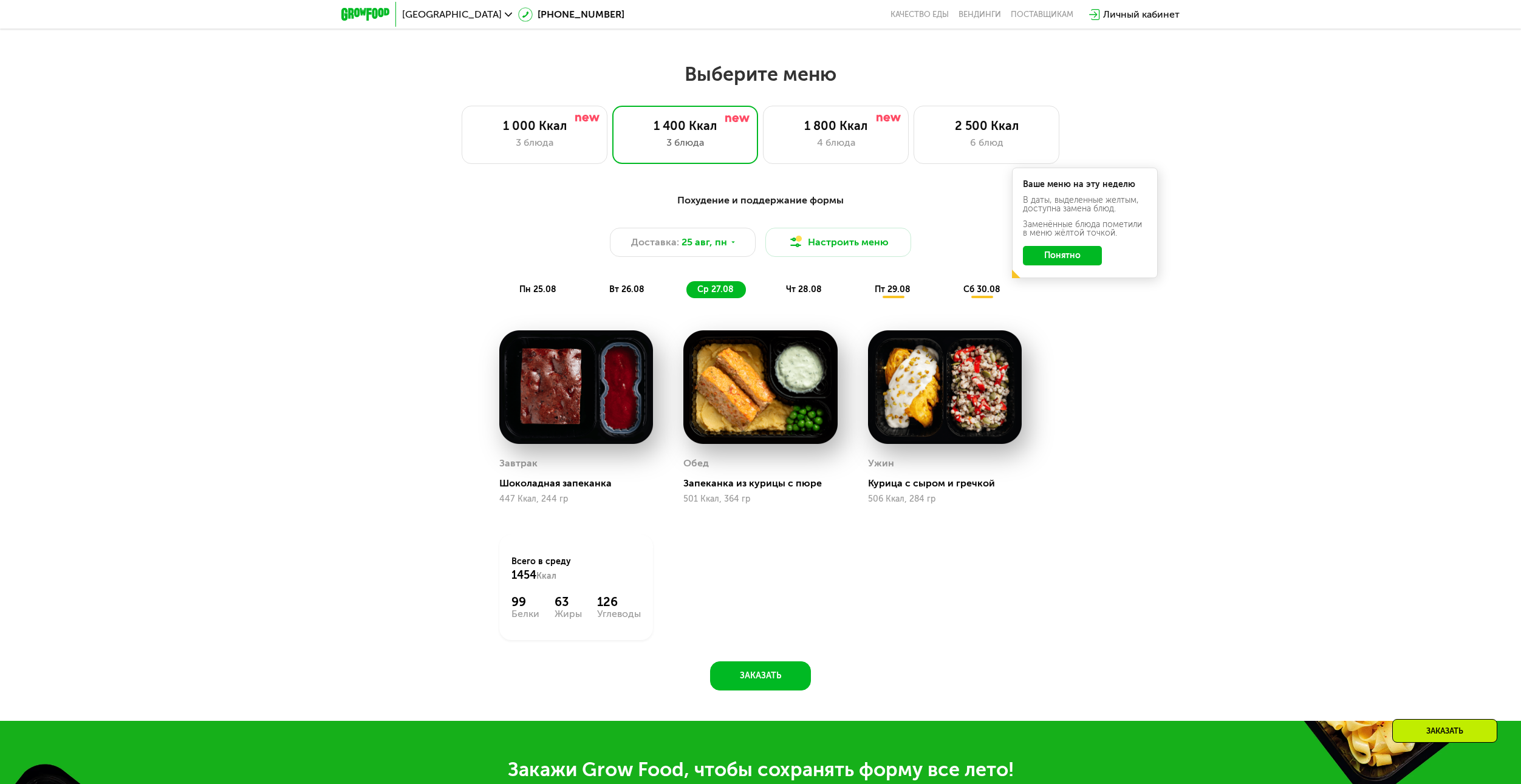
click at [864, 298] on div "чт 28.08" at bounding box center [893, 289] width 59 height 17
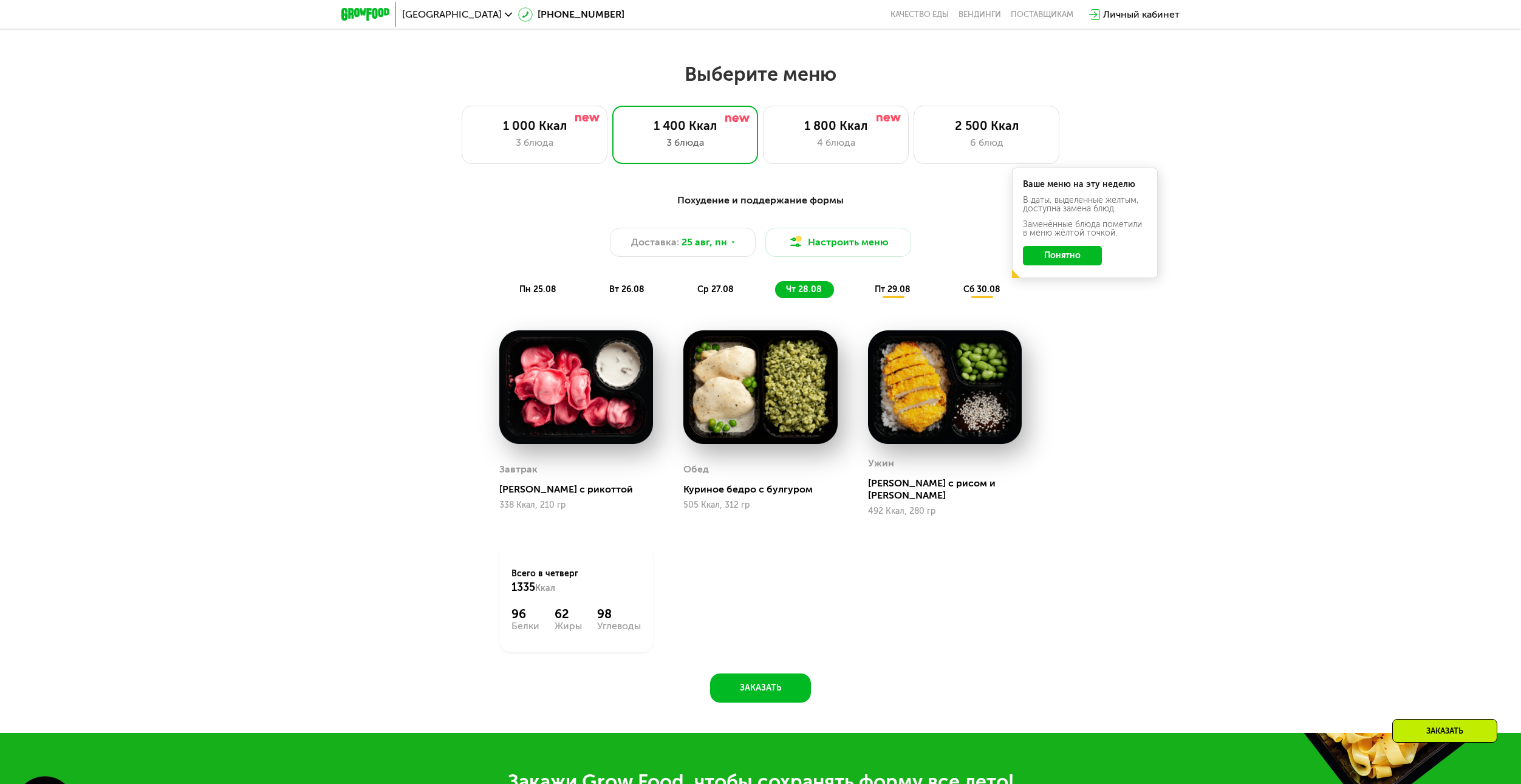
click at [892, 295] on span "пт 29.08" at bounding box center [892, 289] width 35 height 10
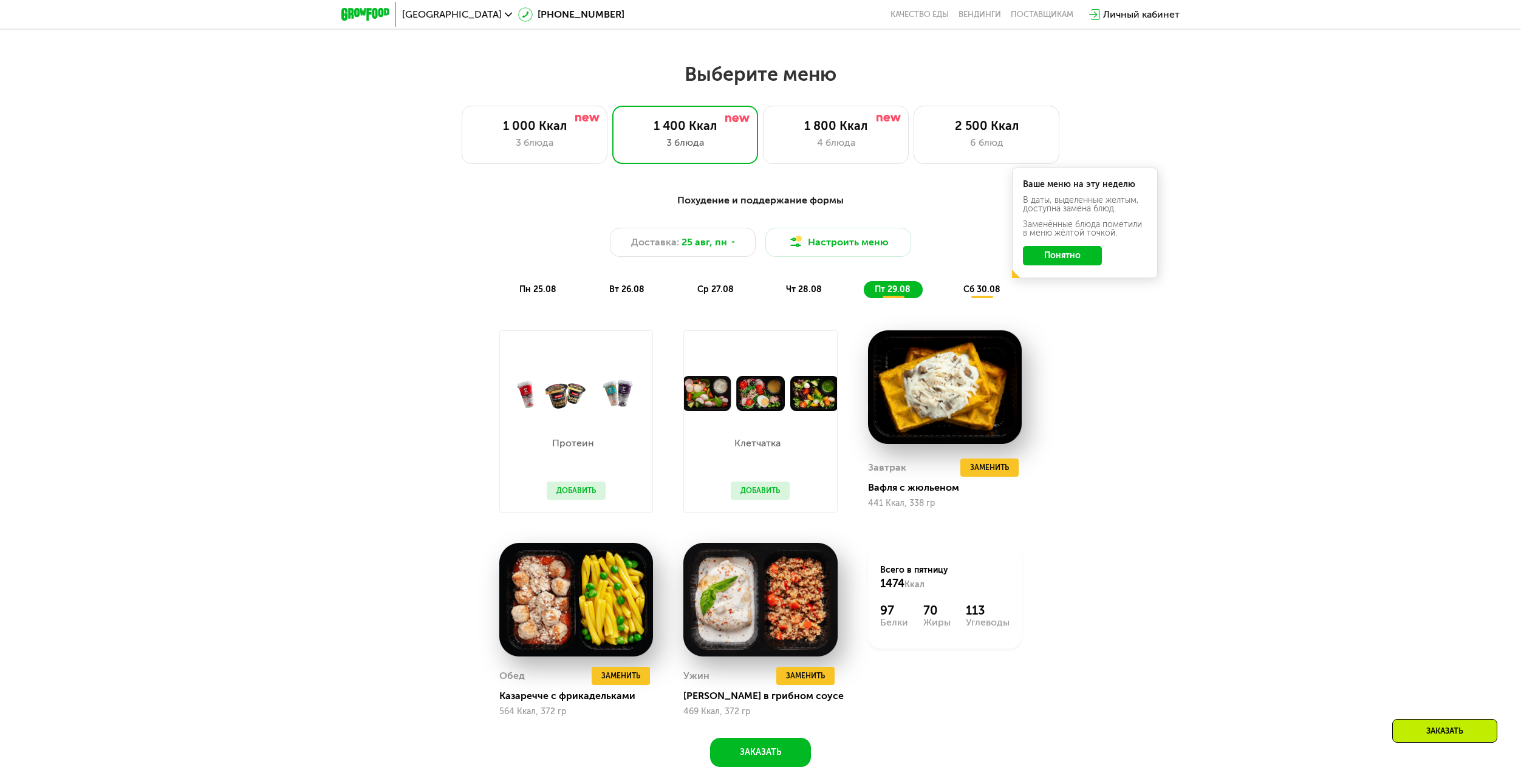
click at [965, 295] on span "сб 30.08" at bounding box center [982, 289] width 37 height 10
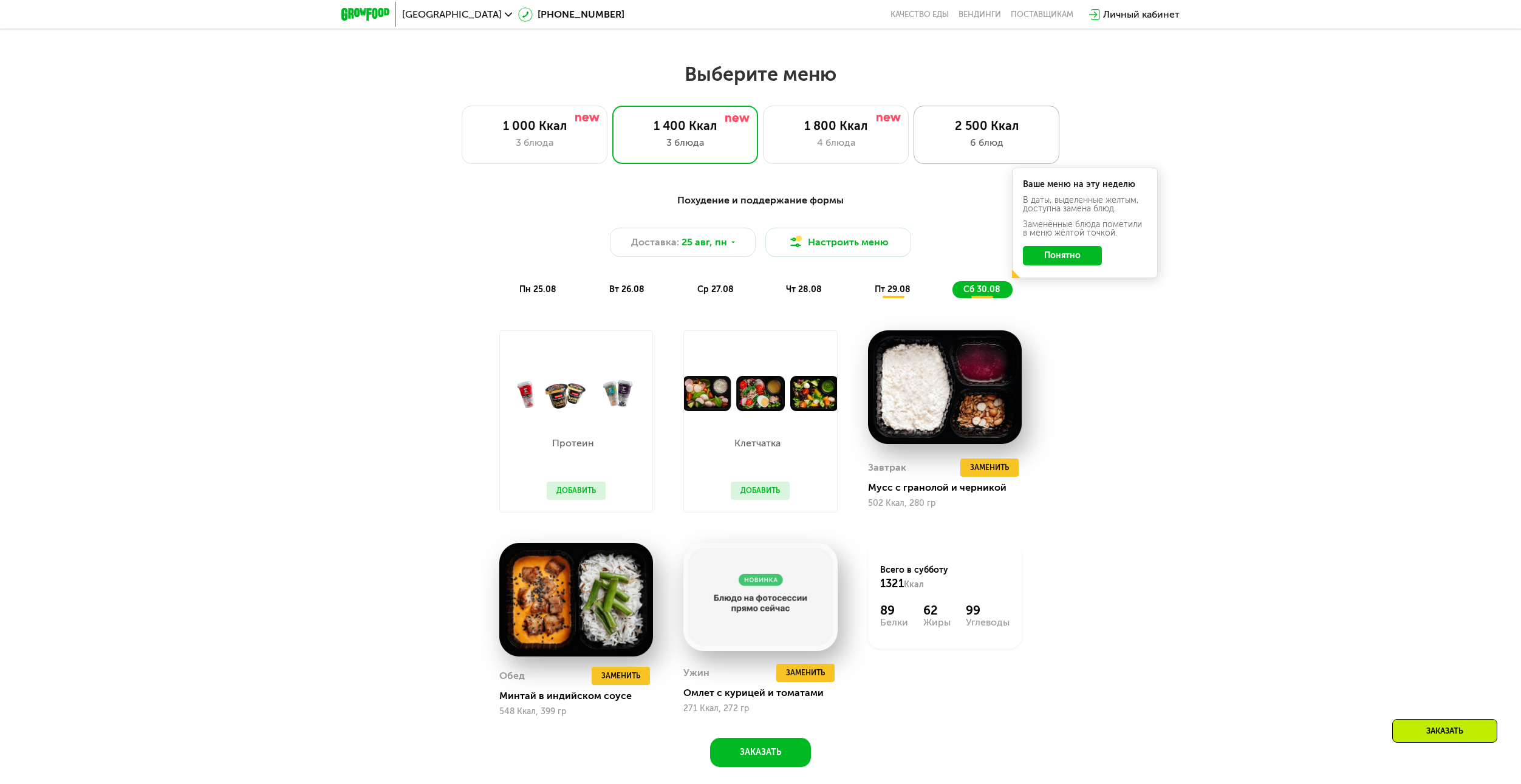
click at [976, 156] on div "2 500 Ккал 6 блюд" at bounding box center [986, 134] width 146 height 58
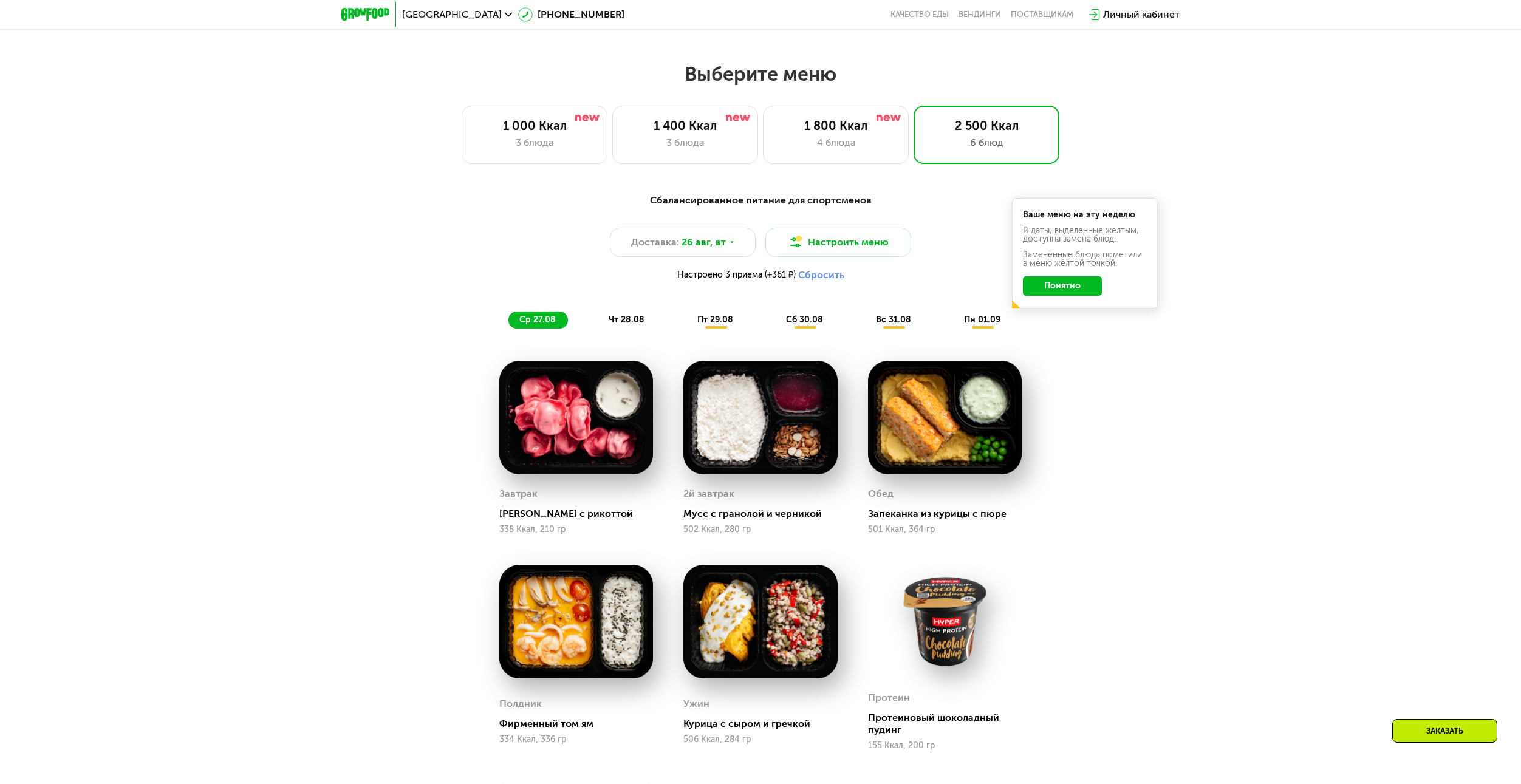
click at [1221, 495] on div "Сбалансированное питание для спортсменов Доставка: 26 авг, вт Настроить меню На…" at bounding box center [760, 571] width 1521 height 790
click at [1219, 489] on div "Сбалансированное питание для спортсменов Доставка: 26 авг, вт Настроить меню На…" at bounding box center [760, 571] width 1521 height 790
